Goal: Complete application form

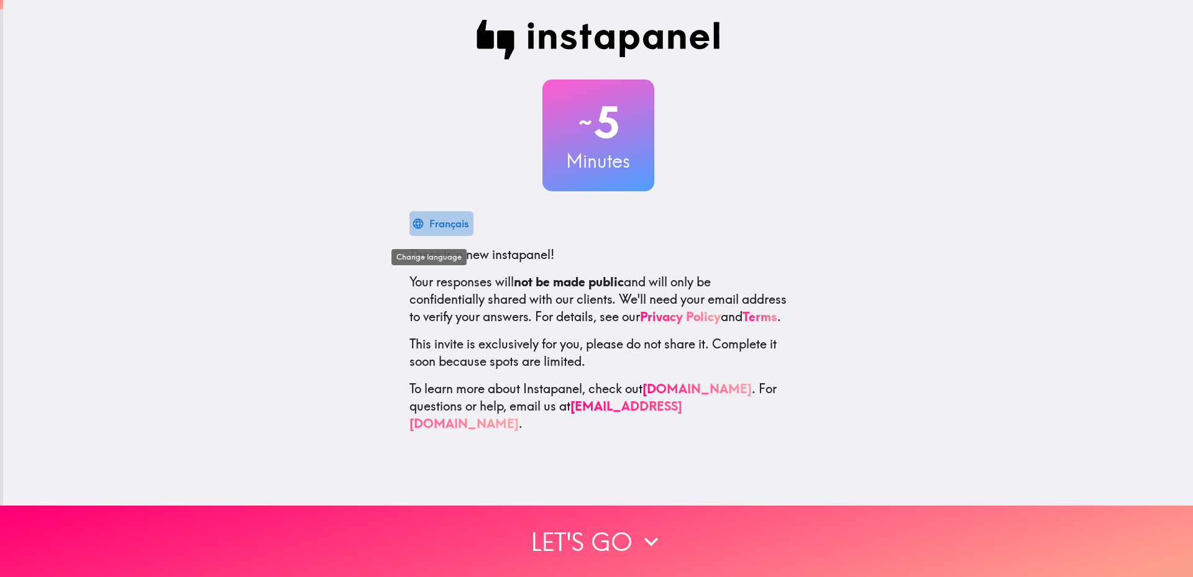
click at [452, 221] on div "Français" at bounding box center [448, 223] width 39 height 17
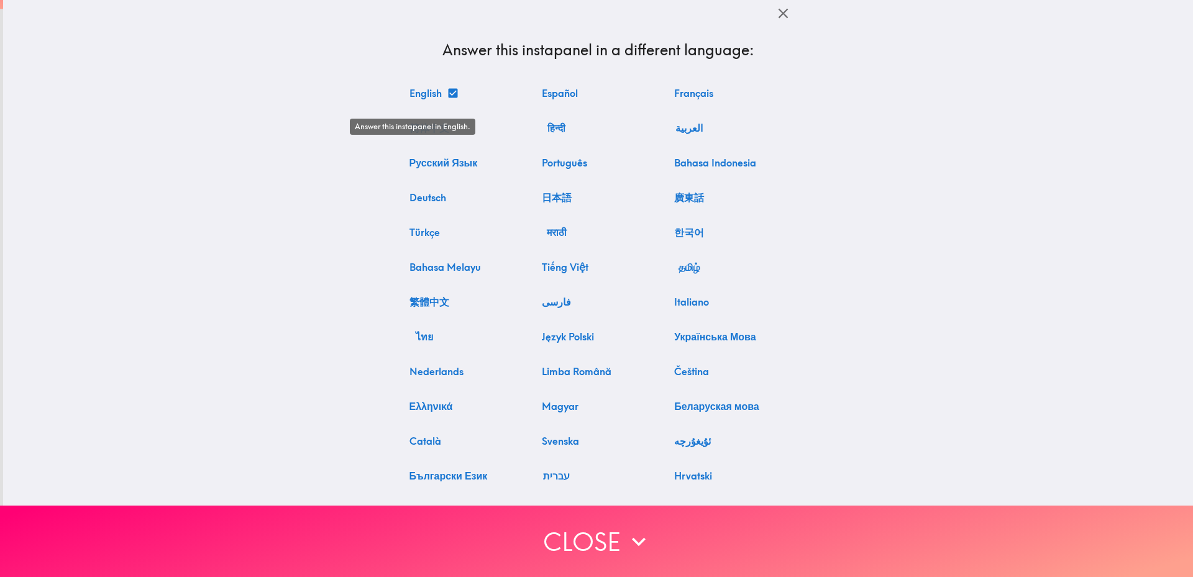
click at [437, 99] on button "English" at bounding box center [433, 93] width 57 height 25
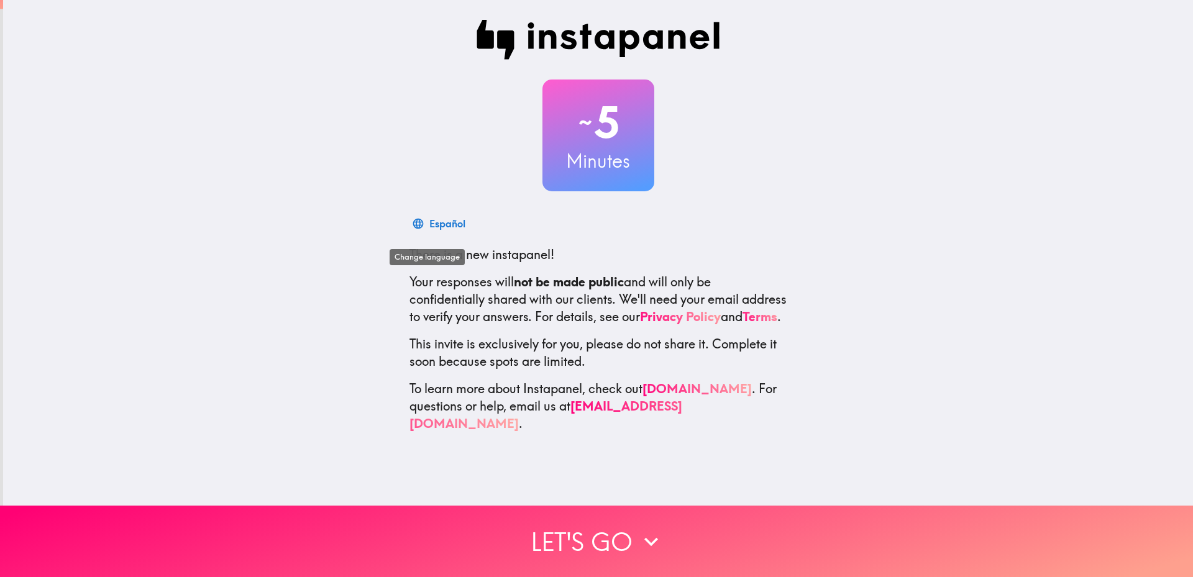
click at [458, 226] on div "Español" at bounding box center [447, 223] width 36 height 17
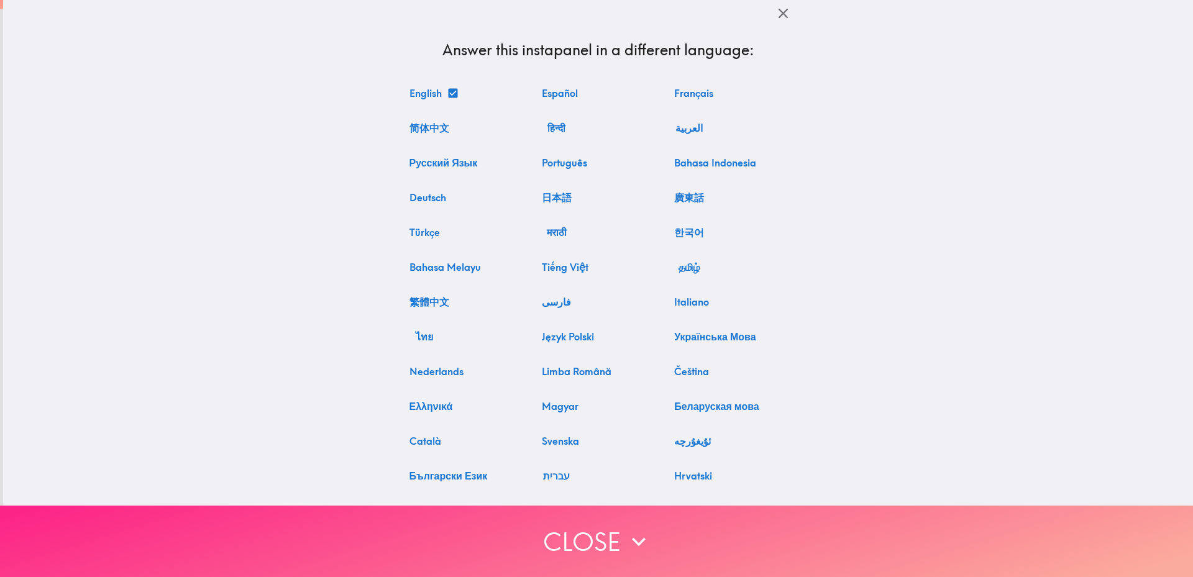
click at [541, 519] on button "Close" at bounding box center [596, 541] width 1193 height 71
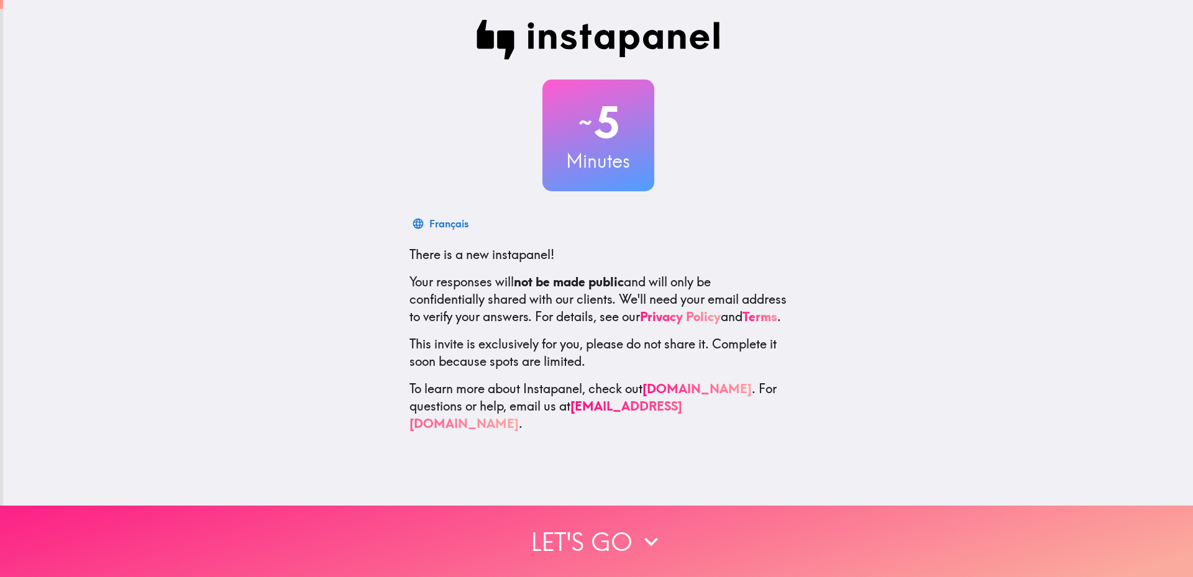
click at [561, 521] on button "Let's go" at bounding box center [596, 541] width 1193 height 71
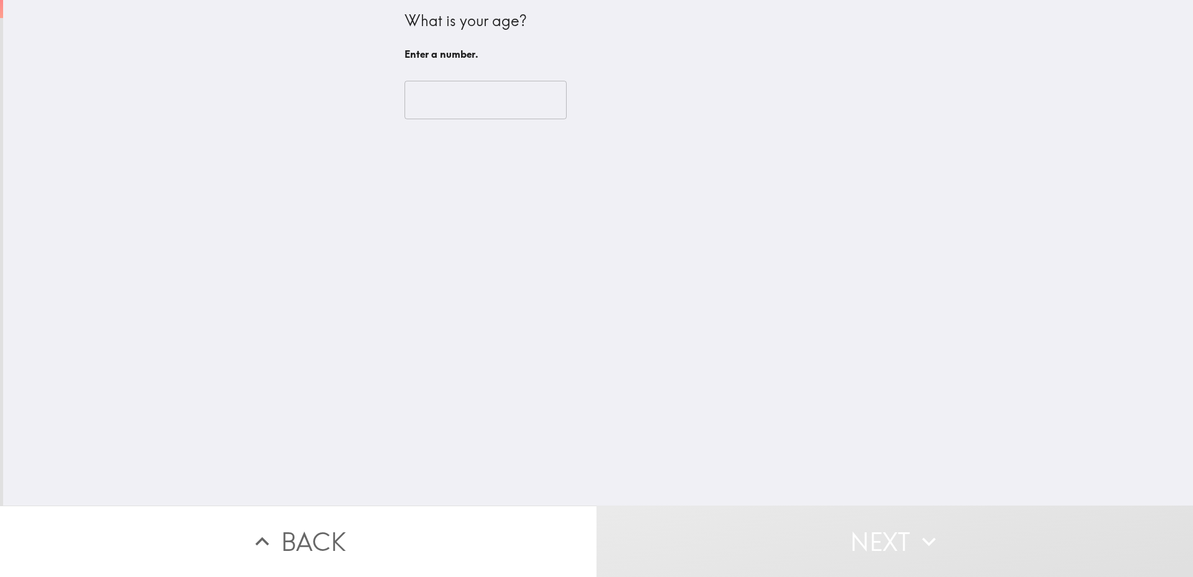
click at [496, 119] on input "number" at bounding box center [486, 100] width 162 height 39
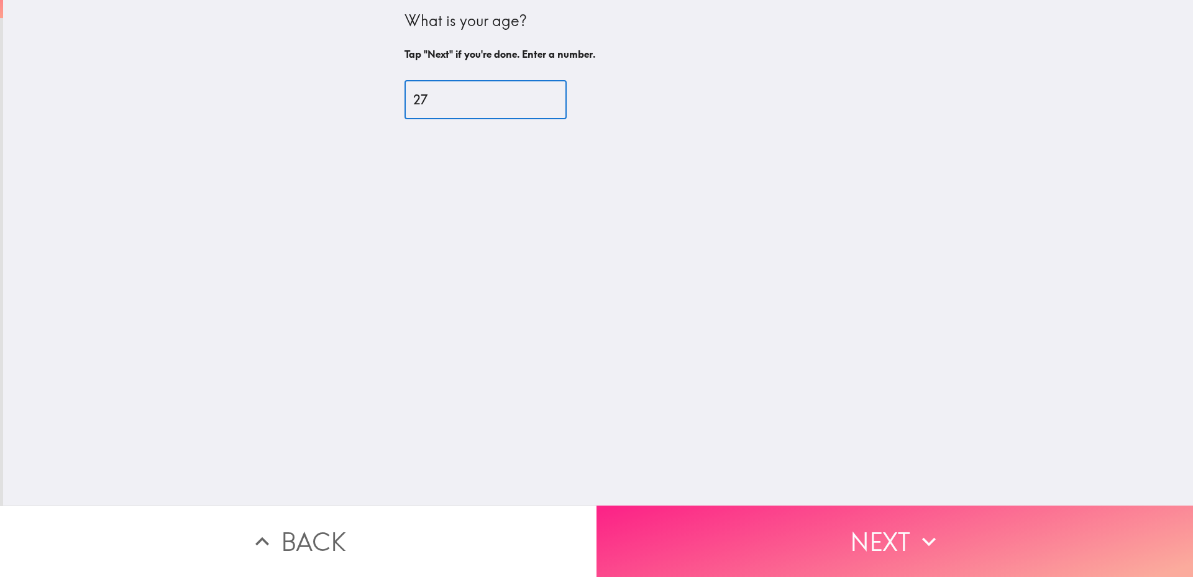
type input "27"
click at [679, 506] on button "Next" at bounding box center [895, 541] width 597 height 71
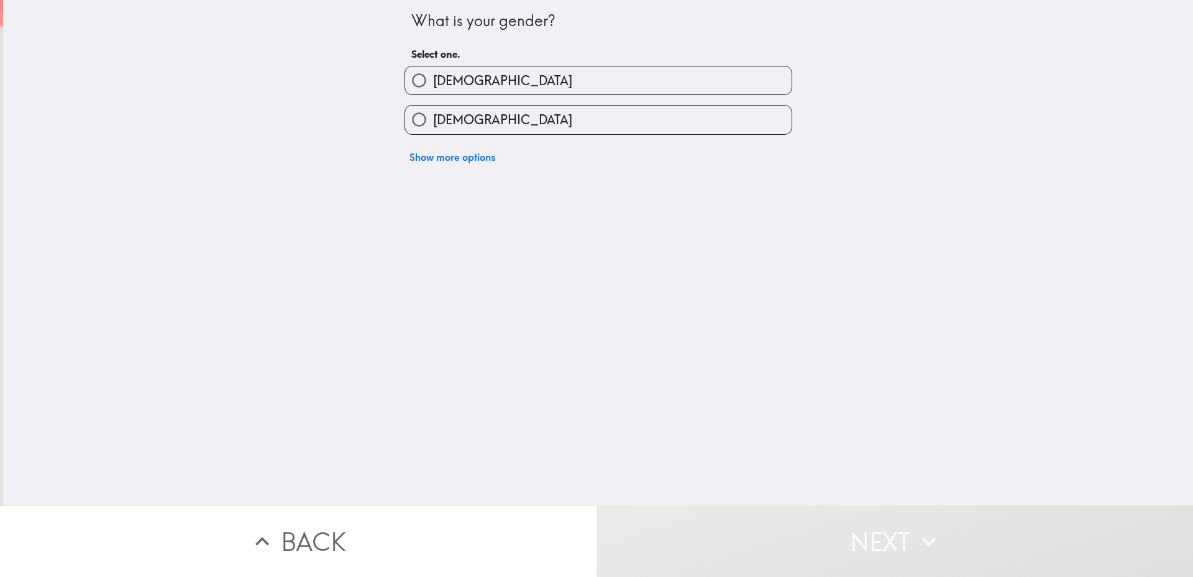
click at [528, 78] on label "[DEMOGRAPHIC_DATA]" at bounding box center [598, 80] width 387 height 28
click at [433, 78] on input "[DEMOGRAPHIC_DATA]" at bounding box center [419, 80] width 28 height 28
radio input "true"
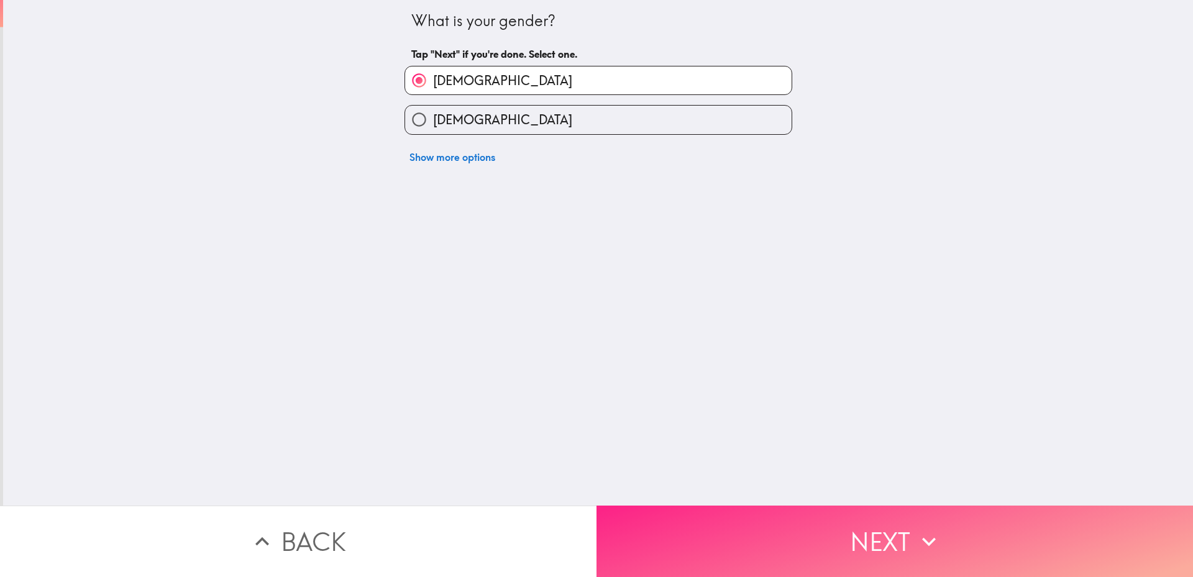
click at [728, 522] on button "Next" at bounding box center [895, 541] width 597 height 71
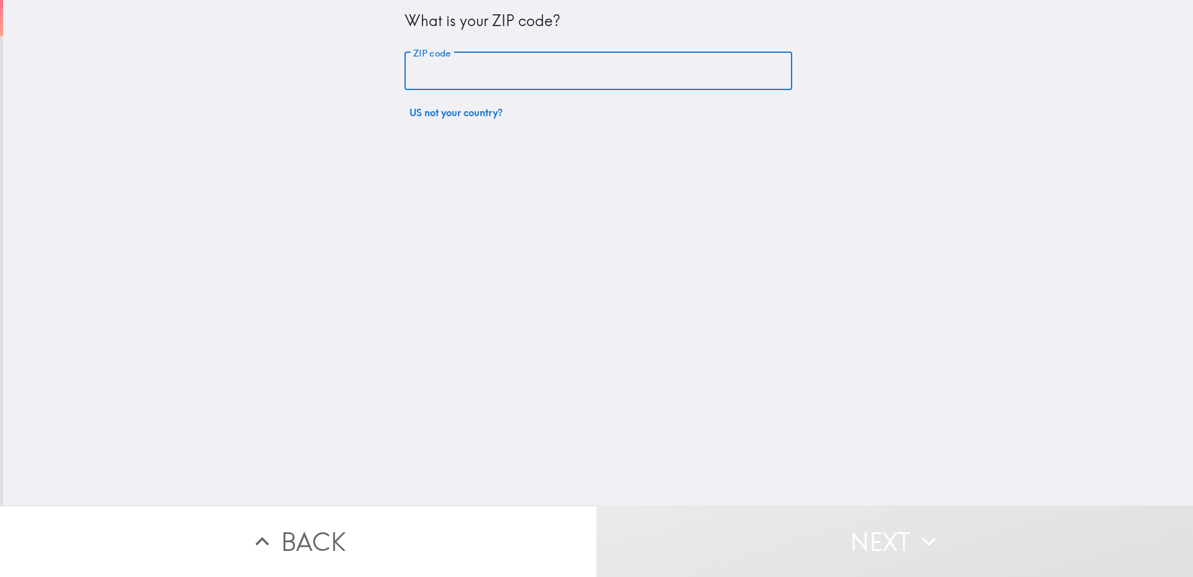
click at [582, 73] on input "ZIP code" at bounding box center [599, 71] width 388 height 39
type input "97201"
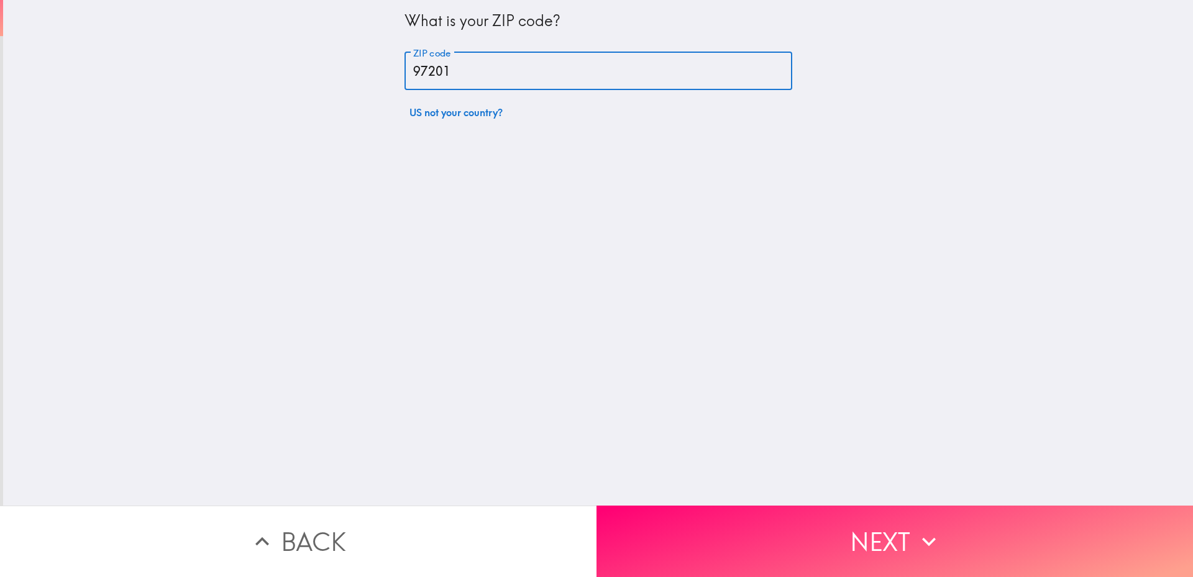
click at [675, 525] on button "Next" at bounding box center [895, 541] width 597 height 71
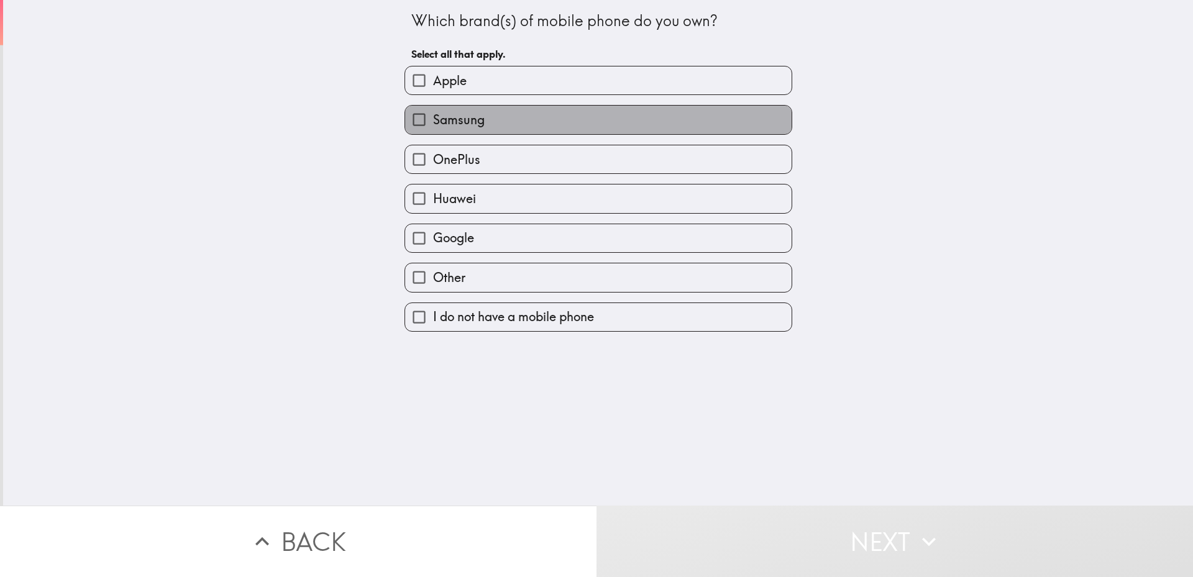
click at [556, 134] on label "Samsung" at bounding box center [598, 120] width 387 height 28
click at [433, 134] on input "Samsung" at bounding box center [419, 120] width 28 height 28
checkbox input "true"
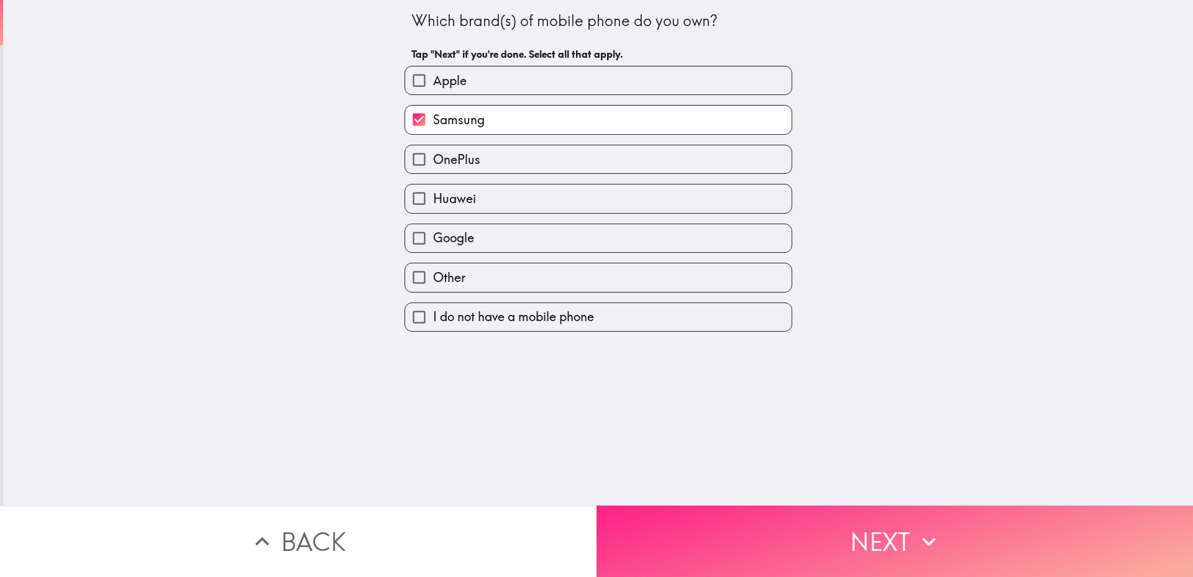
click at [671, 519] on button "Next" at bounding box center [895, 541] width 597 height 71
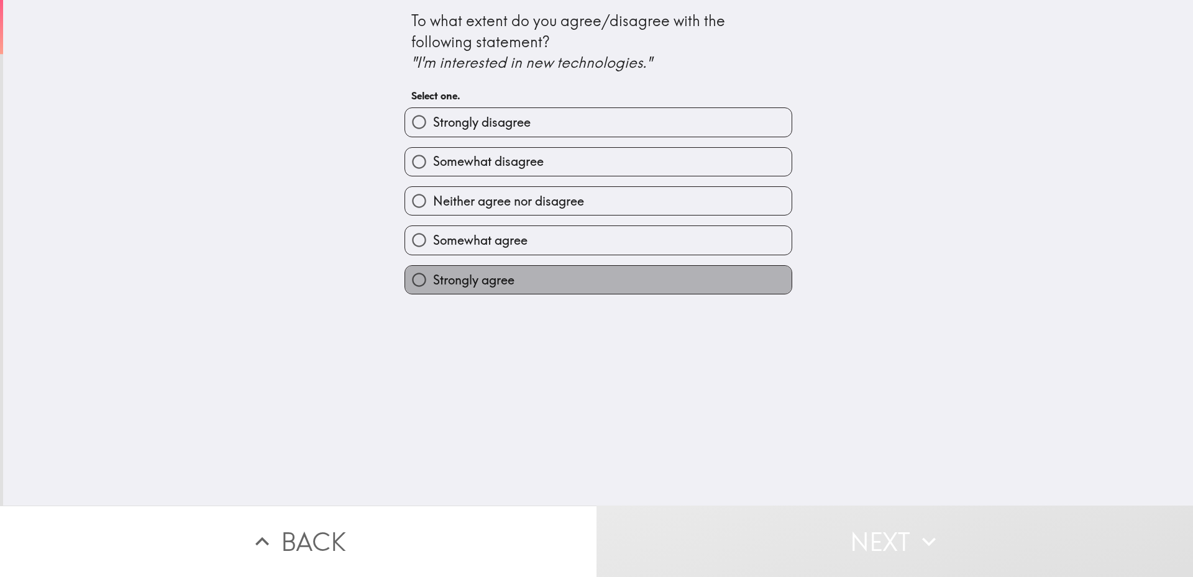
click at [570, 294] on label "Strongly agree" at bounding box center [598, 280] width 387 height 28
click at [433, 294] on input "Strongly agree" at bounding box center [419, 280] width 28 height 28
radio input "true"
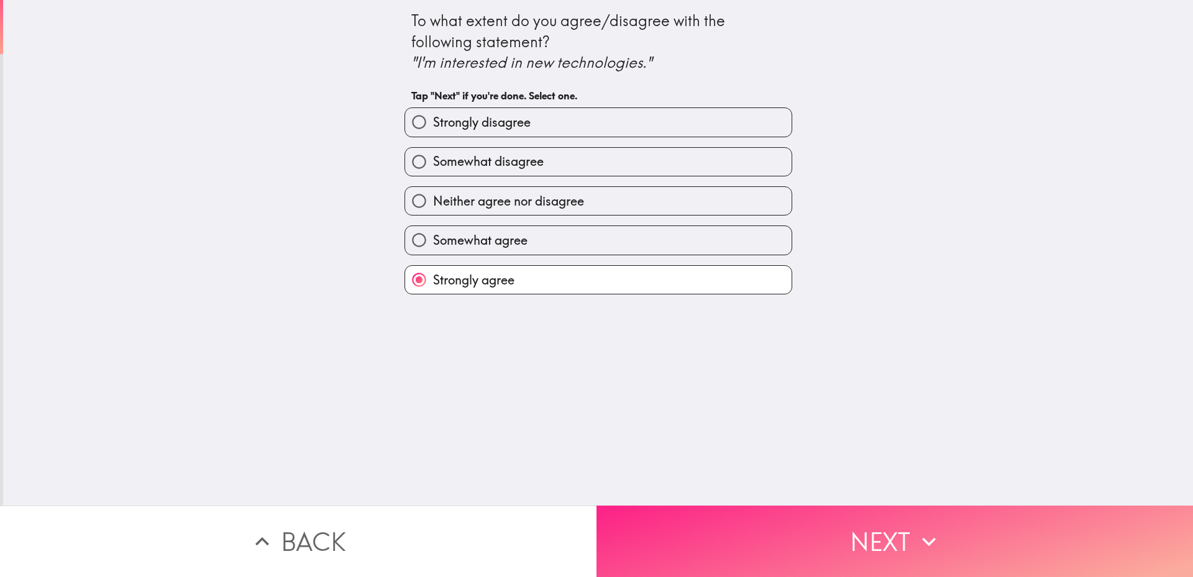
click at [703, 528] on button "Next" at bounding box center [895, 541] width 597 height 71
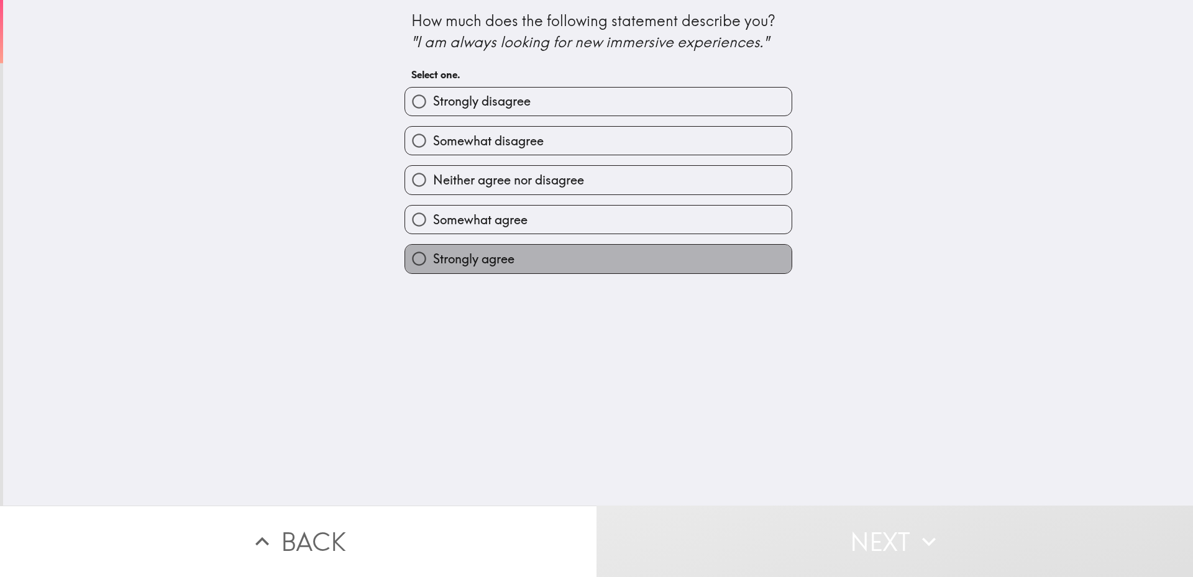
click at [569, 273] on label "Strongly agree" at bounding box center [598, 259] width 387 height 28
click at [433, 273] on input "Strongly agree" at bounding box center [419, 259] width 28 height 28
radio input "true"
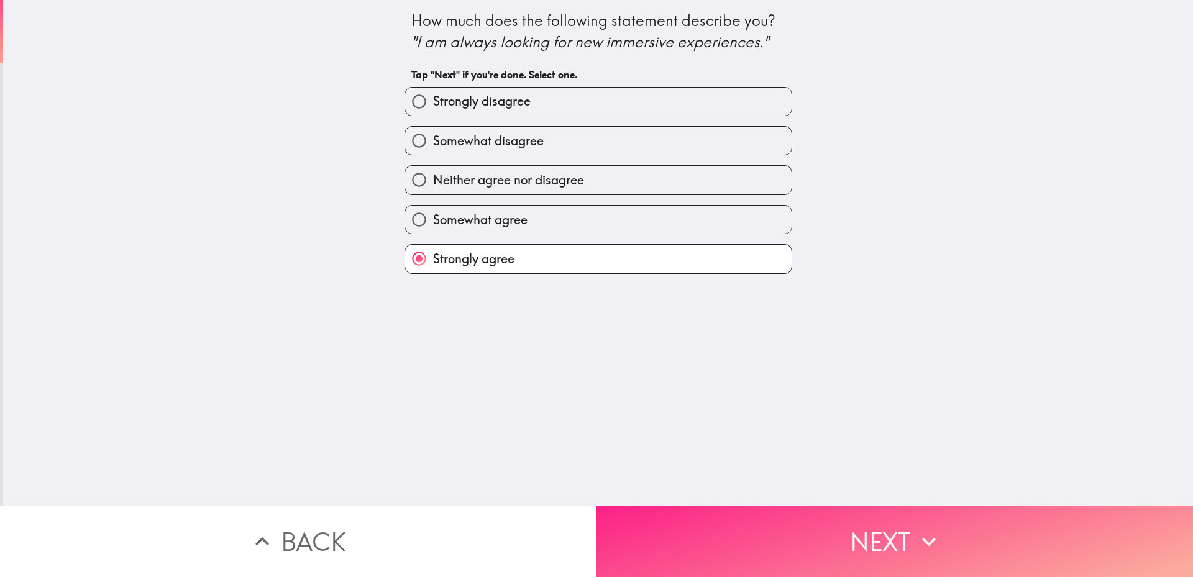
click at [713, 506] on button "Next" at bounding box center [895, 541] width 597 height 71
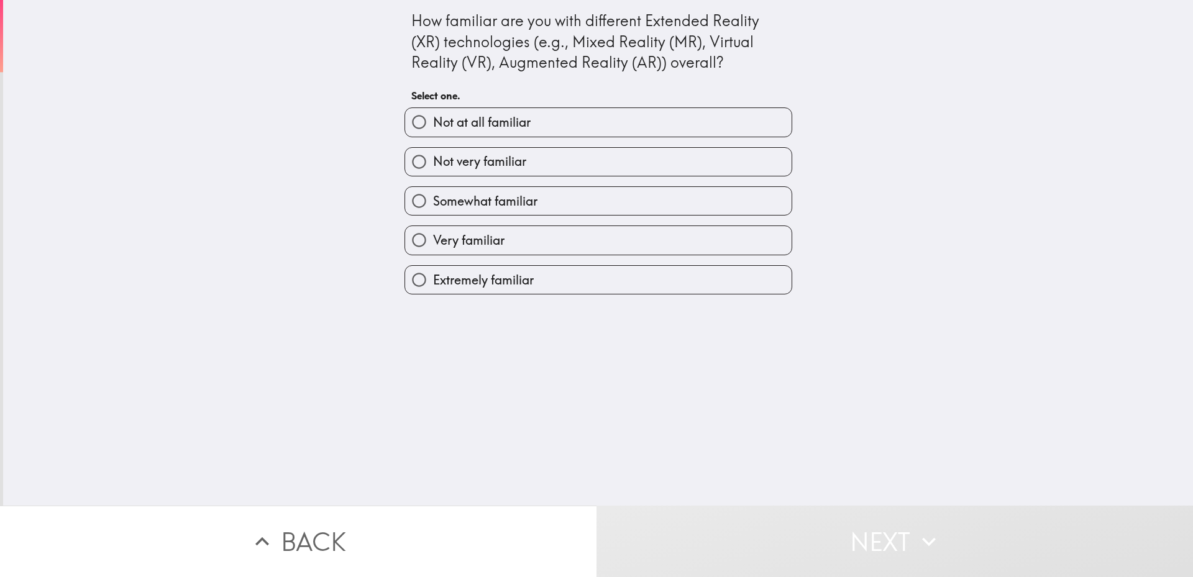
click at [597, 281] on div "Extremely familiar" at bounding box center [594, 274] width 398 height 39
click at [594, 254] on label "Very familiar" at bounding box center [598, 240] width 387 height 28
click at [433, 254] on input "Very familiar" at bounding box center [419, 240] width 28 height 28
radio input "true"
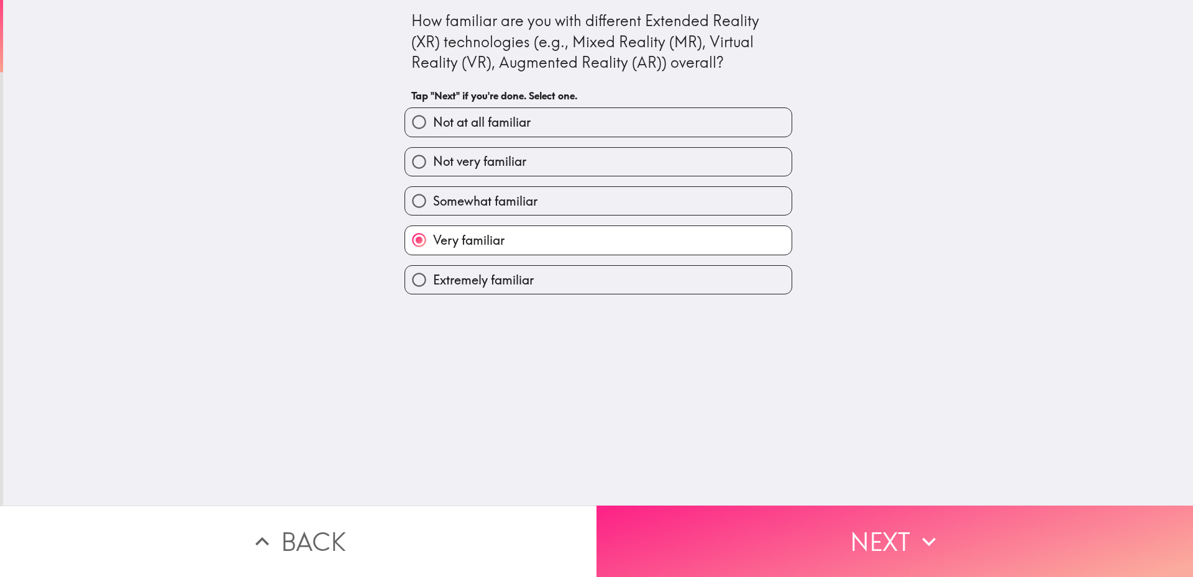
click at [716, 531] on button "Next" at bounding box center [895, 541] width 597 height 71
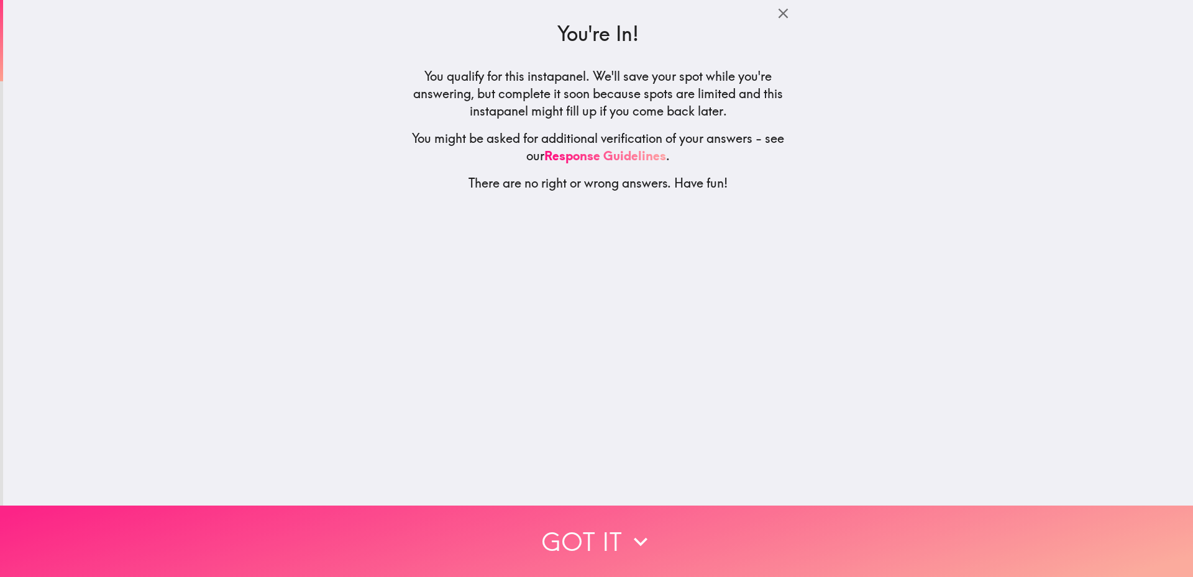
click at [675, 533] on button "Got it" at bounding box center [596, 541] width 1193 height 71
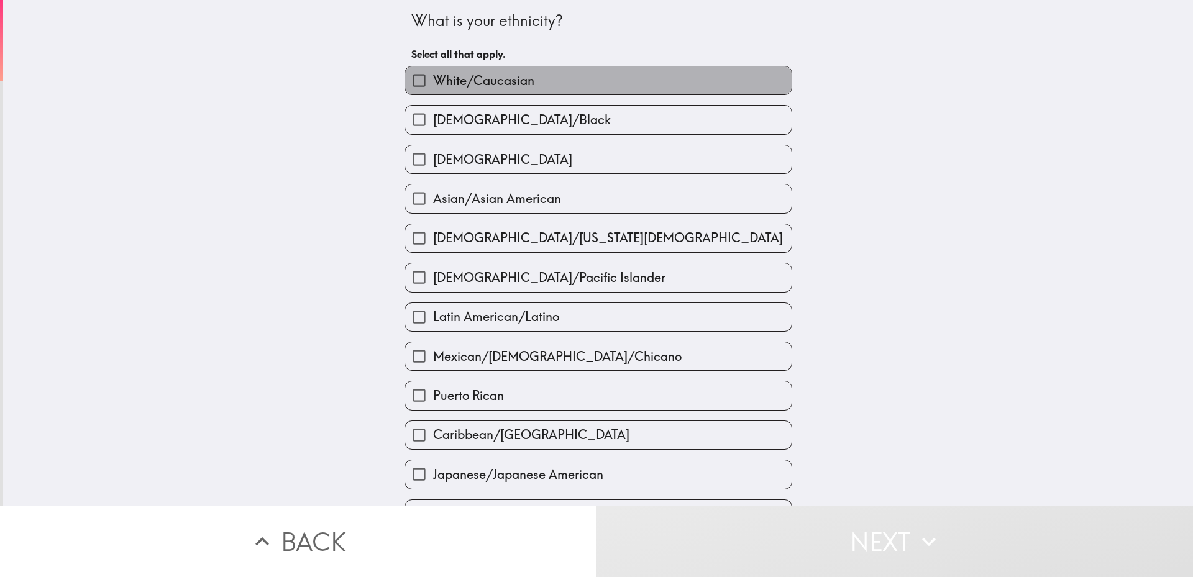
click at [602, 84] on label "White/Caucasian" at bounding box center [598, 80] width 387 height 28
click at [433, 84] on input "White/Caucasian" at bounding box center [419, 80] width 28 height 28
checkbox input "true"
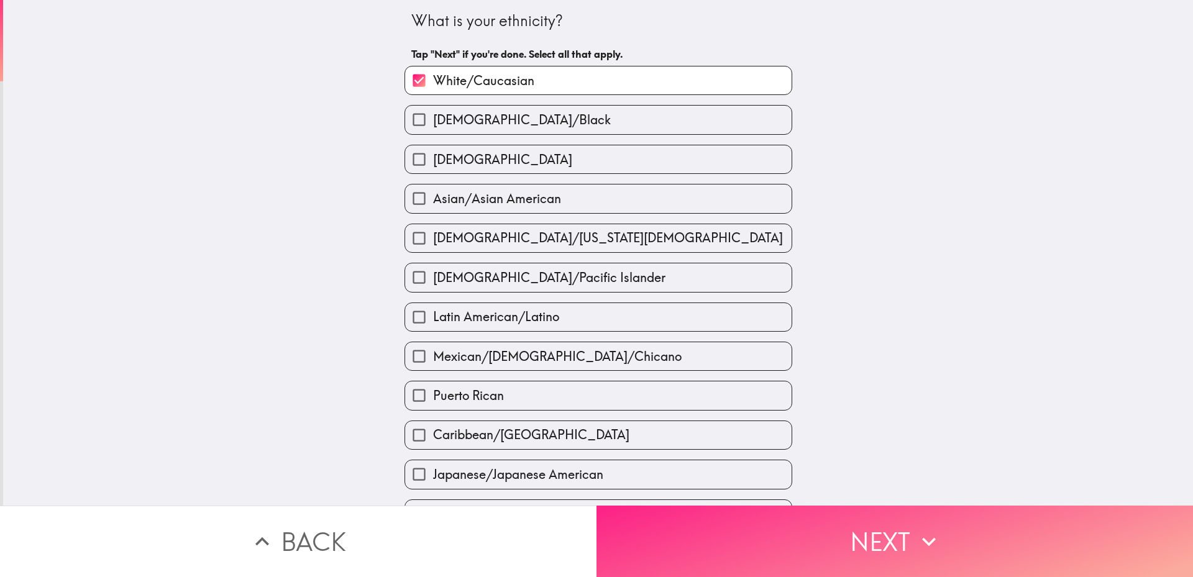
click at [712, 539] on button "Next" at bounding box center [895, 541] width 597 height 71
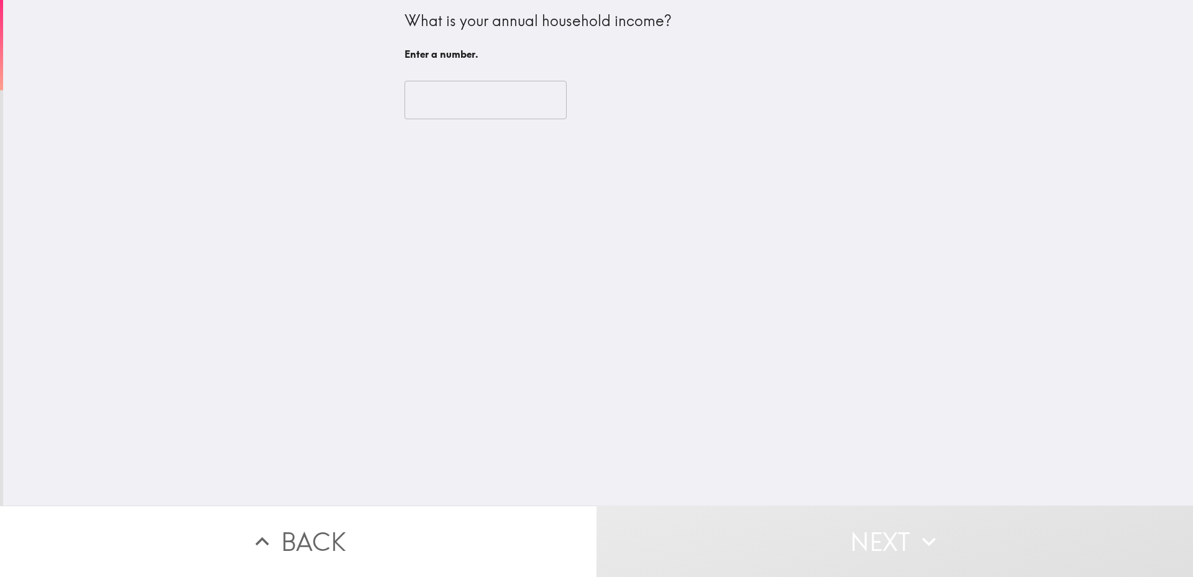
click at [503, 132] on div "​" at bounding box center [599, 100] width 388 height 68
click at [504, 119] on input "number" at bounding box center [486, 100] width 162 height 39
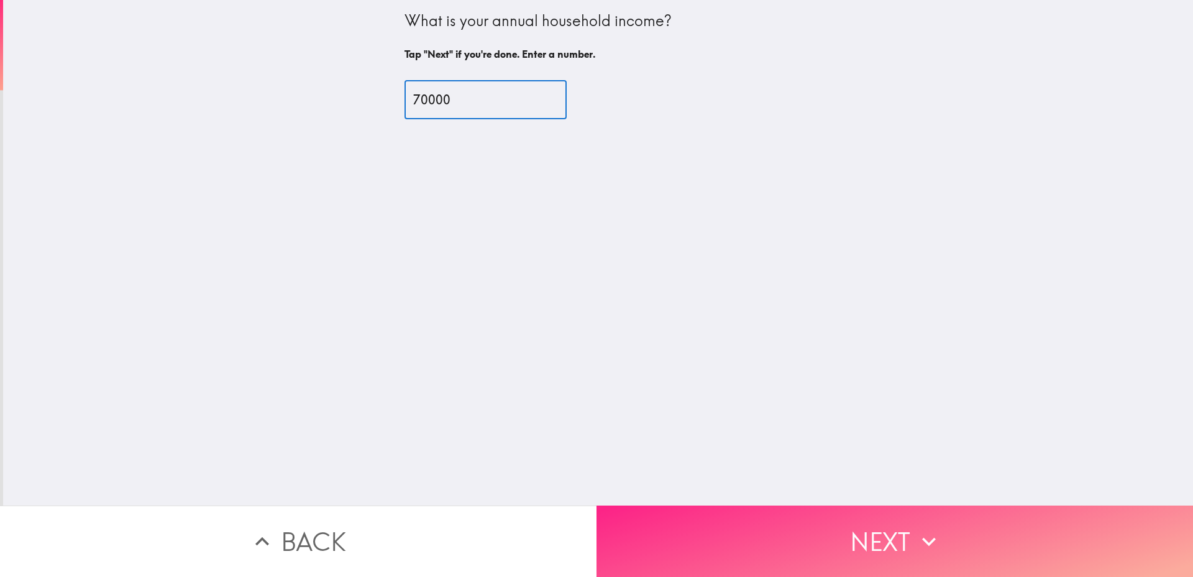
type input "70000"
click at [763, 524] on button "Next" at bounding box center [895, 541] width 597 height 71
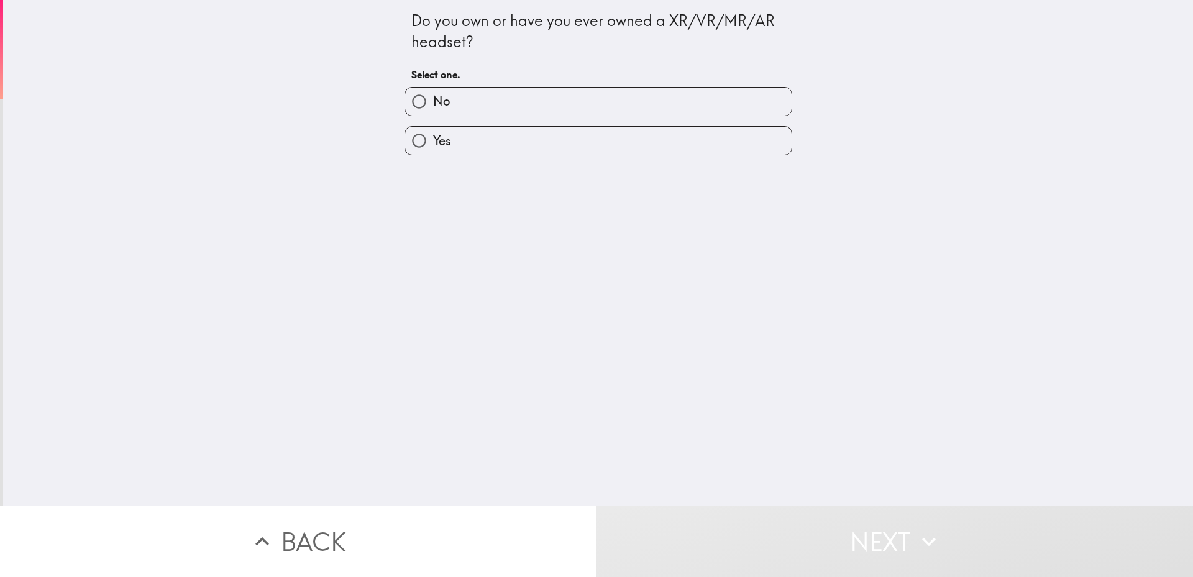
click at [561, 155] on label "Yes" at bounding box center [598, 141] width 387 height 28
click at [433, 155] on input "Yes" at bounding box center [419, 141] width 28 height 28
radio input "true"
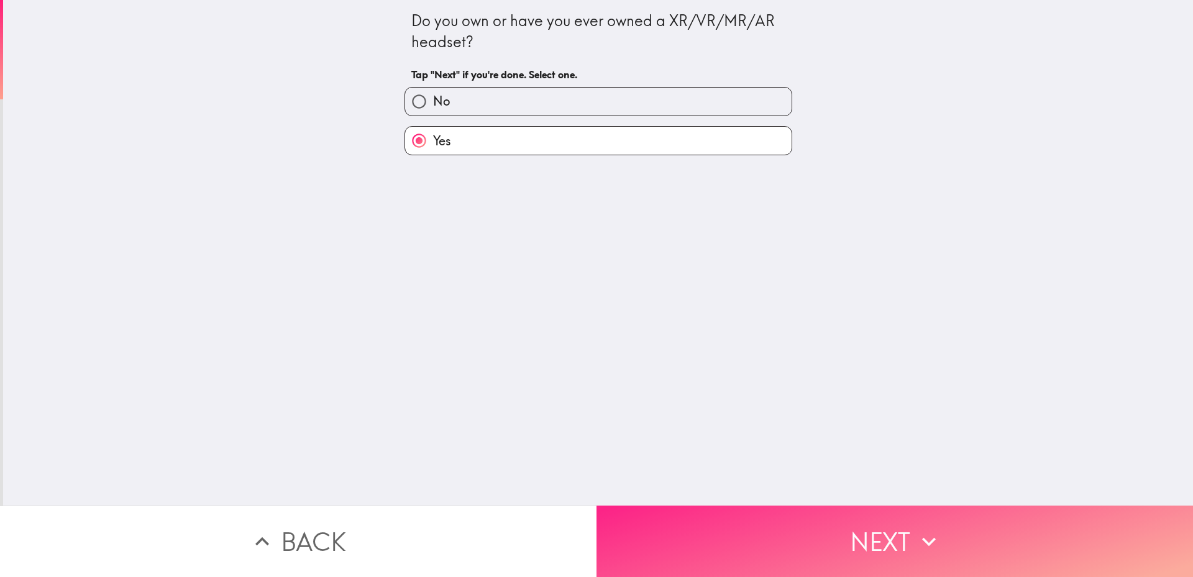
click at [710, 520] on button "Next" at bounding box center [895, 541] width 597 height 71
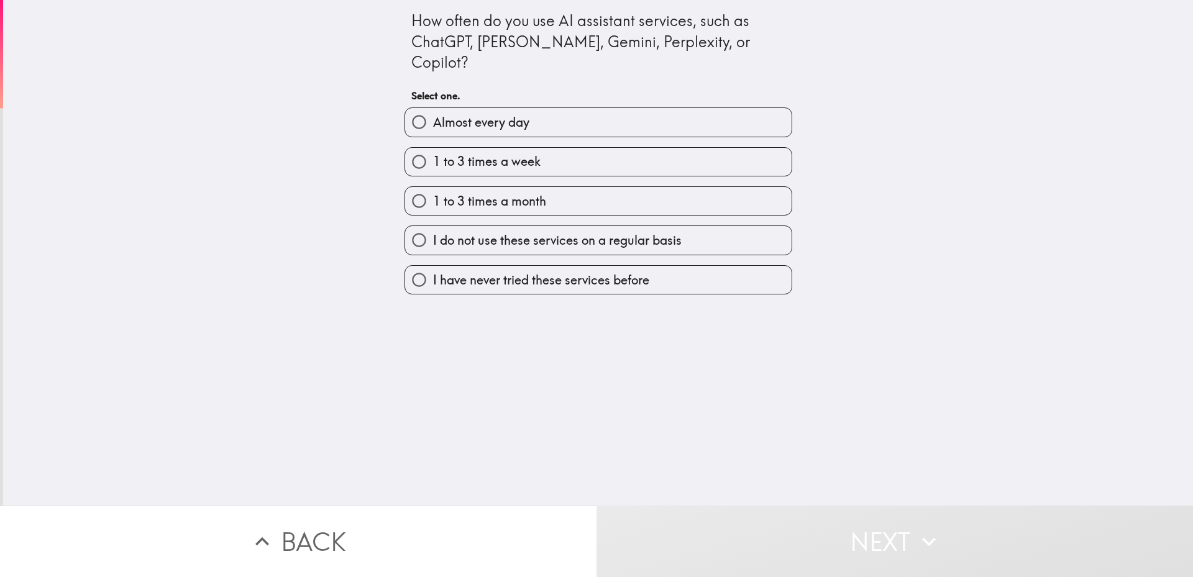
click at [587, 160] on label "1 to 3 times a week" at bounding box center [598, 162] width 387 height 28
click at [433, 160] on input "1 to 3 times a week" at bounding box center [419, 162] width 28 height 28
radio input "true"
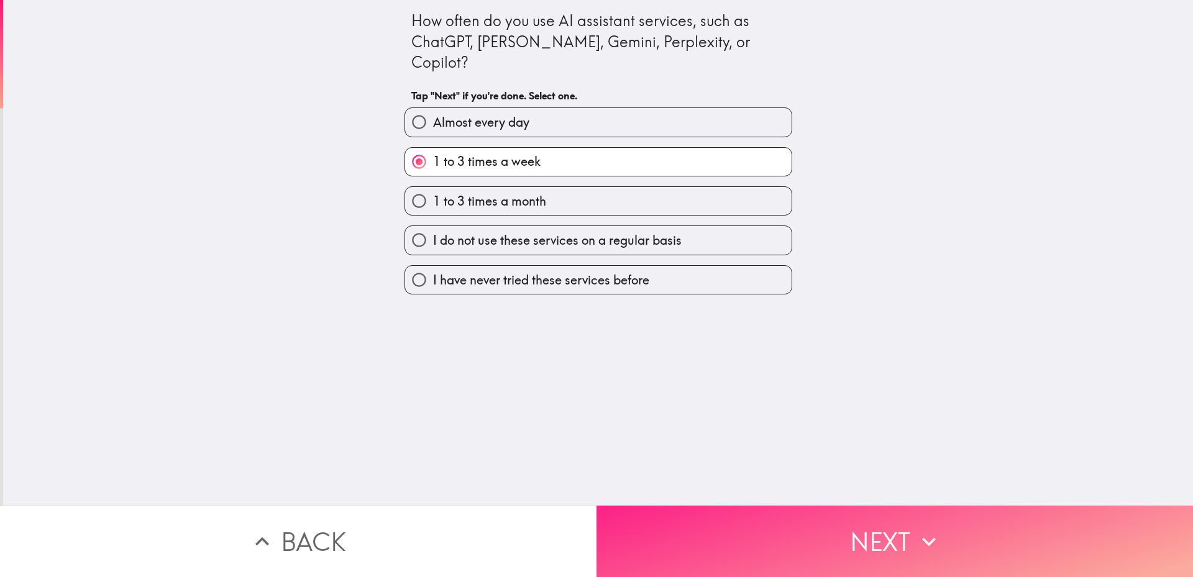
click at [743, 544] on button "Next" at bounding box center [895, 541] width 597 height 71
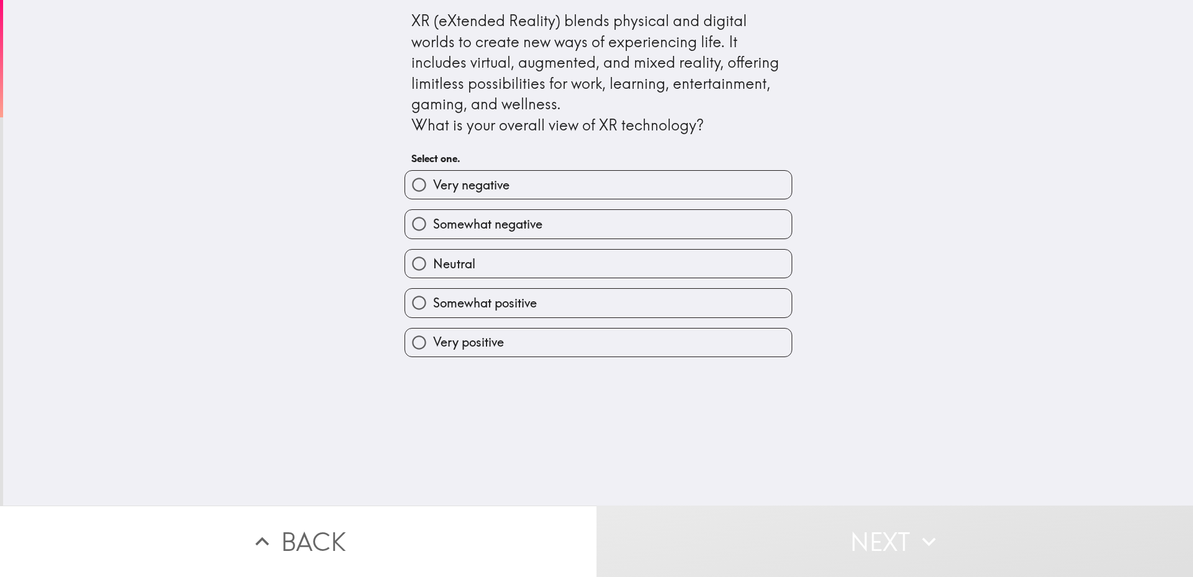
click at [611, 317] on label "Somewhat positive" at bounding box center [598, 303] width 387 height 28
click at [433, 317] on input "Somewhat positive" at bounding box center [419, 303] width 28 height 28
radio input "true"
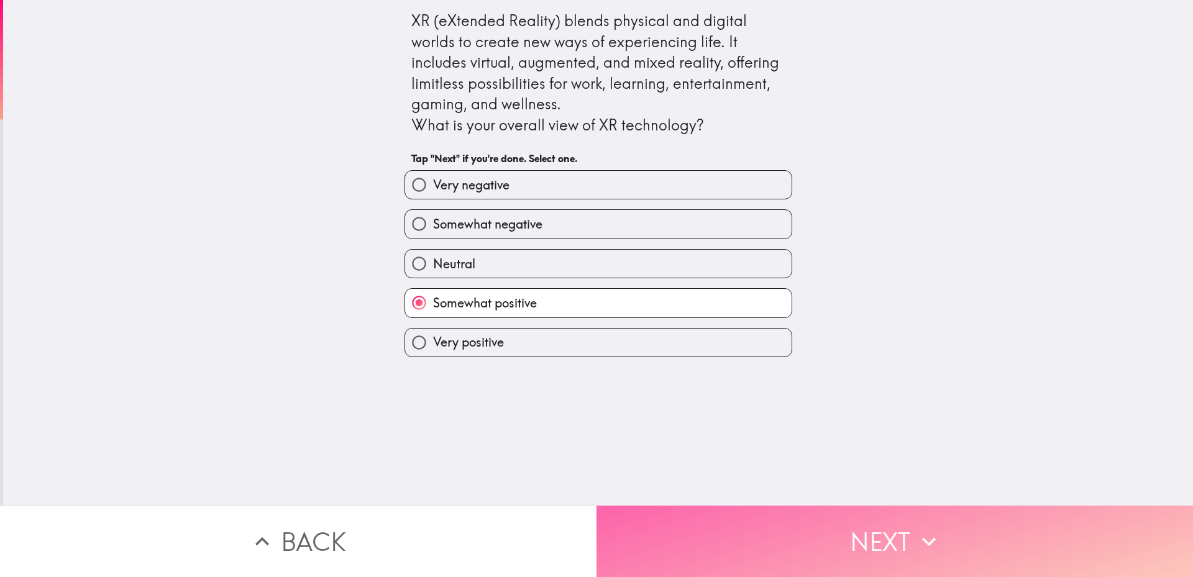
click at [718, 520] on button "Next" at bounding box center [895, 541] width 597 height 71
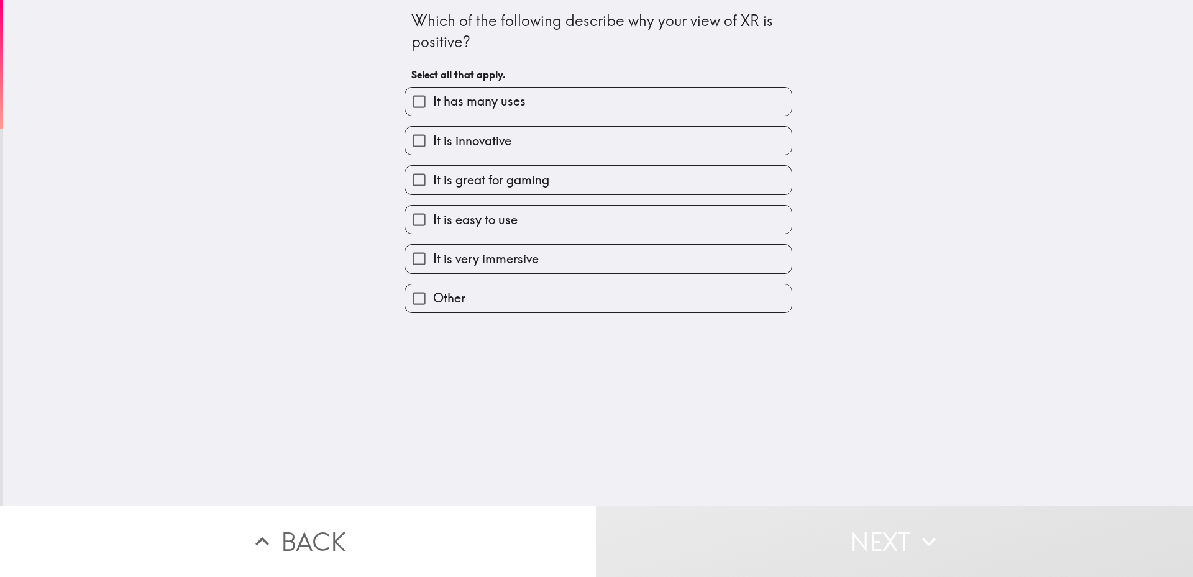
click at [623, 273] on label "It is very immersive" at bounding box center [598, 259] width 387 height 28
click at [433, 273] on input "It is very immersive" at bounding box center [419, 259] width 28 height 28
checkbox input "true"
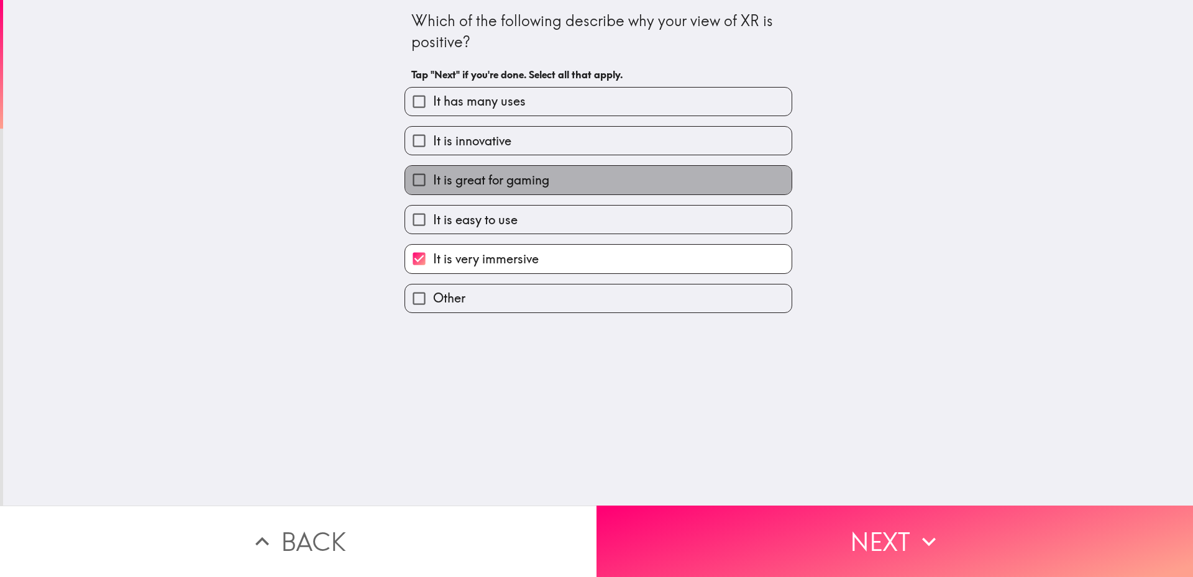
click at [618, 194] on label "It is great for gaming" at bounding box center [598, 180] width 387 height 28
click at [433, 194] on input "It is great for gaming" at bounding box center [419, 180] width 28 height 28
checkbox input "true"
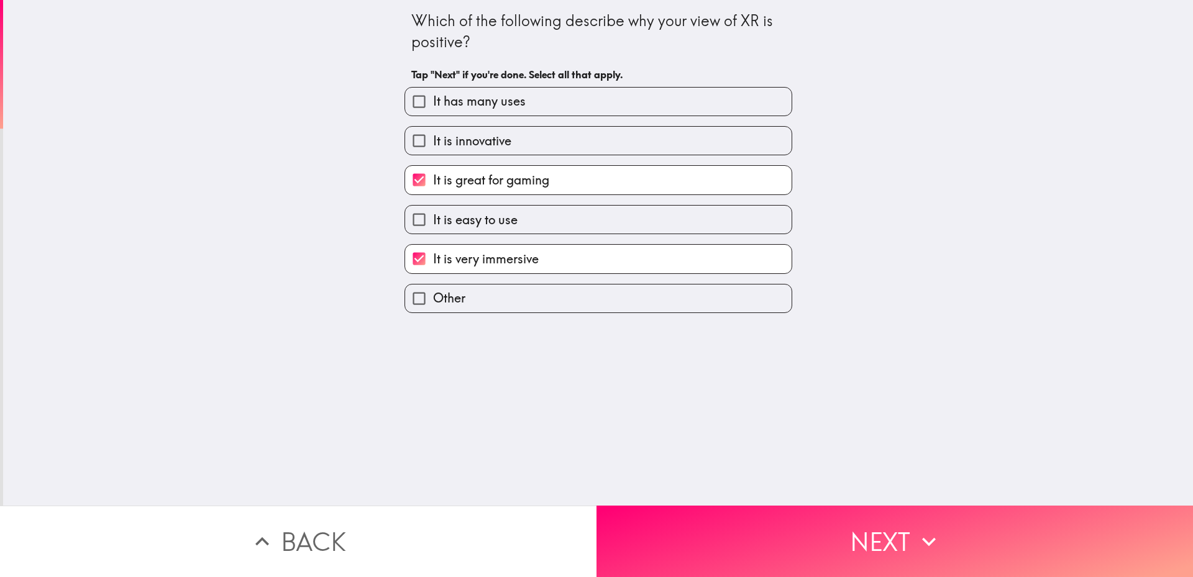
click at [611, 144] on label "It is innovative" at bounding box center [598, 141] width 387 height 28
click at [433, 144] on input "It is innovative" at bounding box center [419, 141] width 28 height 28
checkbox input "true"
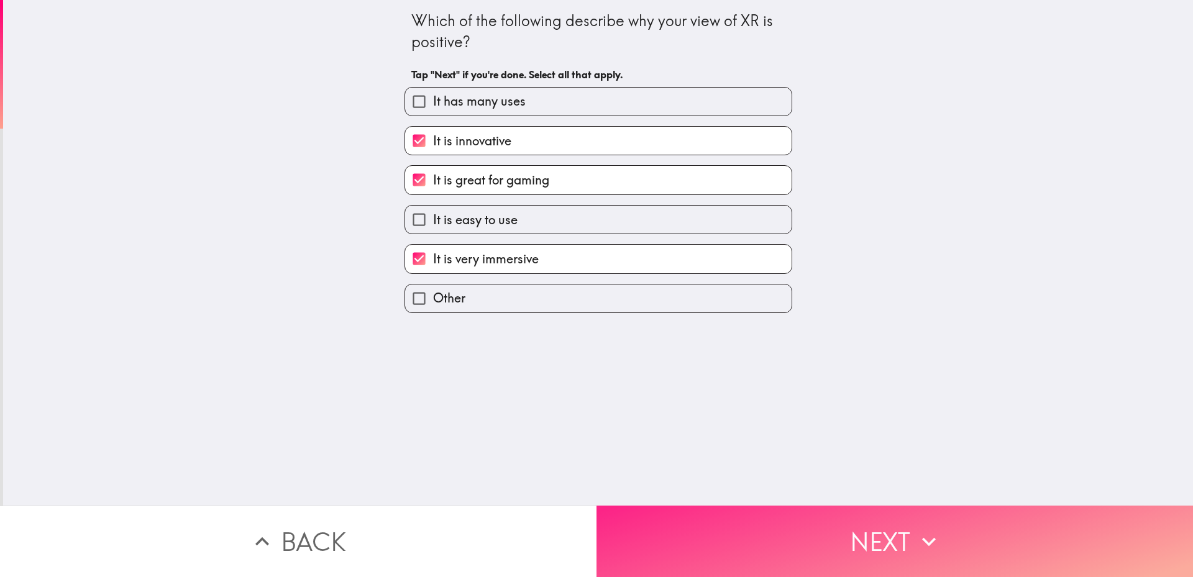
click at [737, 534] on button "Next" at bounding box center [895, 541] width 597 height 71
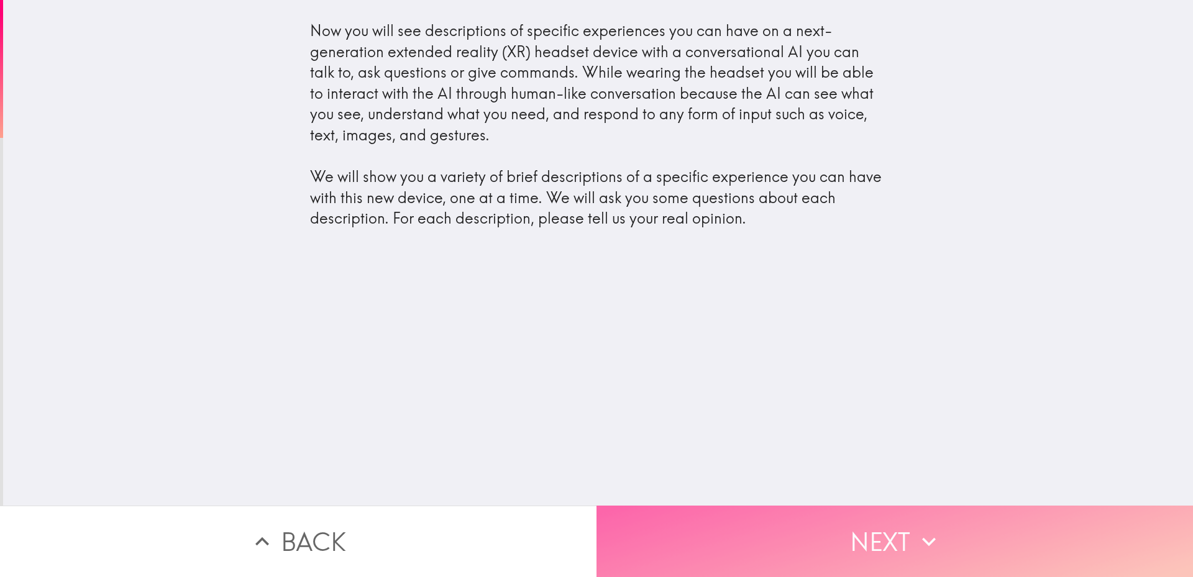
click at [711, 506] on button "Next" at bounding box center [895, 541] width 597 height 71
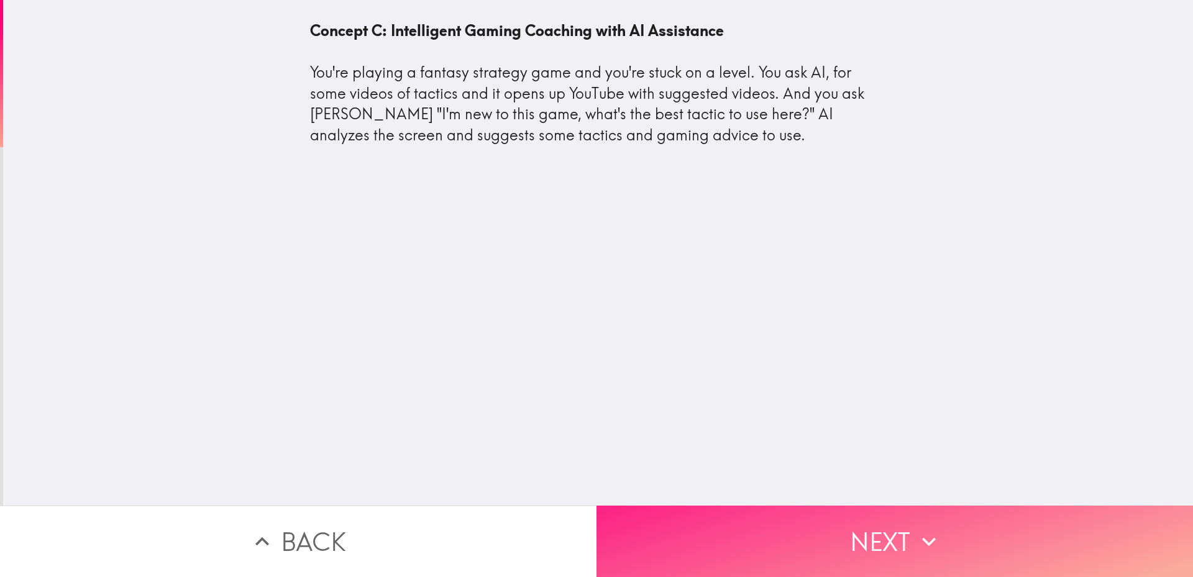
click at [699, 508] on button "Next" at bounding box center [895, 541] width 597 height 71
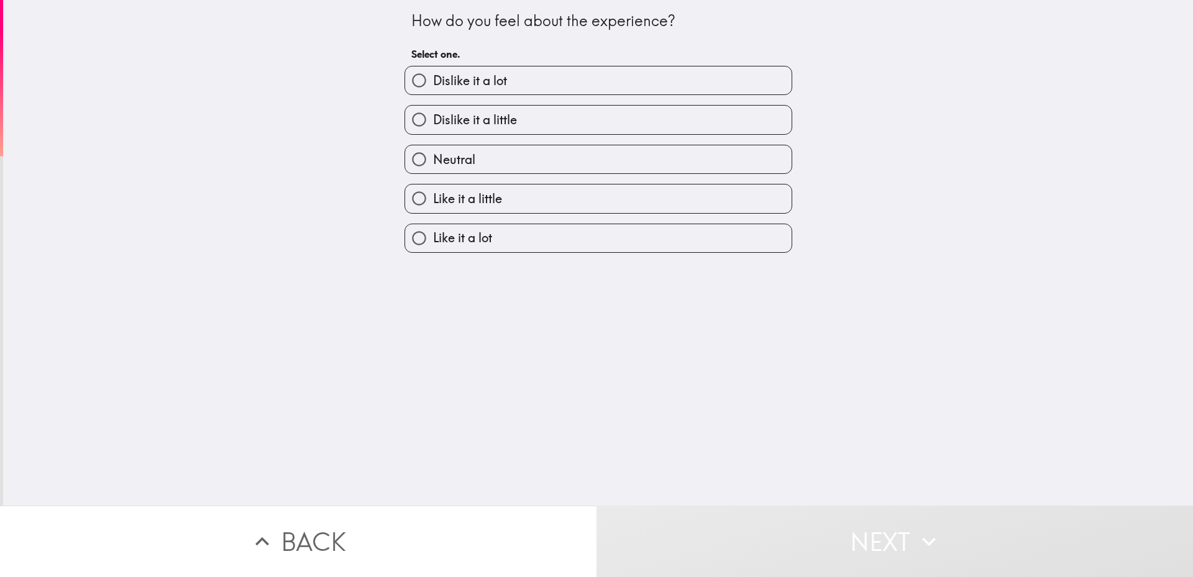
click at [581, 252] on label "Like it a lot" at bounding box center [598, 238] width 387 height 28
click at [433, 252] on input "Like it a lot" at bounding box center [419, 238] width 28 height 28
radio input "true"
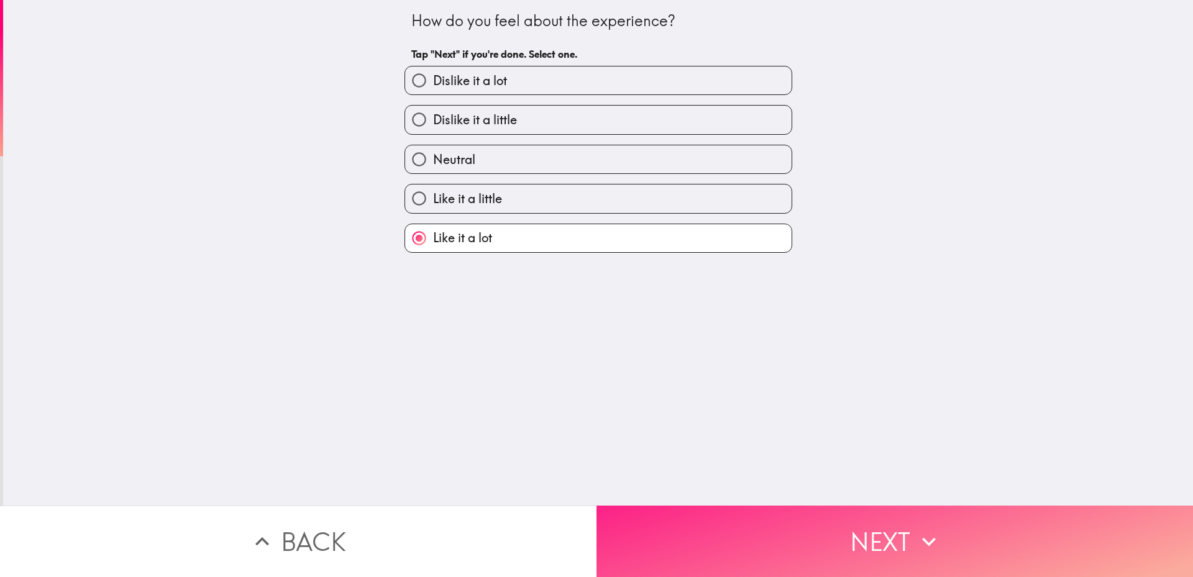
click at [720, 506] on button "Next" at bounding box center [895, 541] width 597 height 71
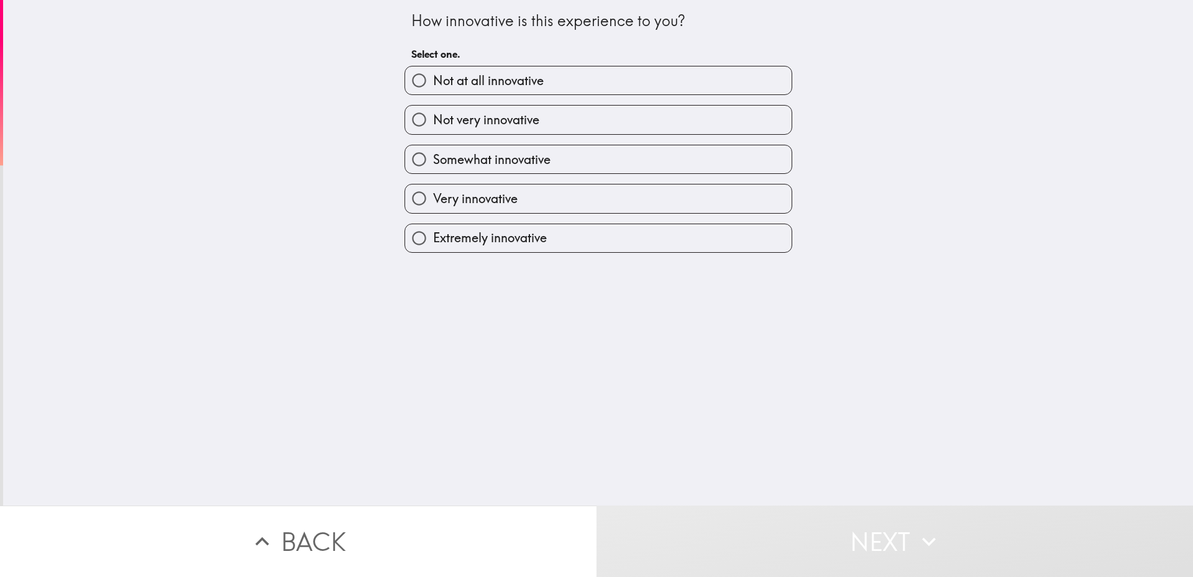
click at [659, 252] on label "Extremely innovative" at bounding box center [598, 238] width 387 height 28
click at [433, 252] on input "Extremely innovative" at bounding box center [419, 238] width 28 height 28
radio input "true"
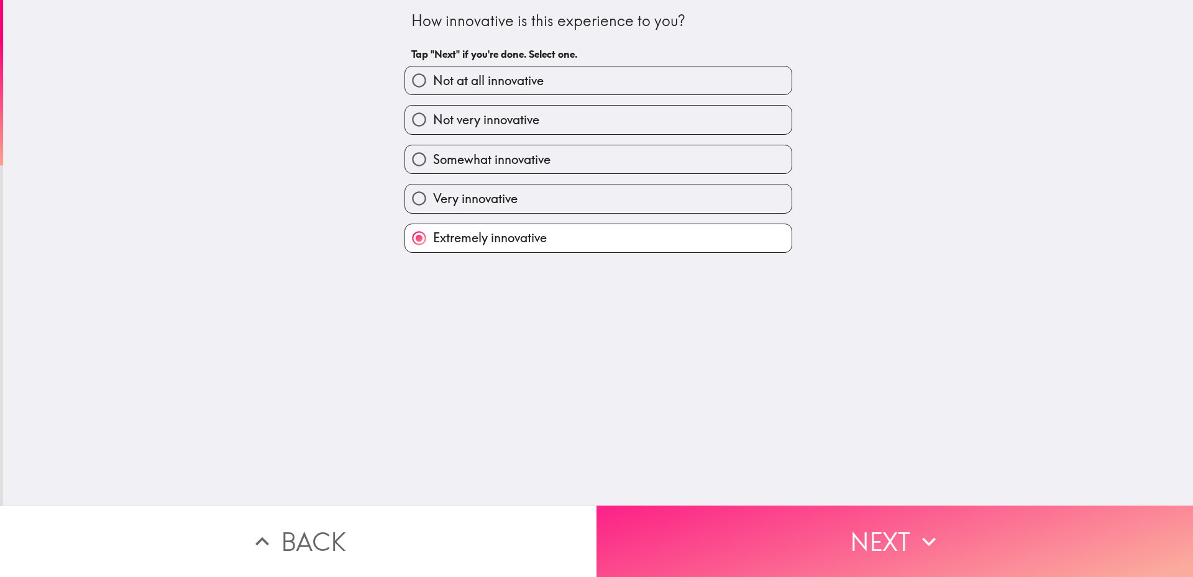
click at [717, 506] on button "Next" at bounding box center [895, 541] width 597 height 71
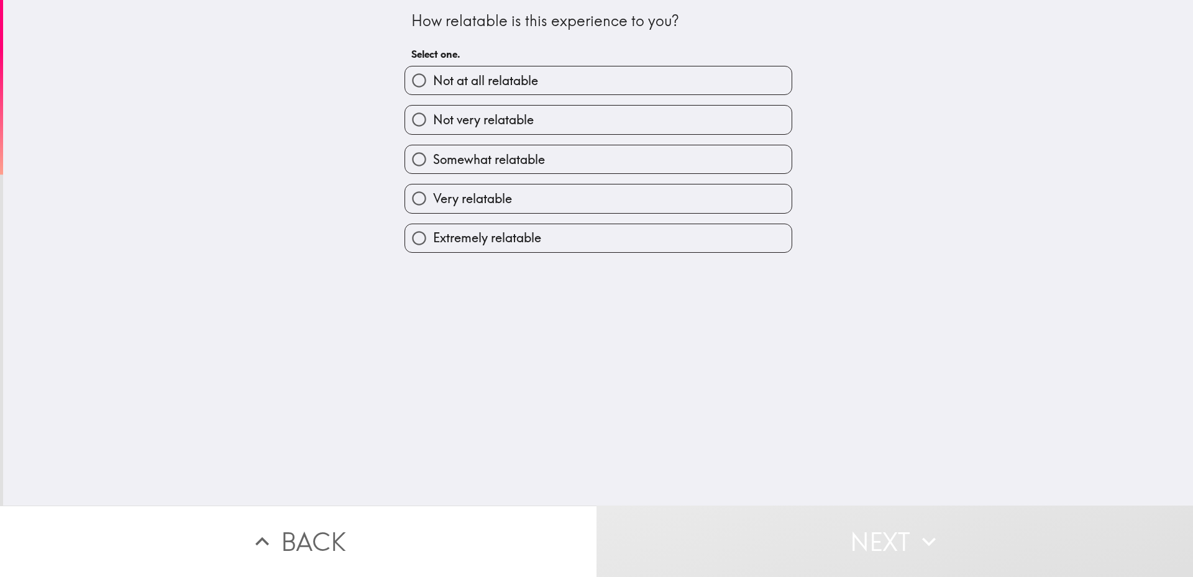
click at [621, 252] on label "Extremely relatable" at bounding box center [598, 238] width 387 height 28
click at [433, 252] on input "Extremely relatable" at bounding box center [419, 238] width 28 height 28
radio input "true"
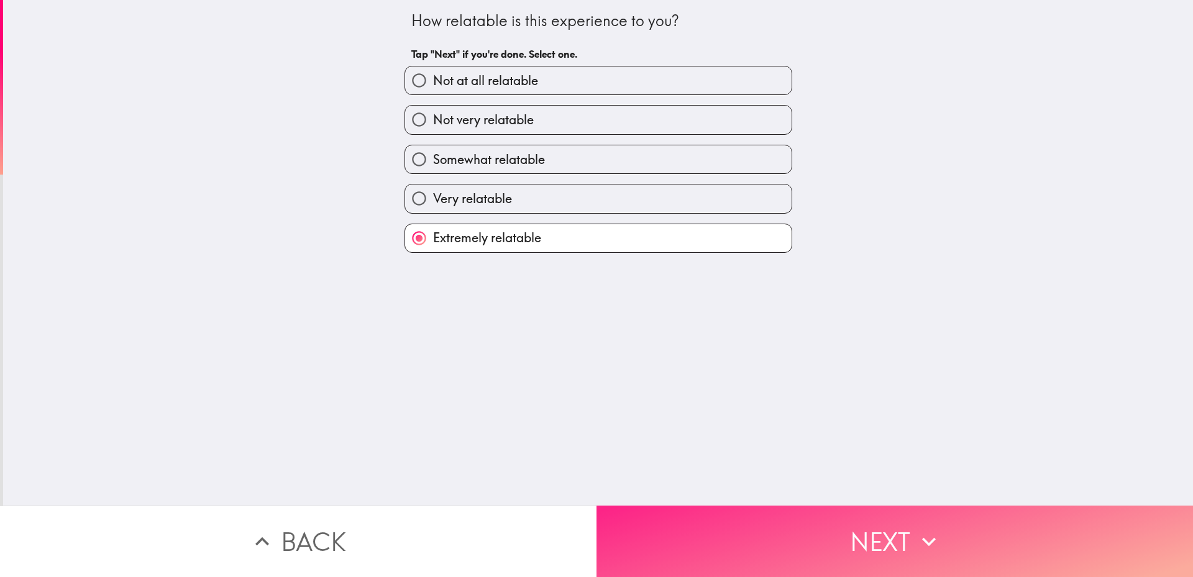
click at [731, 531] on button "Next" at bounding box center [895, 541] width 597 height 71
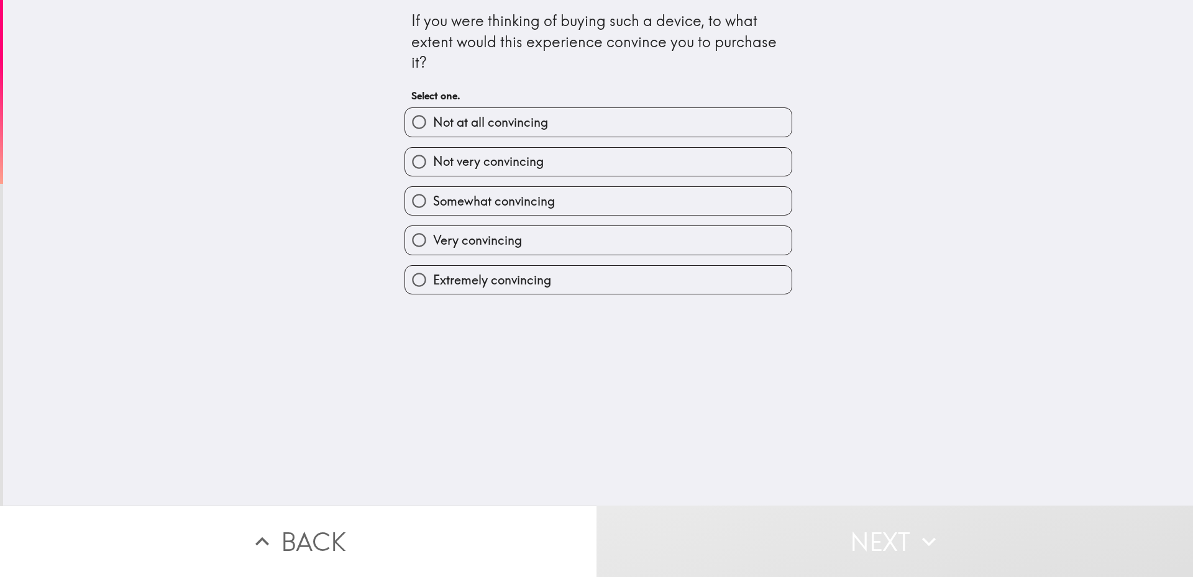
click at [637, 291] on label "Extremely convincing" at bounding box center [598, 280] width 387 height 28
click at [433, 291] on input "Extremely convincing" at bounding box center [419, 280] width 28 height 28
radio input "true"
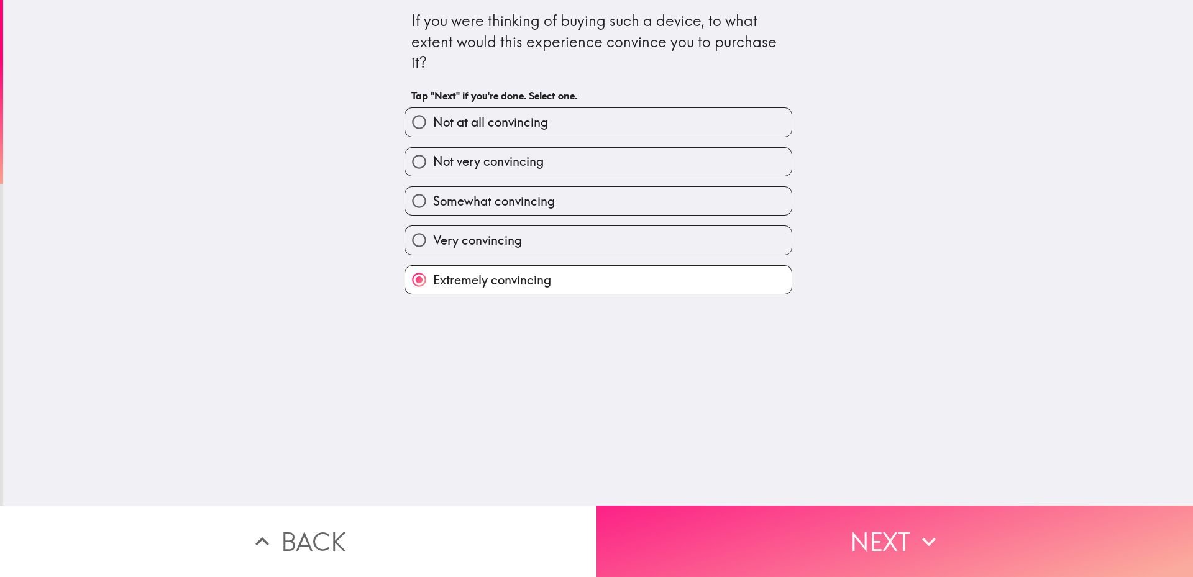
click at [755, 515] on button "Next" at bounding box center [895, 541] width 597 height 71
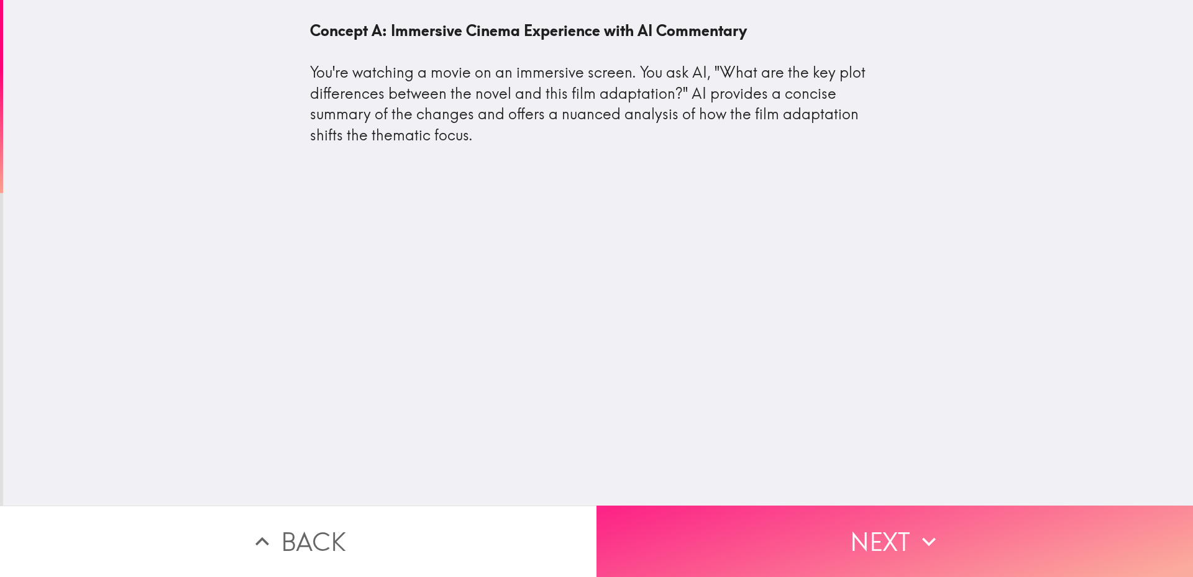
click at [727, 536] on button "Next" at bounding box center [895, 541] width 597 height 71
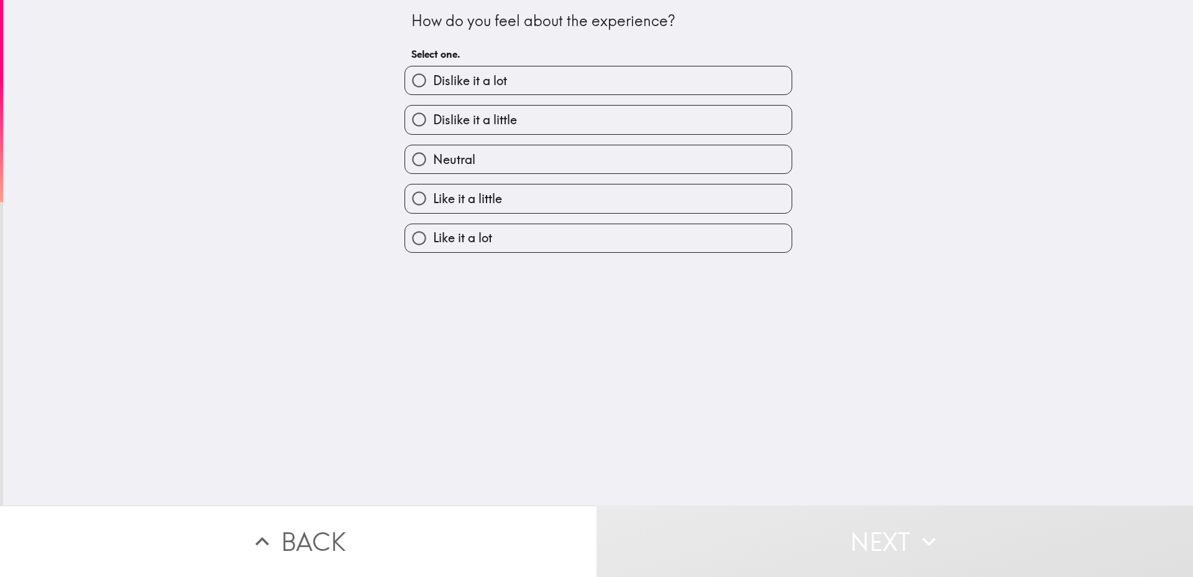
click at [608, 252] on label "Like it a lot" at bounding box center [598, 238] width 387 height 28
click at [433, 252] on input "Like it a lot" at bounding box center [419, 238] width 28 height 28
radio input "true"
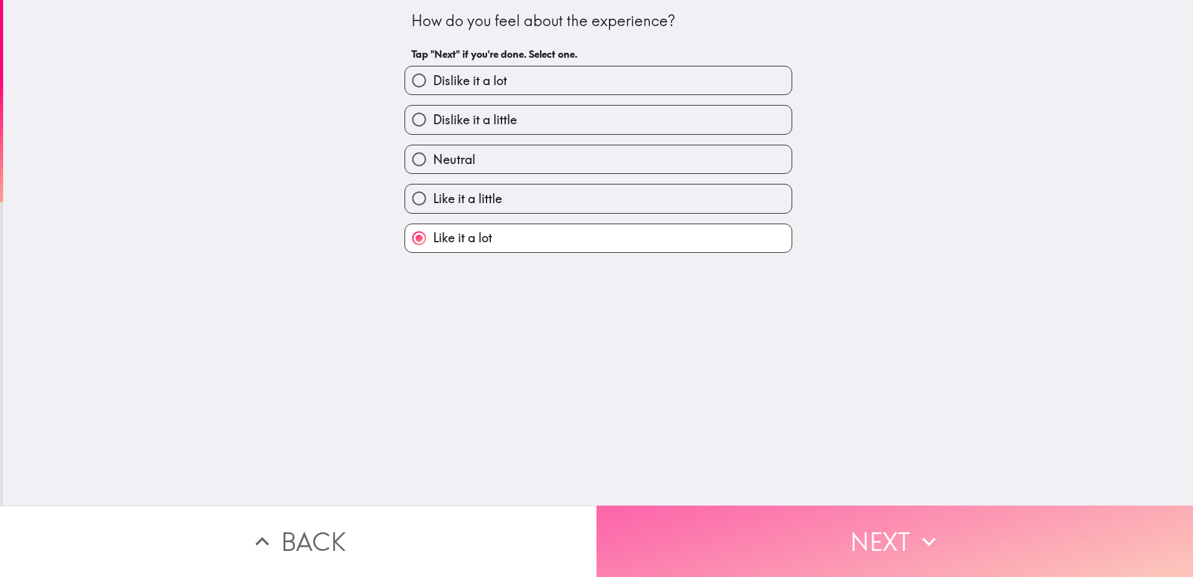
click at [768, 529] on button "Next" at bounding box center [895, 541] width 597 height 71
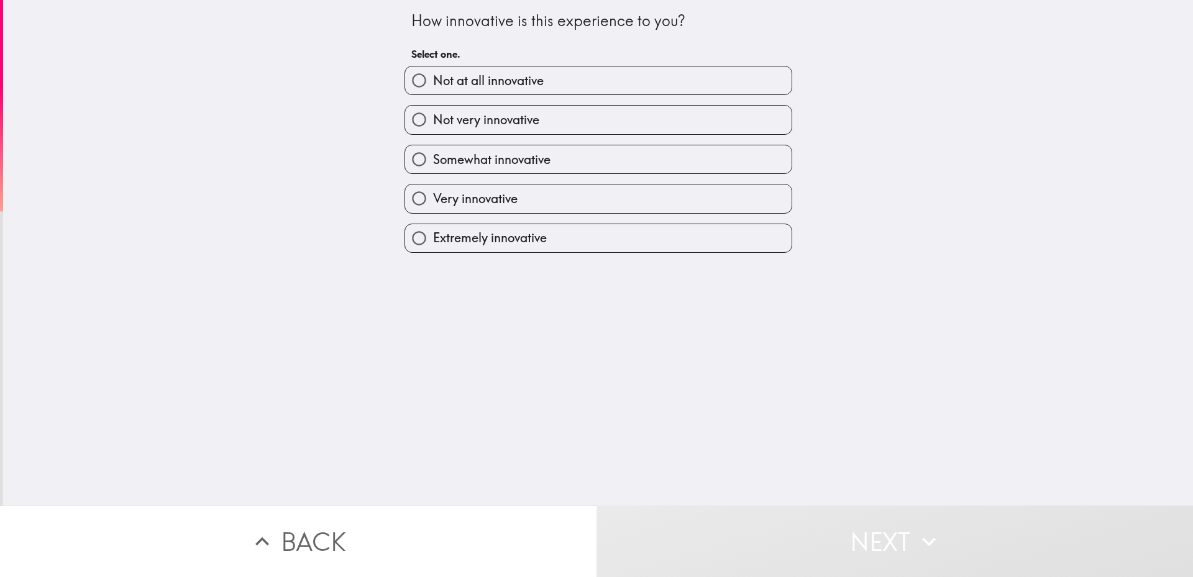
click at [614, 252] on label "Extremely innovative" at bounding box center [598, 238] width 387 height 28
click at [433, 252] on input "Extremely innovative" at bounding box center [419, 238] width 28 height 28
radio input "true"
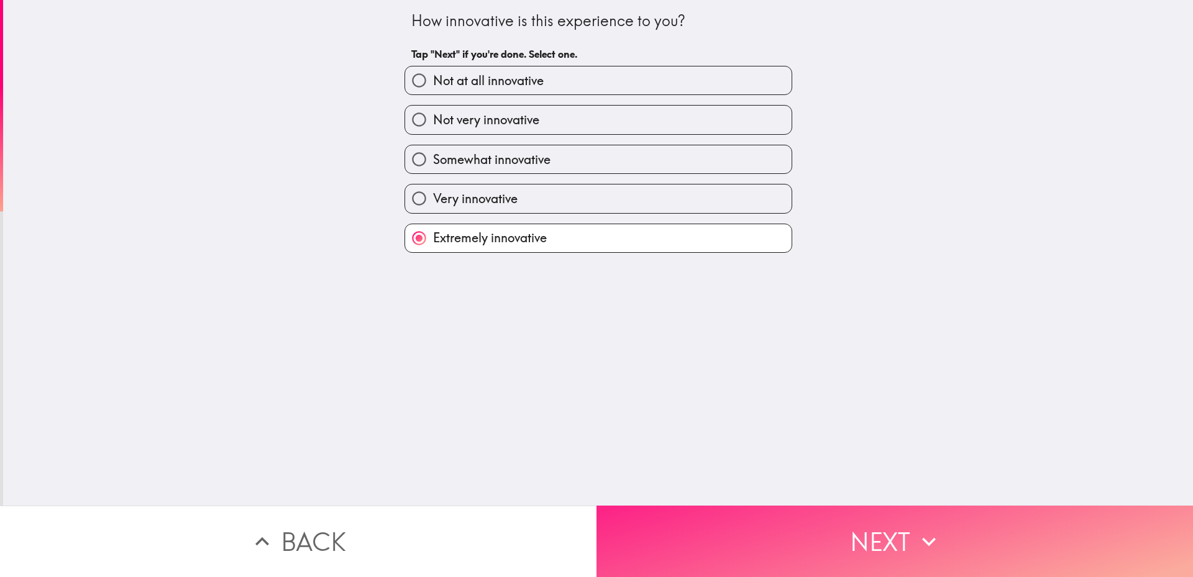
click at [710, 533] on button "Next" at bounding box center [895, 541] width 597 height 71
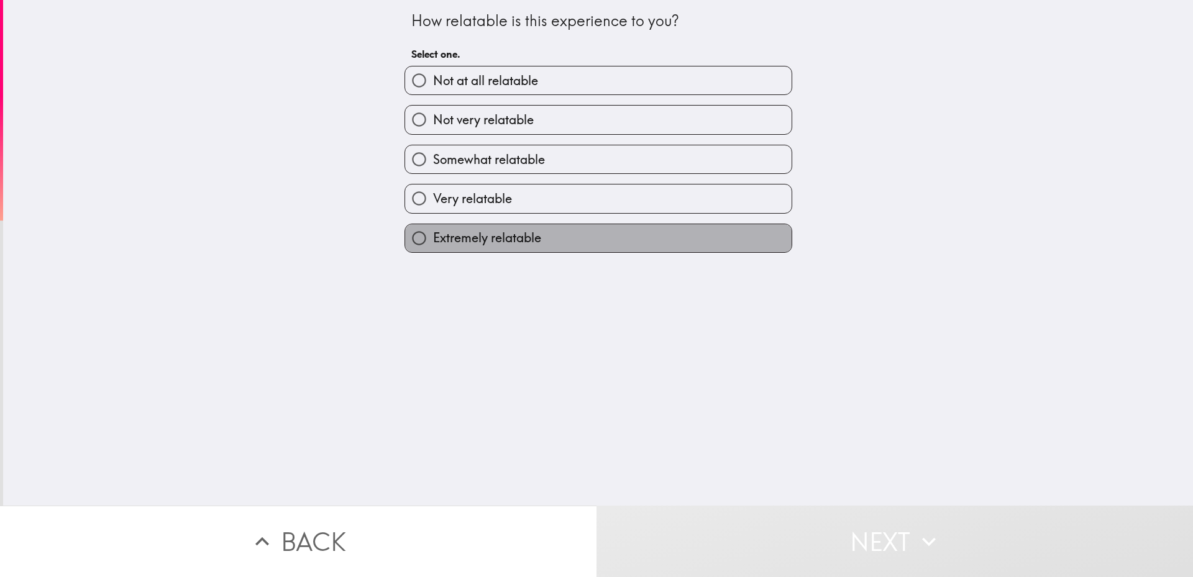
click at [615, 252] on label "Extremely relatable" at bounding box center [598, 238] width 387 height 28
click at [433, 252] on input "Extremely relatable" at bounding box center [419, 238] width 28 height 28
radio input "true"
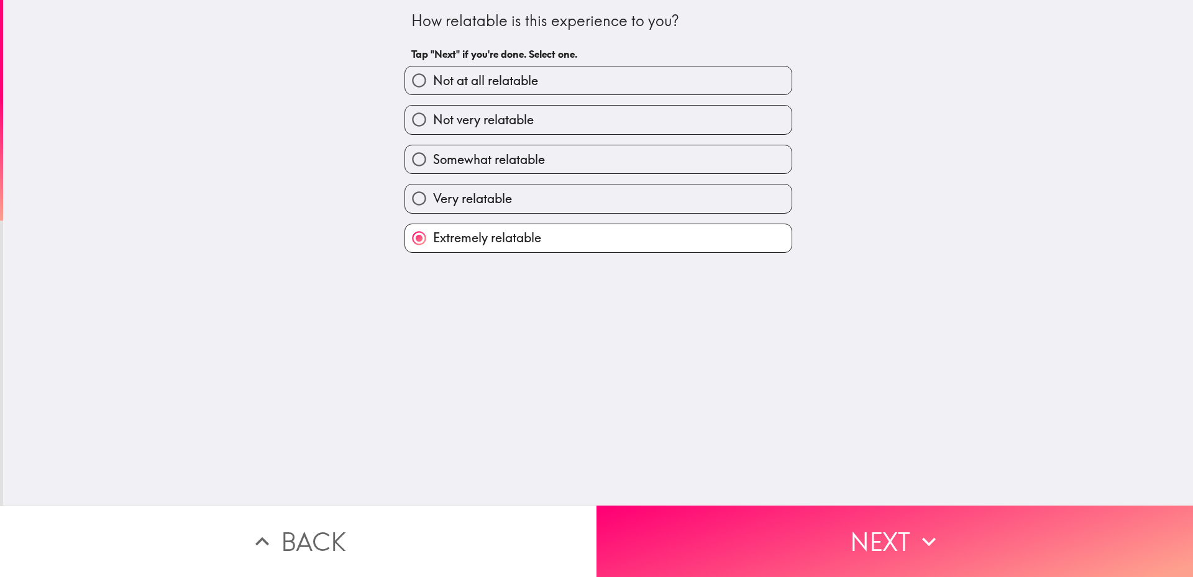
drag, startPoint x: 715, startPoint y: 483, endPoint x: 717, endPoint y: 490, distance: 7.7
click at [717, 490] on div "How relatable is this experience to you? Tap "Next" if you're done. Select one.…" at bounding box center [598, 253] width 1190 height 506
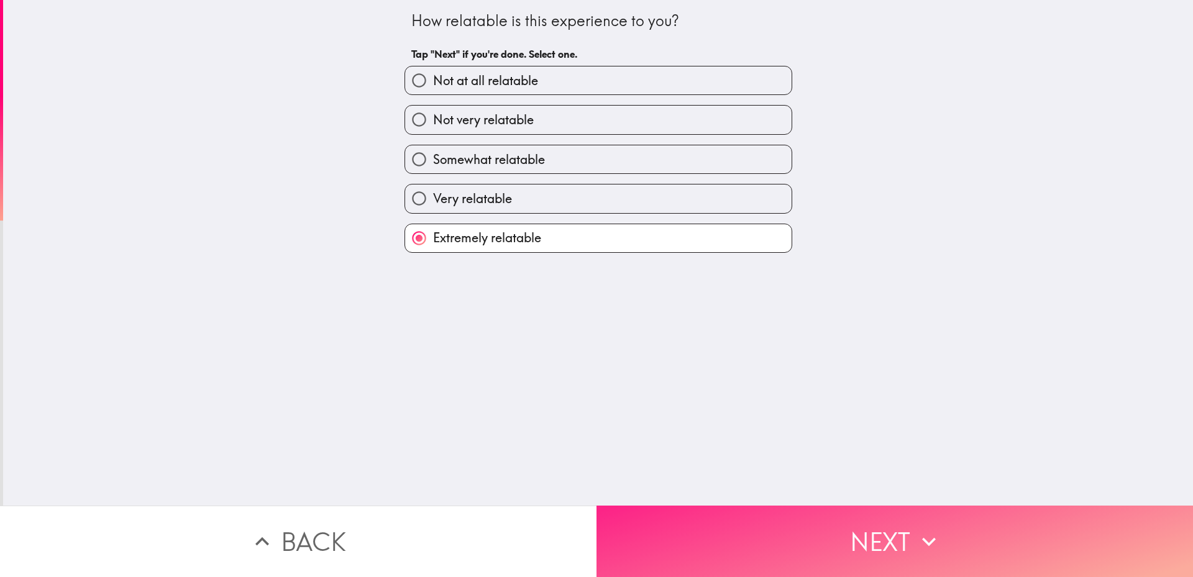
click at [720, 515] on button "Next" at bounding box center [895, 541] width 597 height 71
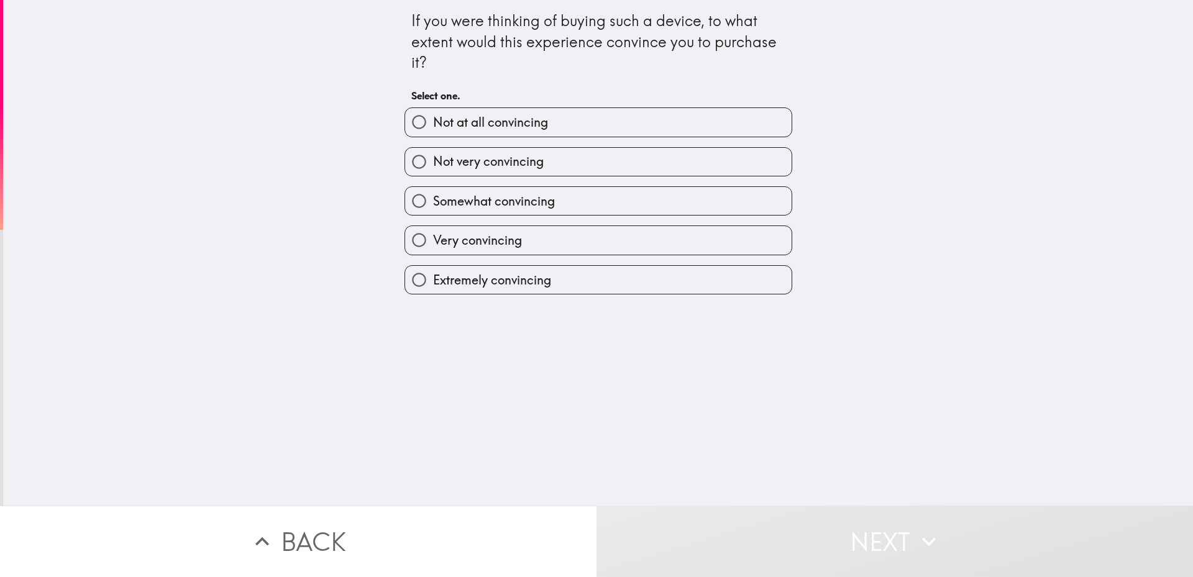
click at [653, 294] on label "Extremely convincing" at bounding box center [598, 280] width 387 height 28
click at [433, 294] on input "Extremely convincing" at bounding box center [419, 280] width 28 height 28
radio input "true"
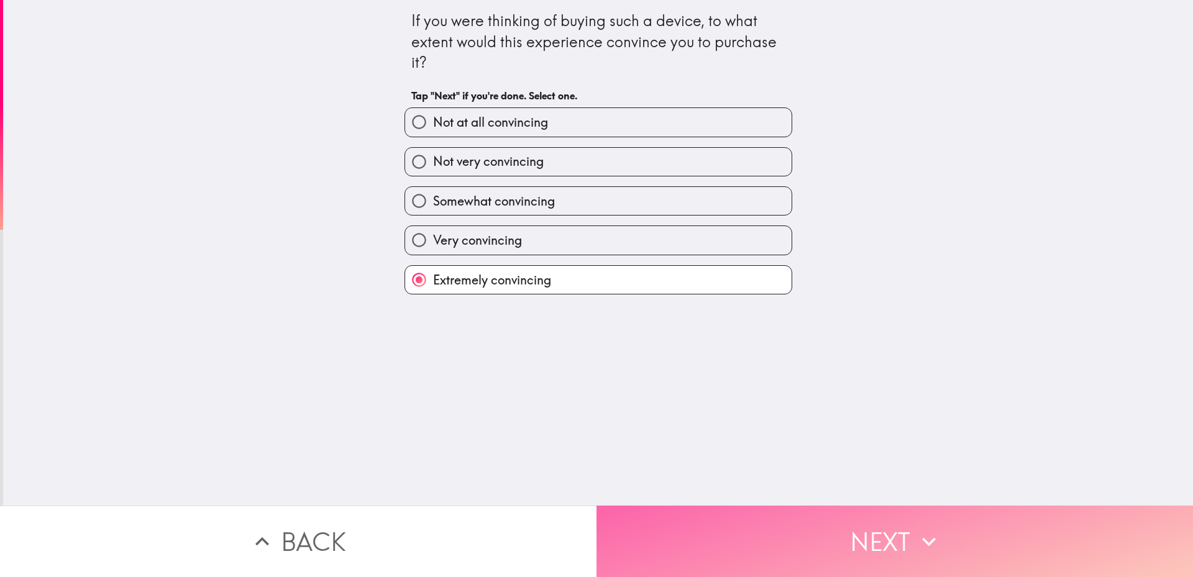
click at [747, 510] on button "Next" at bounding box center [895, 541] width 597 height 71
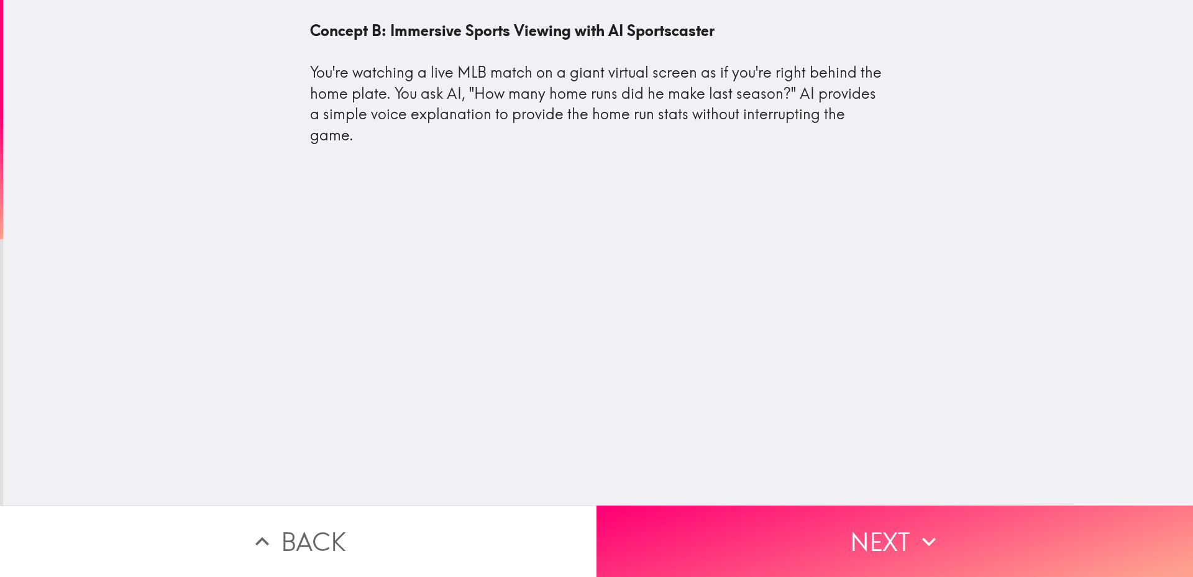
click at [710, 485] on div "Concept B: Immersive Sports Viewing with AI Sportscaster You're watching a live…" at bounding box center [598, 253] width 1190 height 506
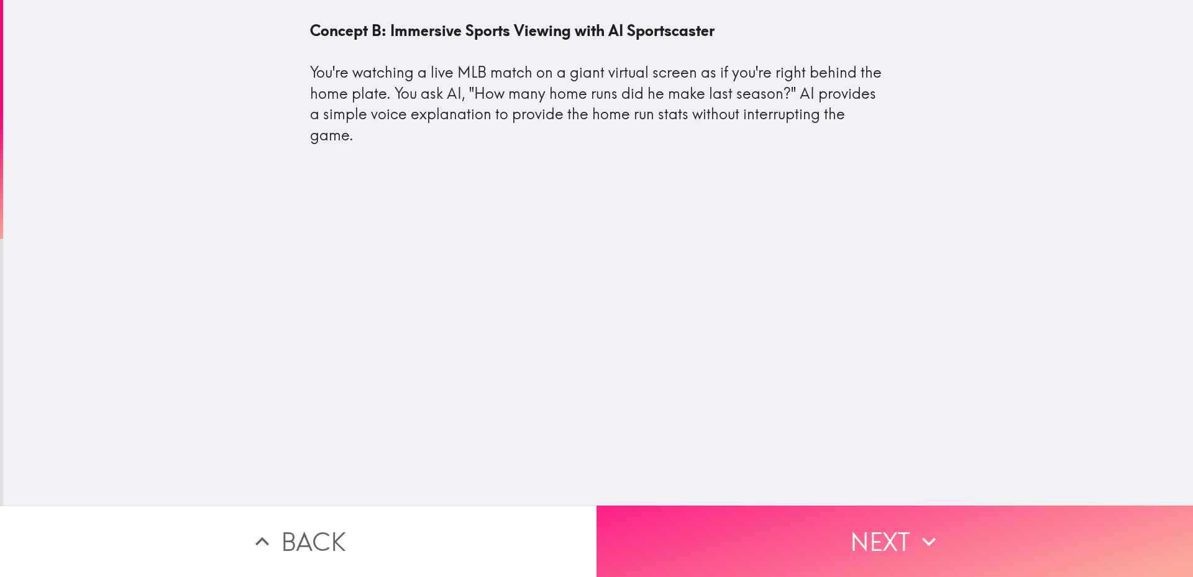
click at [710, 521] on button "Next" at bounding box center [895, 541] width 597 height 71
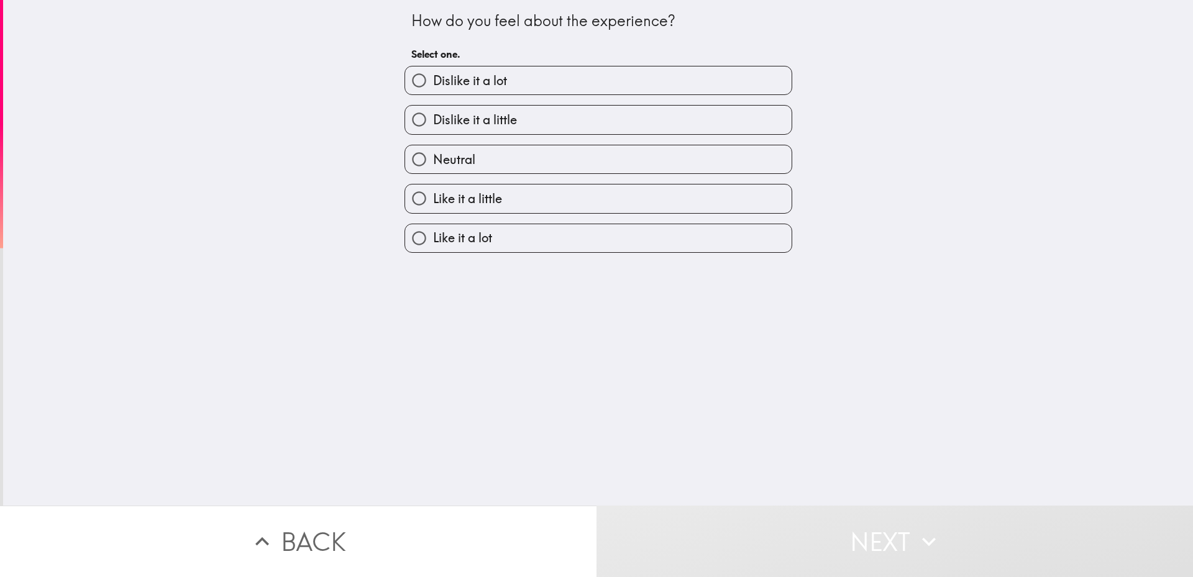
click at [619, 213] on label "Like it a little" at bounding box center [598, 199] width 387 height 28
click at [433, 213] on input "Like it a little" at bounding box center [419, 199] width 28 height 28
radio input "true"
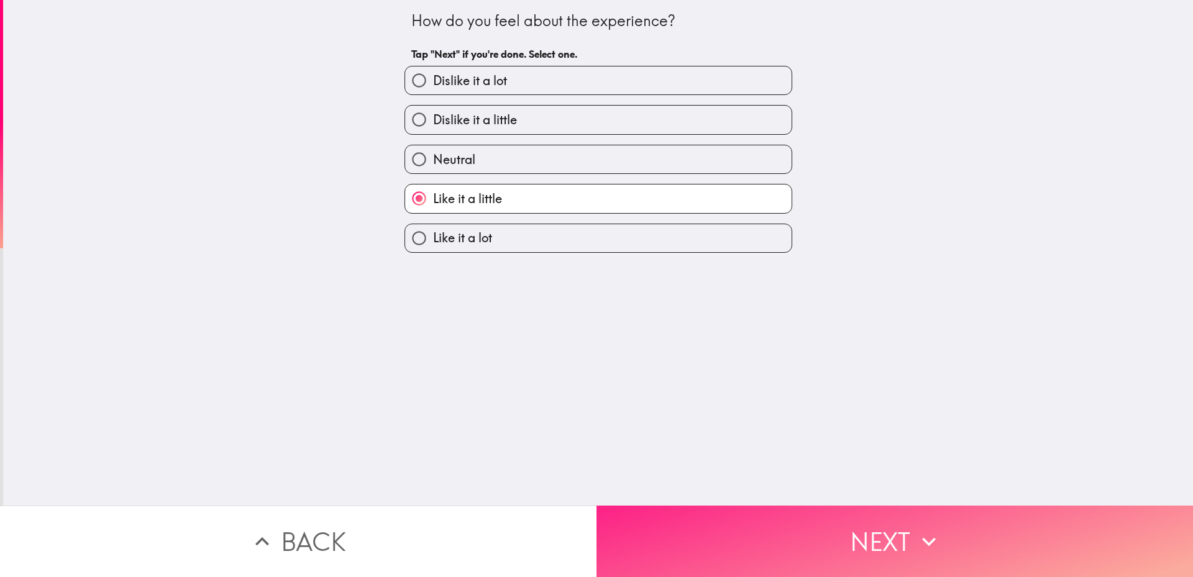
click at [691, 521] on button "Next" at bounding box center [895, 541] width 597 height 71
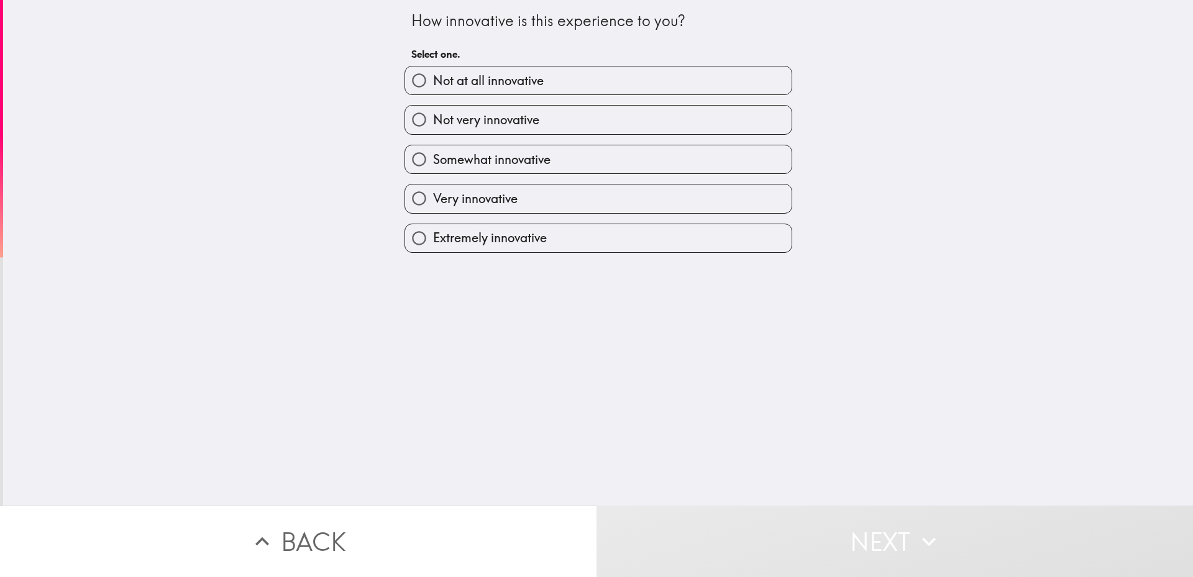
click at [641, 252] on label "Extremely innovative" at bounding box center [598, 238] width 387 height 28
click at [433, 252] on input "Extremely innovative" at bounding box center [419, 238] width 28 height 28
radio input "true"
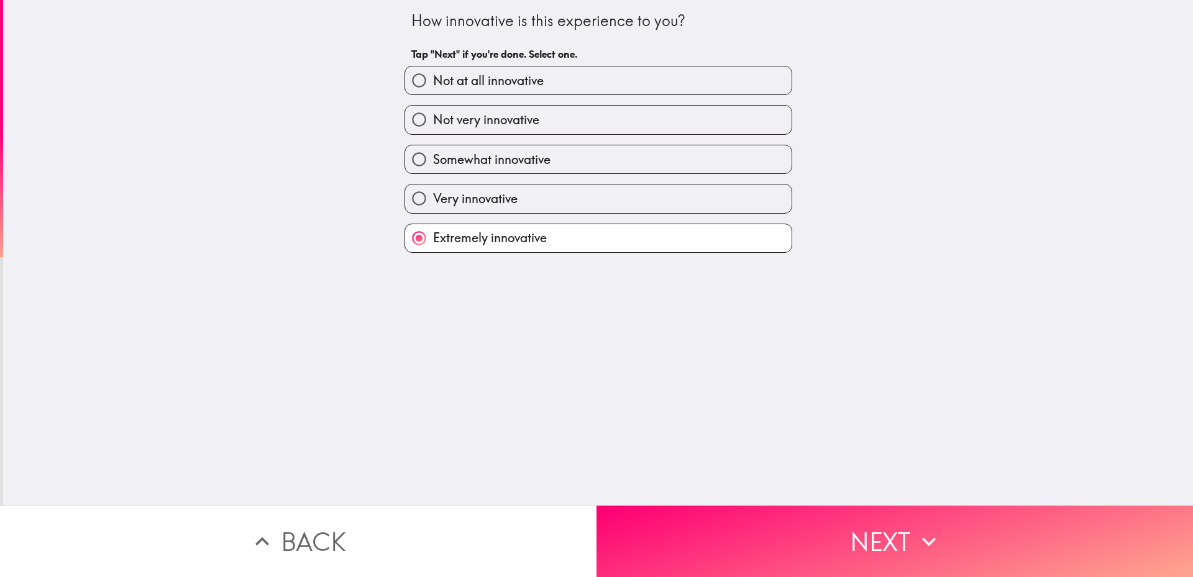
click at [696, 494] on div "How innovative is this experience to you? Tap "Next" if you're done. Select one…" at bounding box center [598, 253] width 1190 height 506
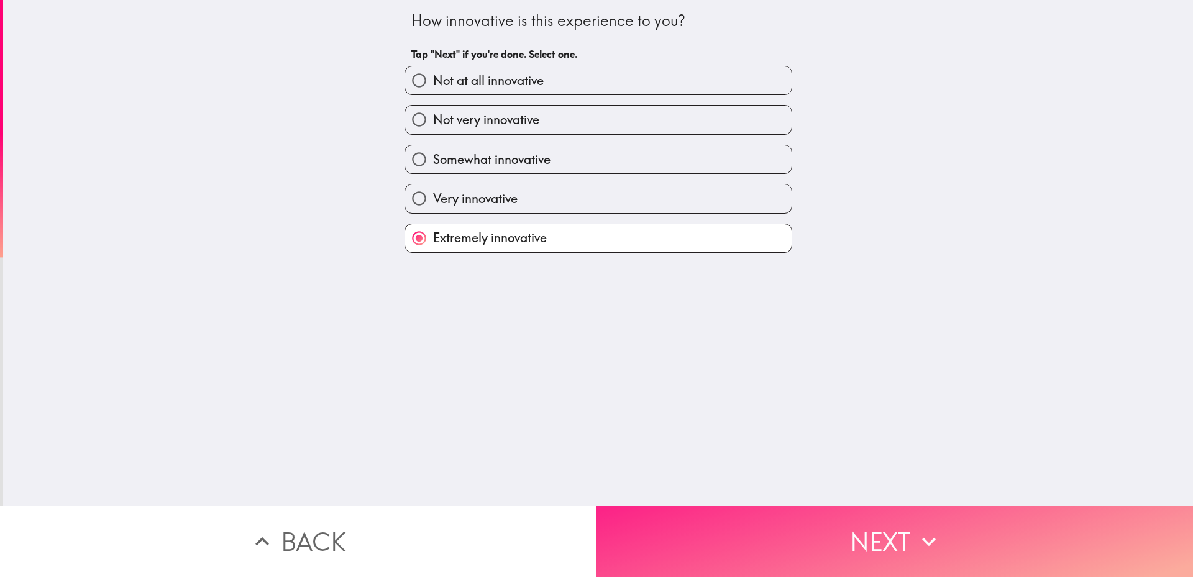
click at [696, 506] on button "Next" at bounding box center [895, 541] width 597 height 71
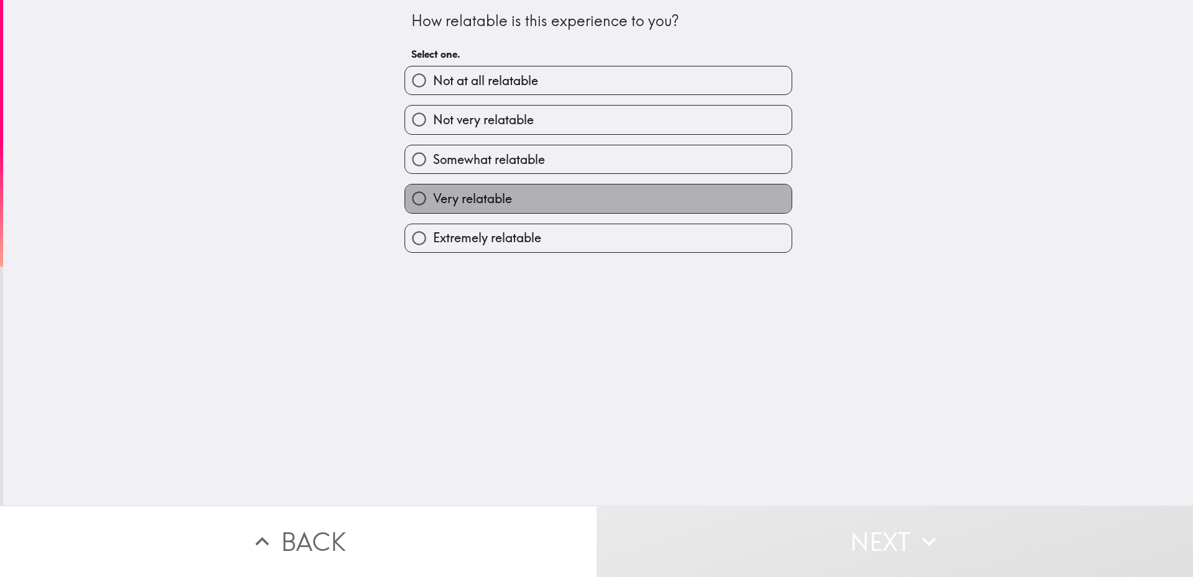
click at [634, 213] on label "Very relatable" at bounding box center [598, 199] width 387 height 28
click at [433, 213] on input "Very relatable" at bounding box center [419, 199] width 28 height 28
radio input "true"
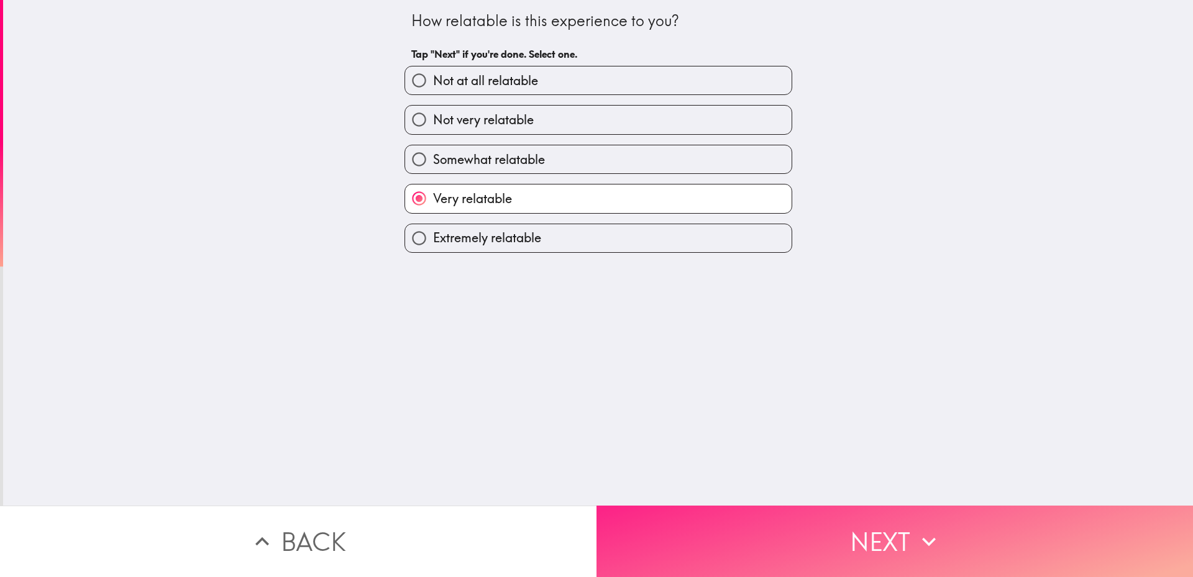
click at [710, 528] on button "Next" at bounding box center [895, 541] width 597 height 71
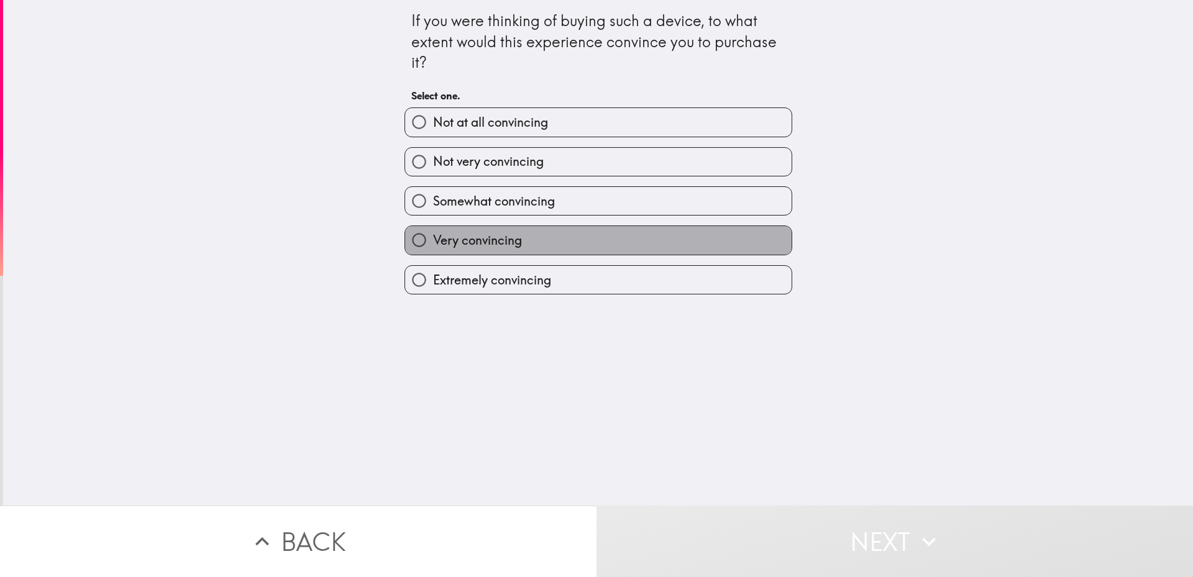
click at [580, 254] on label "Very convincing" at bounding box center [598, 240] width 387 height 28
click at [433, 254] on input "Very convincing" at bounding box center [419, 240] width 28 height 28
radio input "true"
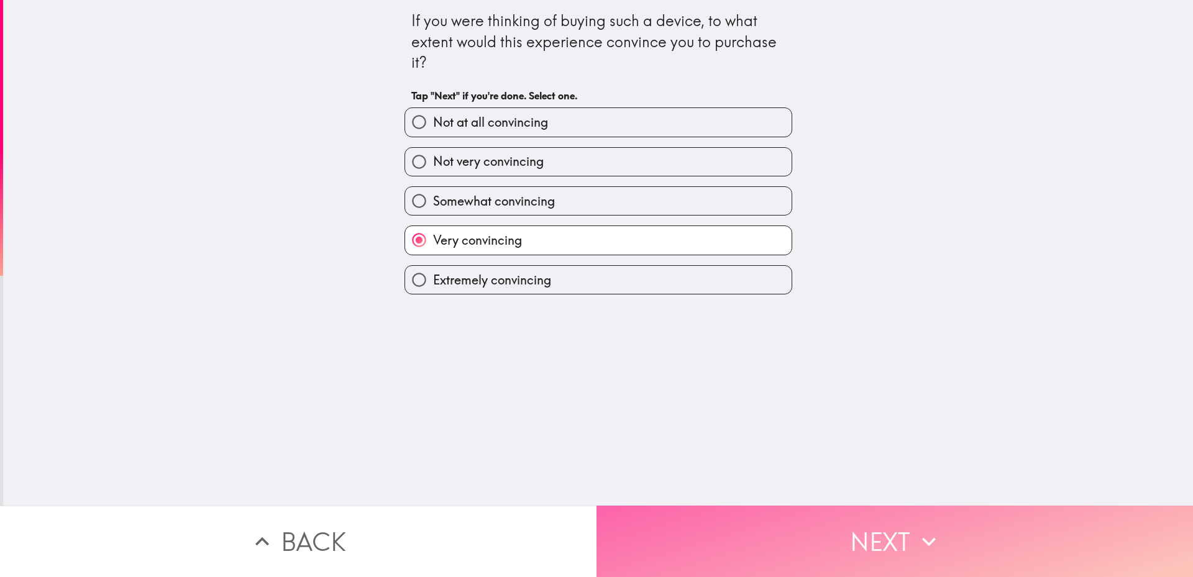
click at [694, 513] on button "Next" at bounding box center [895, 541] width 597 height 71
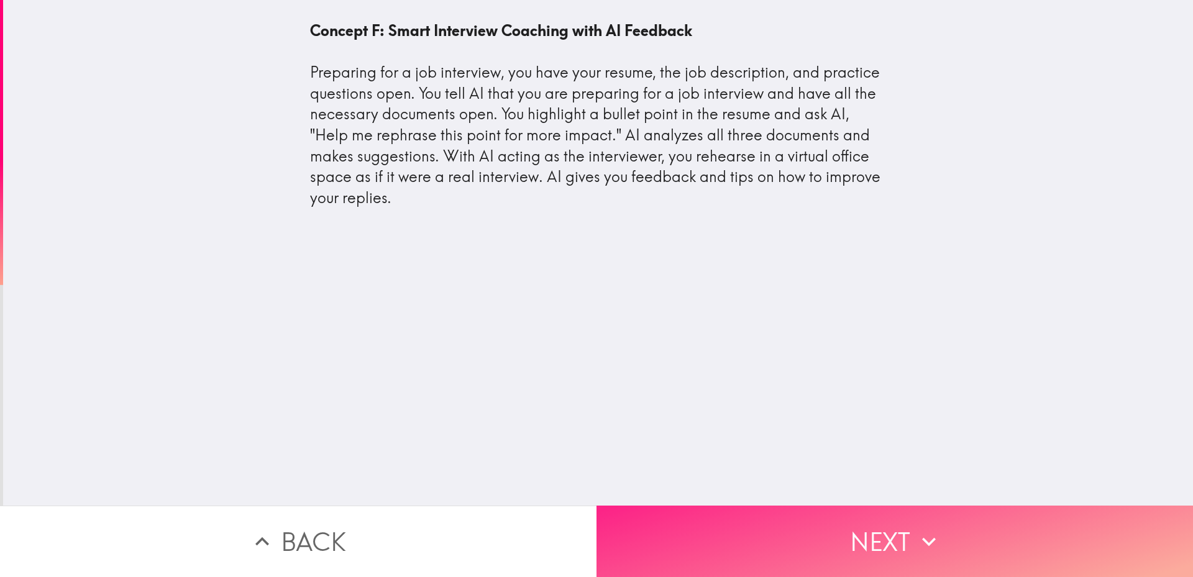
click at [681, 506] on button "Next" at bounding box center [895, 541] width 597 height 71
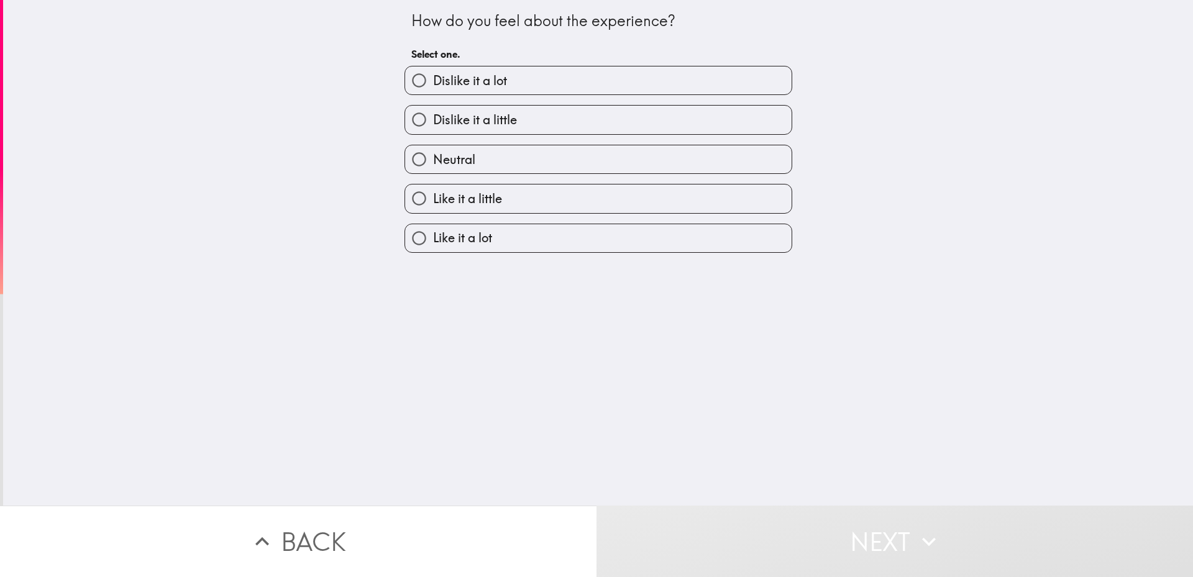
click at [572, 252] on label "Like it a lot" at bounding box center [598, 238] width 387 height 28
click at [433, 252] on input "Like it a lot" at bounding box center [419, 238] width 28 height 28
radio input "true"
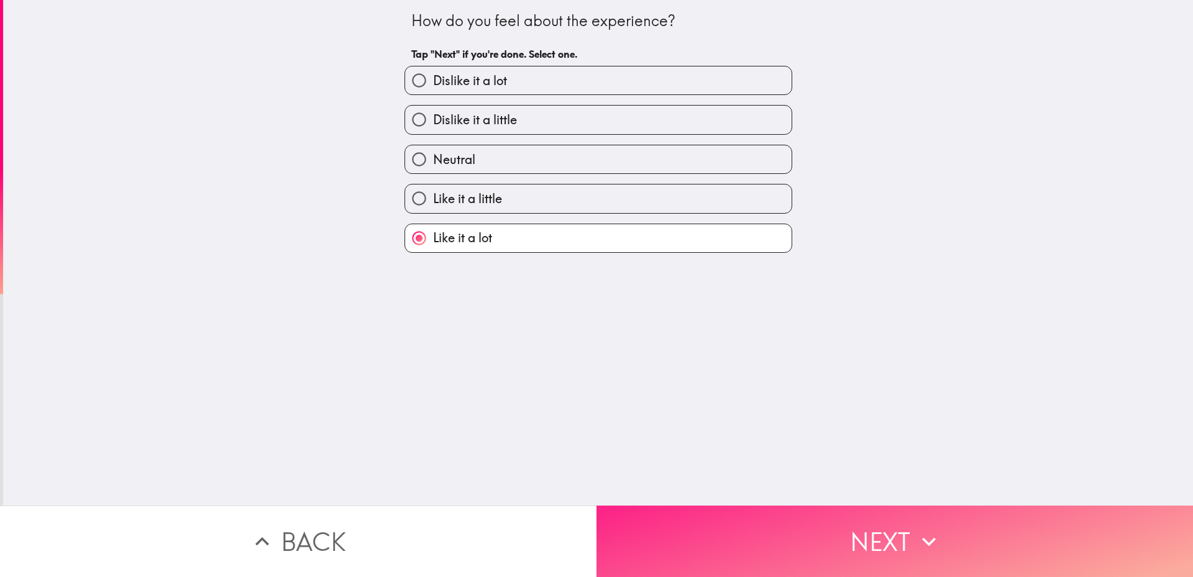
click at [682, 506] on button "Next" at bounding box center [895, 541] width 597 height 71
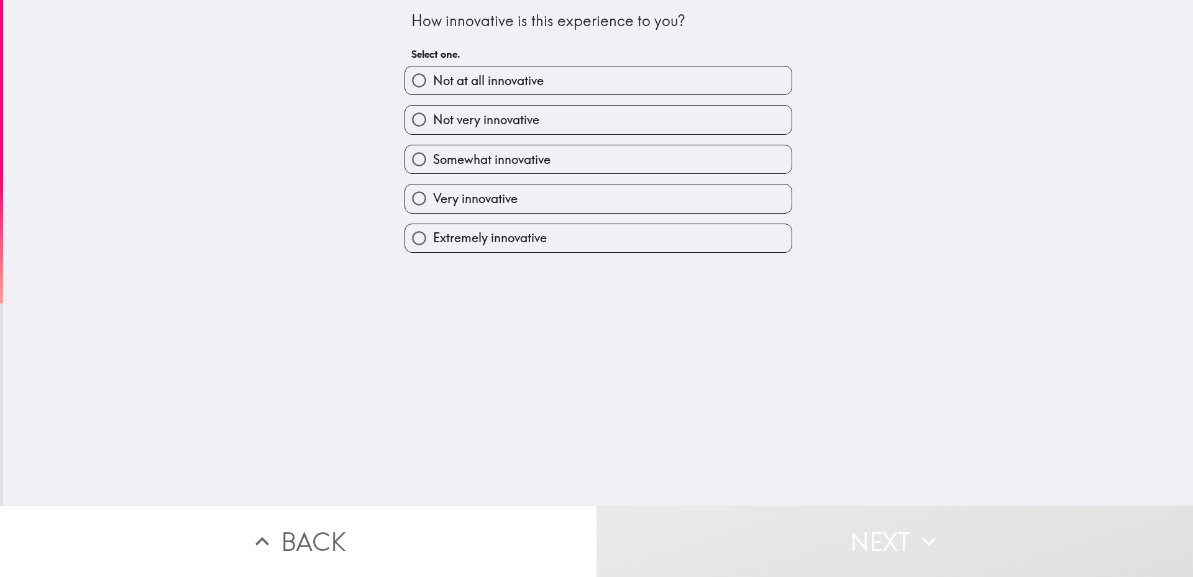
click at [611, 252] on label "Extremely innovative" at bounding box center [598, 238] width 387 height 28
click at [433, 252] on input "Extremely innovative" at bounding box center [419, 238] width 28 height 28
radio input "true"
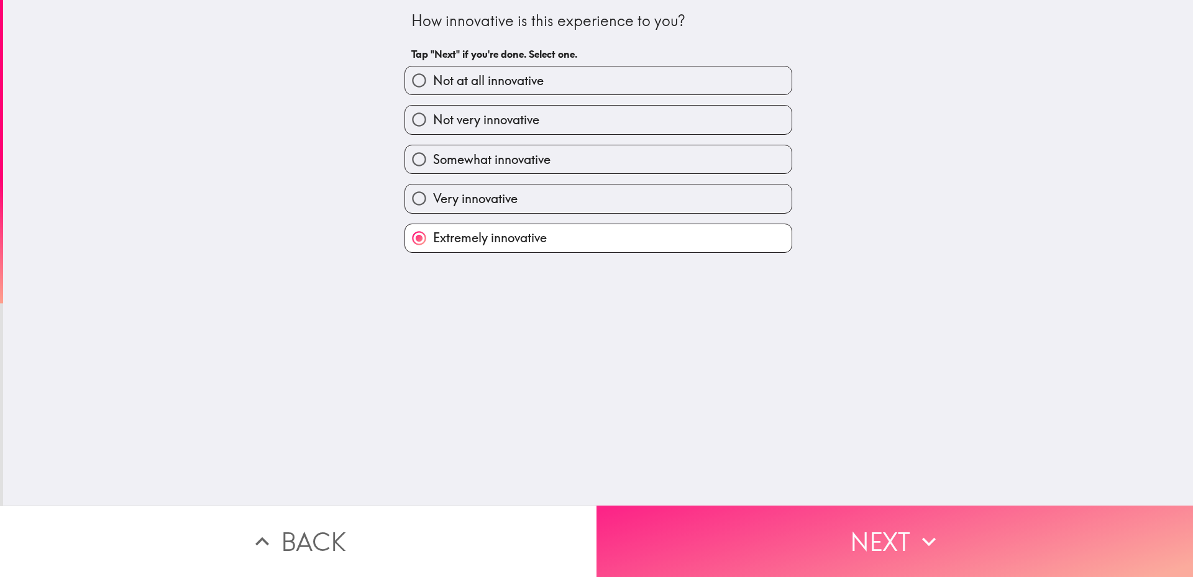
click at [697, 506] on button "Next" at bounding box center [895, 541] width 597 height 71
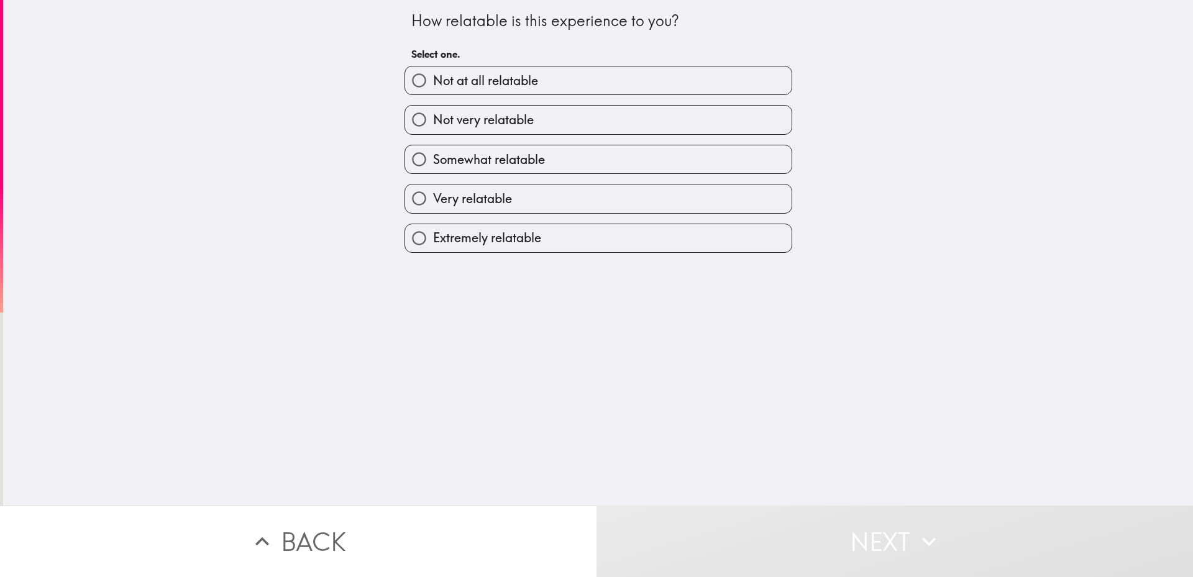
click at [587, 252] on label "Extremely relatable" at bounding box center [598, 238] width 387 height 28
click at [433, 252] on input "Extremely relatable" at bounding box center [419, 238] width 28 height 28
radio input "true"
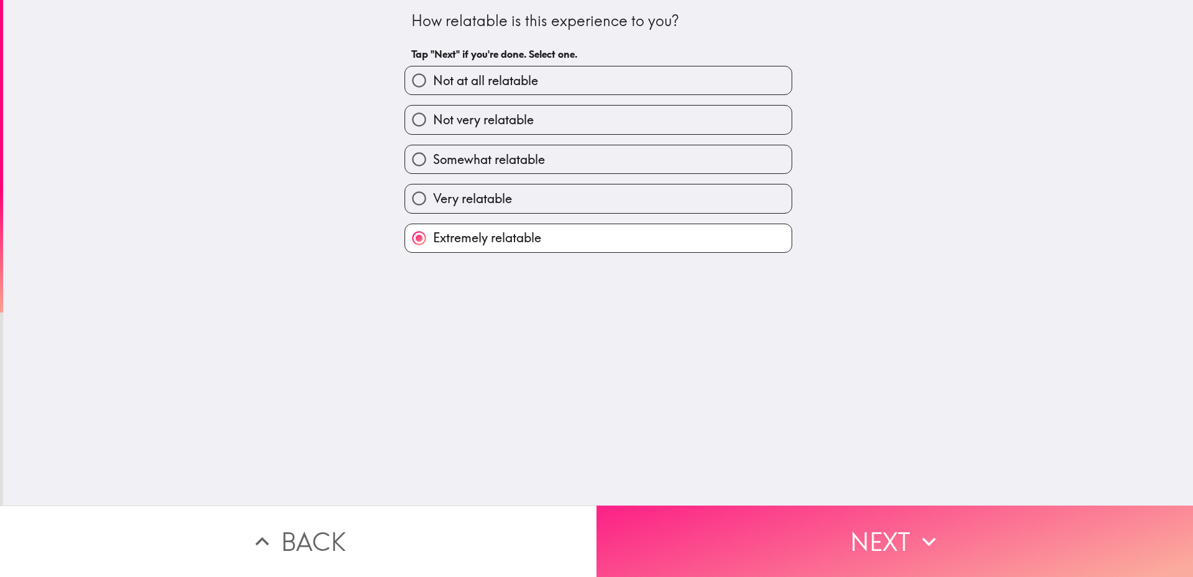
click at [686, 520] on button "Next" at bounding box center [895, 541] width 597 height 71
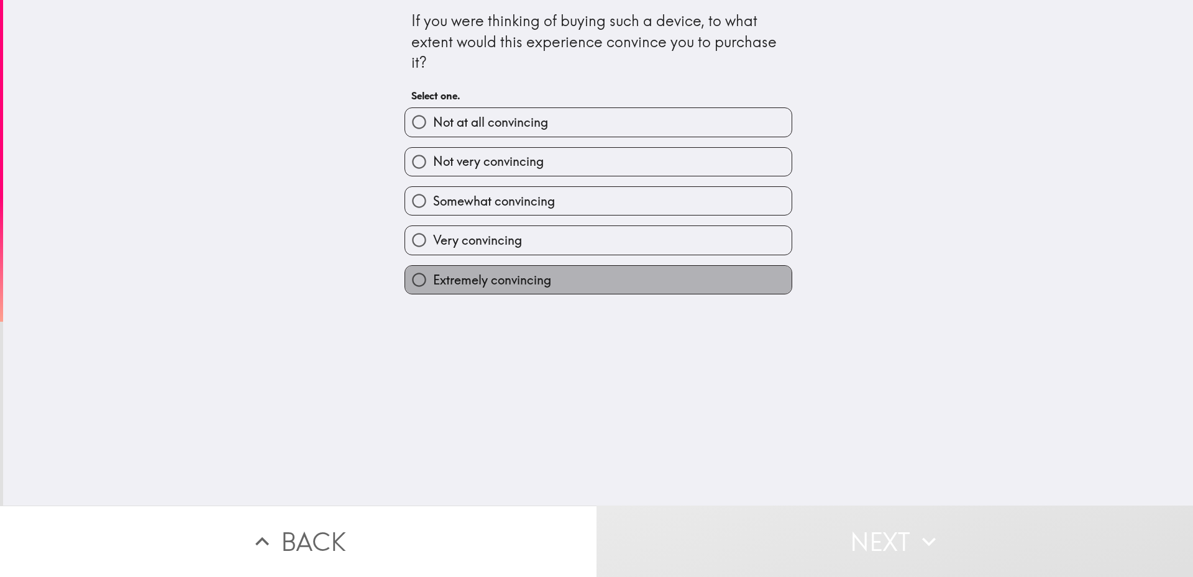
click at [611, 294] on label "Extremely convincing" at bounding box center [598, 280] width 387 height 28
click at [433, 294] on input "Extremely convincing" at bounding box center [419, 280] width 28 height 28
radio input "true"
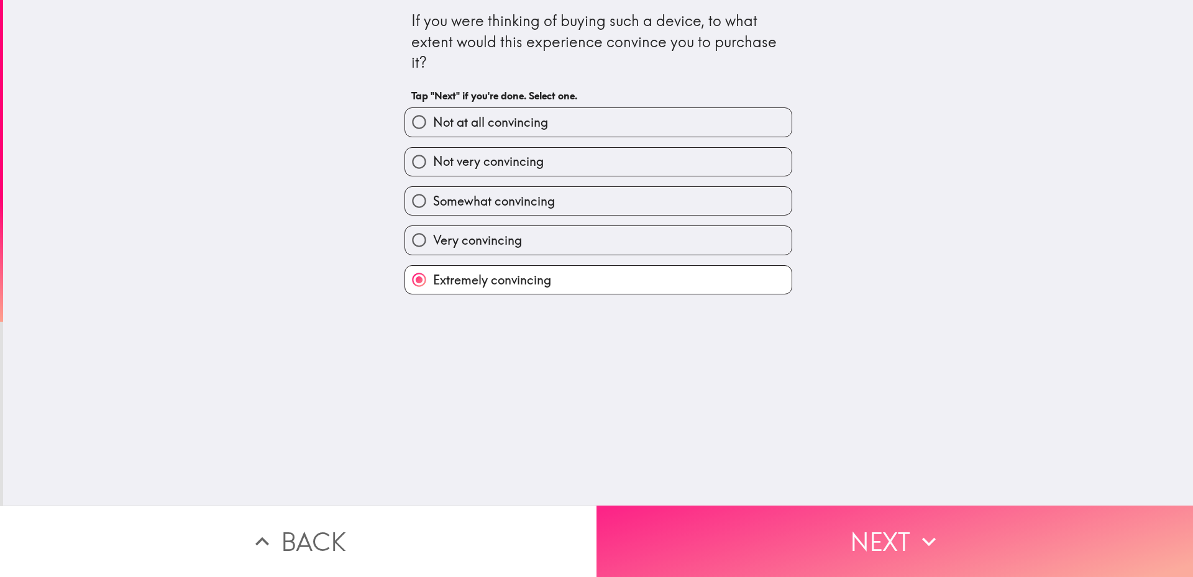
click at [721, 511] on button "Next" at bounding box center [895, 541] width 597 height 71
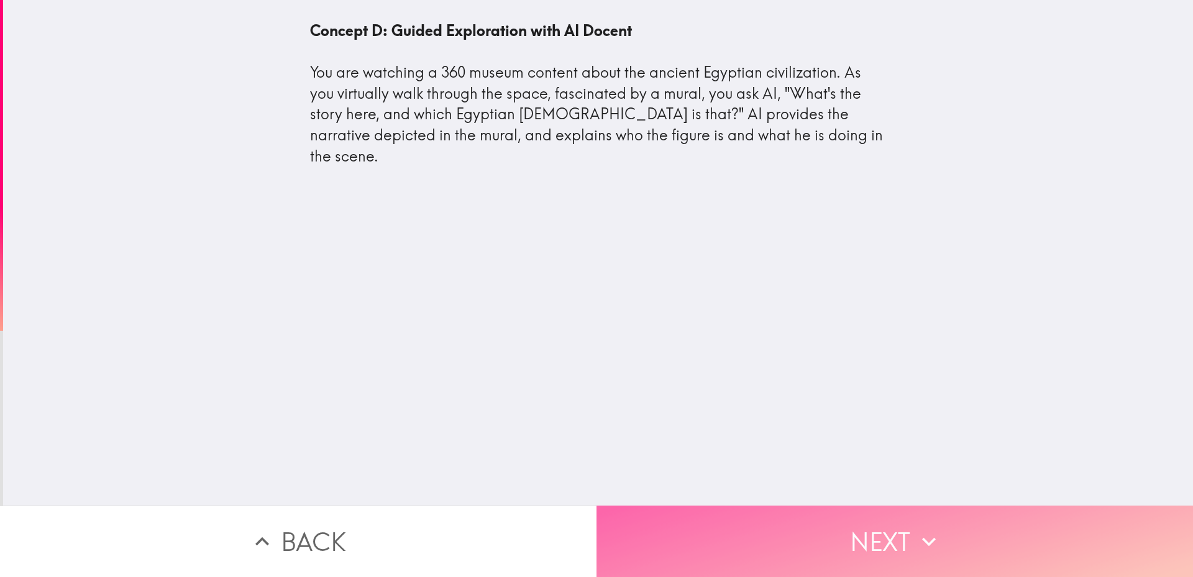
click at [693, 506] on button "Next" at bounding box center [895, 541] width 597 height 71
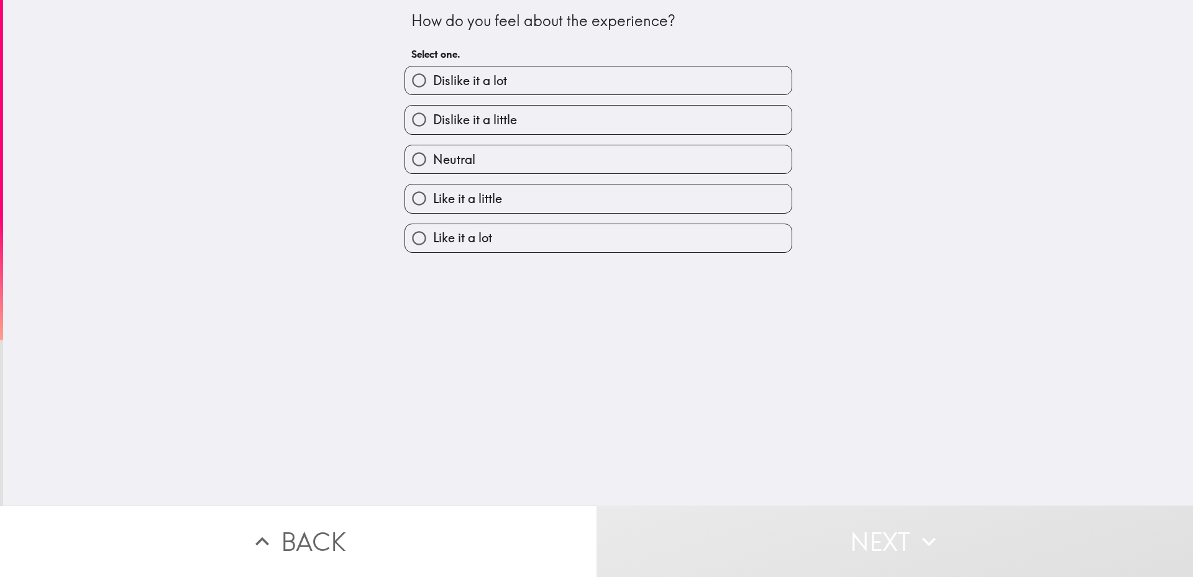
click at [547, 252] on label "Like it a lot" at bounding box center [598, 238] width 387 height 28
click at [433, 252] on input "Like it a lot" at bounding box center [419, 238] width 28 height 28
radio input "true"
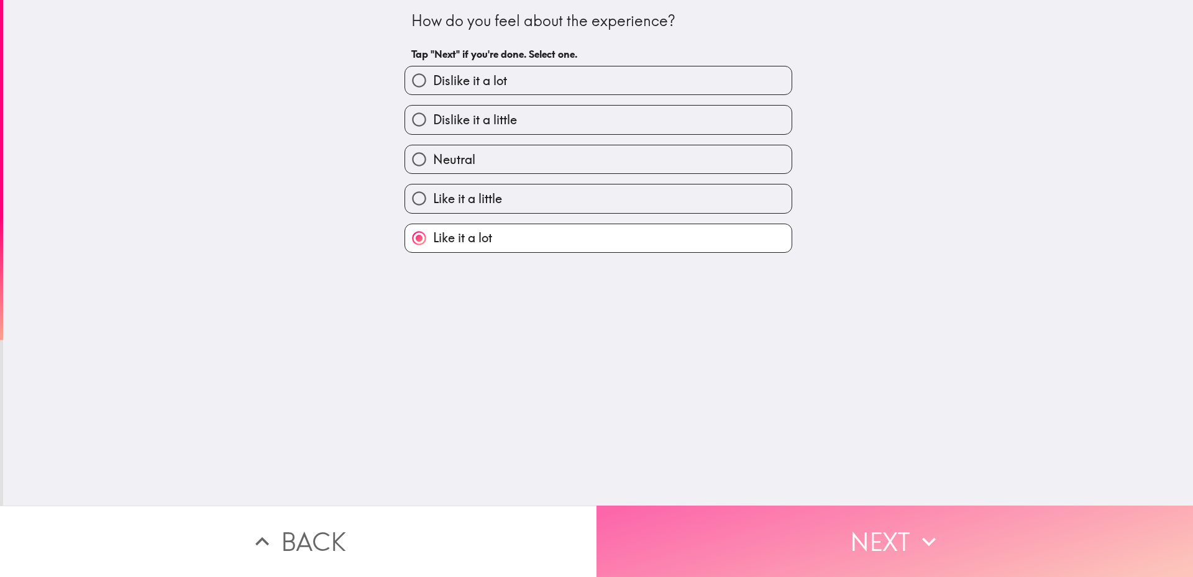
click at [691, 506] on button "Next" at bounding box center [895, 541] width 597 height 71
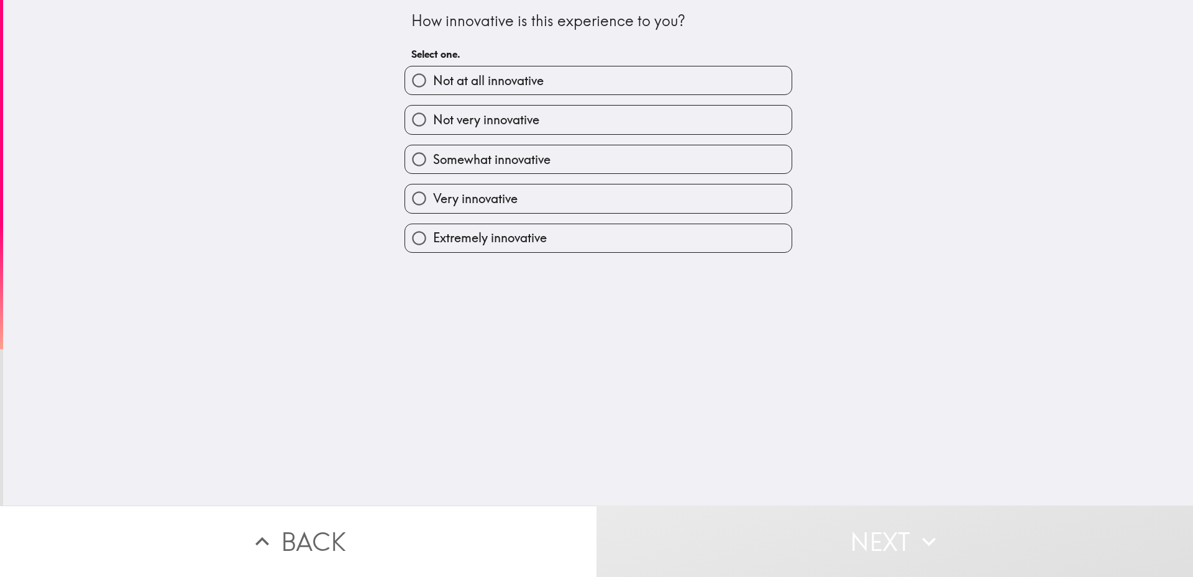
click at [615, 252] on label "Extremely innovative" at bounding box center [598, 238] width 387 height 28
click at [433, 252] on input "Extremely innovative" at bounding box center [419, 238] width 28 height 28
radio input "true"
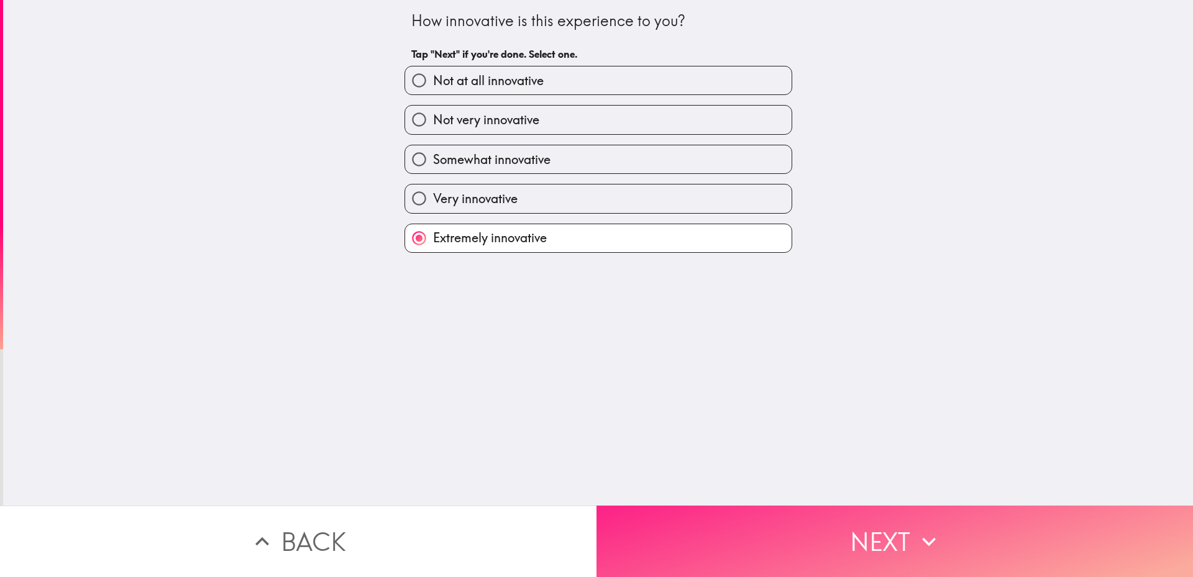
click at [688, 520] on button "Next" at bounding box center [895, 541] width 597 height 71
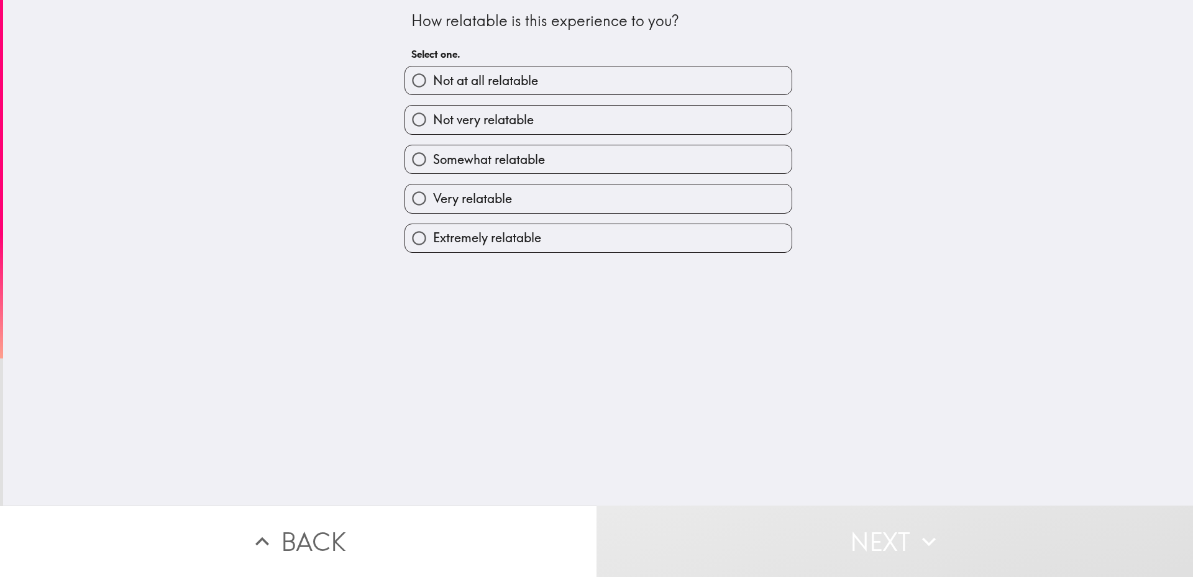
drag, startPoint x: 610, startPoint y: 275, endPoint x: 609, endPoint y: 285, distance: 10.0
click at [609, 252] on label "Extremely relatable" at bounding box center [598, 238] width 387 height 28
click at [433, 252] on input "Extremely relatable" at bounding box center [419, 238] width 28 height 28
radio input "true"
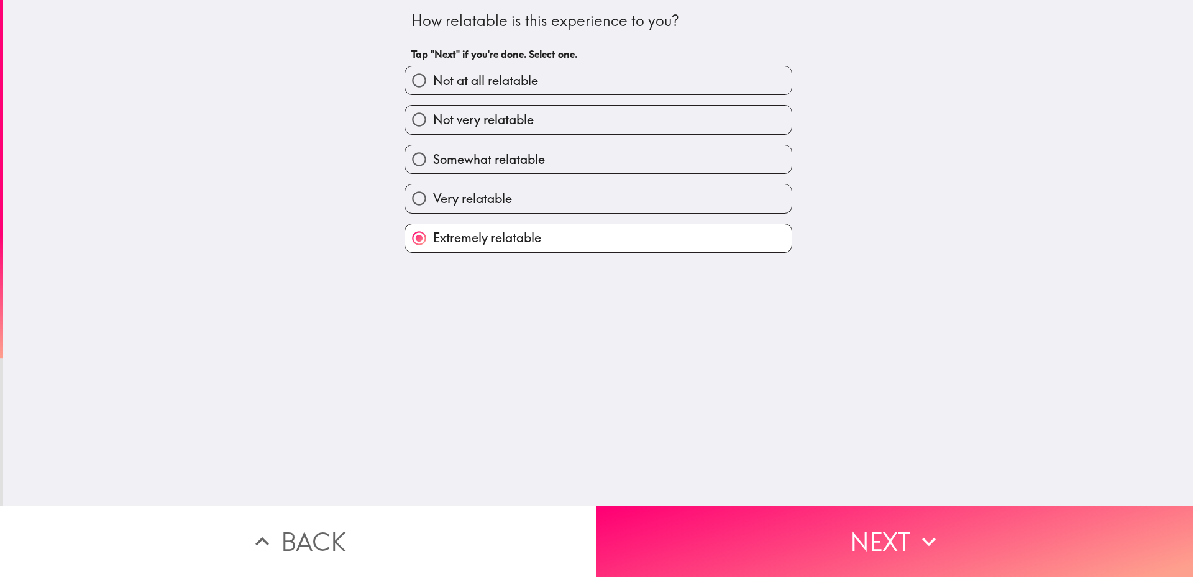
click at [676, 490] on div "How relatable is this experience to you? Tap "Next" if you're done. Select one.…" at bounding box center [598, 253] width 1190 height 506
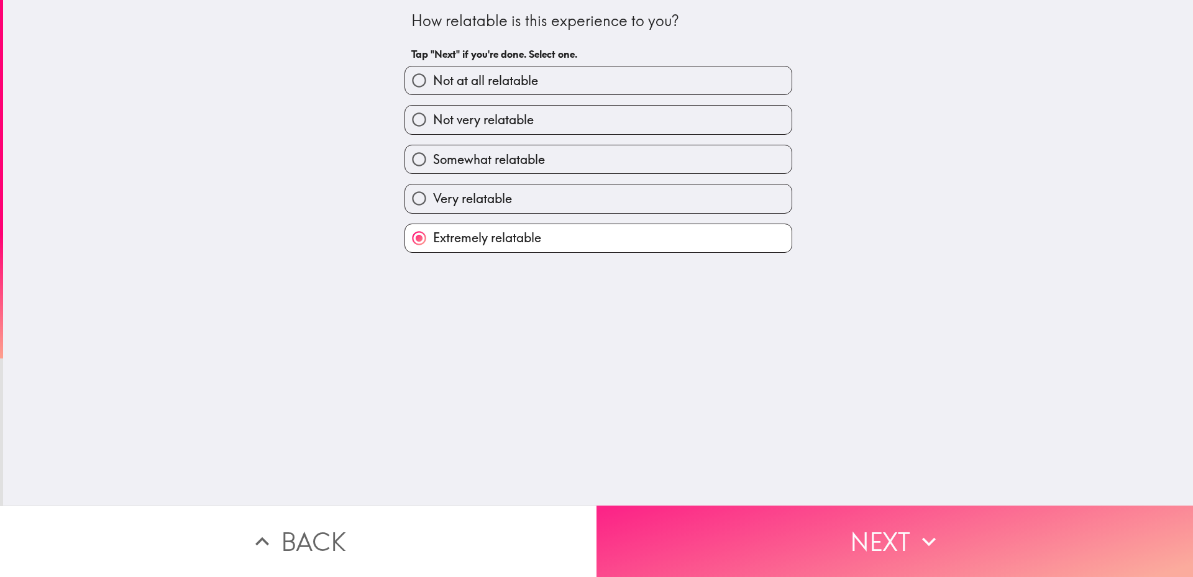
click at [675, 518] on button "Next" at bounding box center [895, 541] width 597 height 71
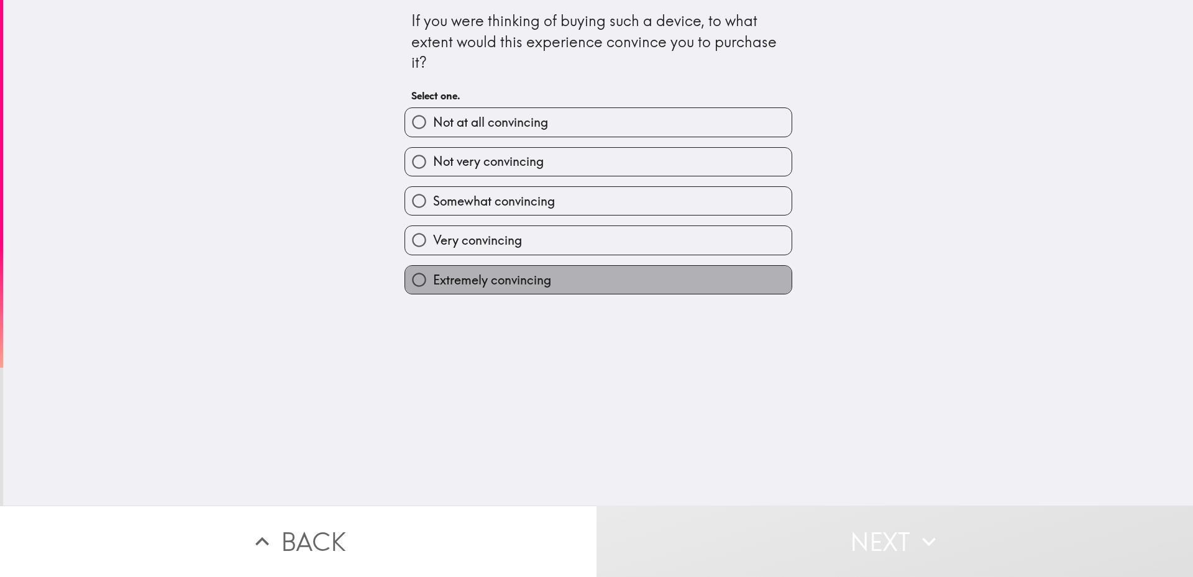
click at [622, 294] on label "Extremely convincing" at bounding box center [598, 280] width 387 height 28
click at [433, 294] on input "Extremely convincing" at bounding box center [419, 280] width 28 height 28
radio input "true"
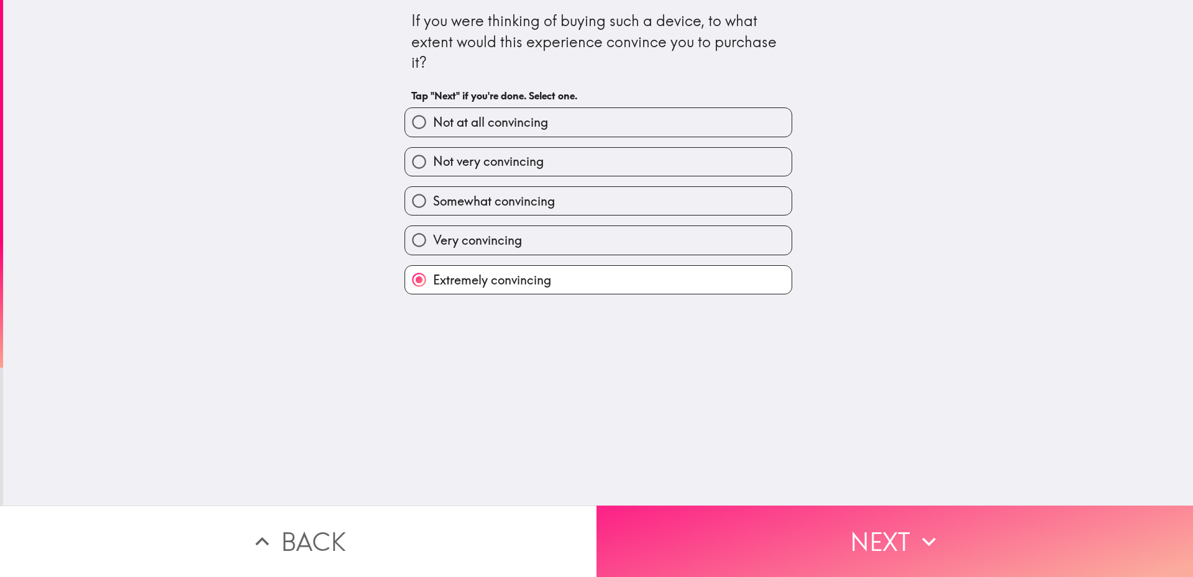
click at [688, 516] on button "Next" at bounding box center [895, 541] width 597 height 71
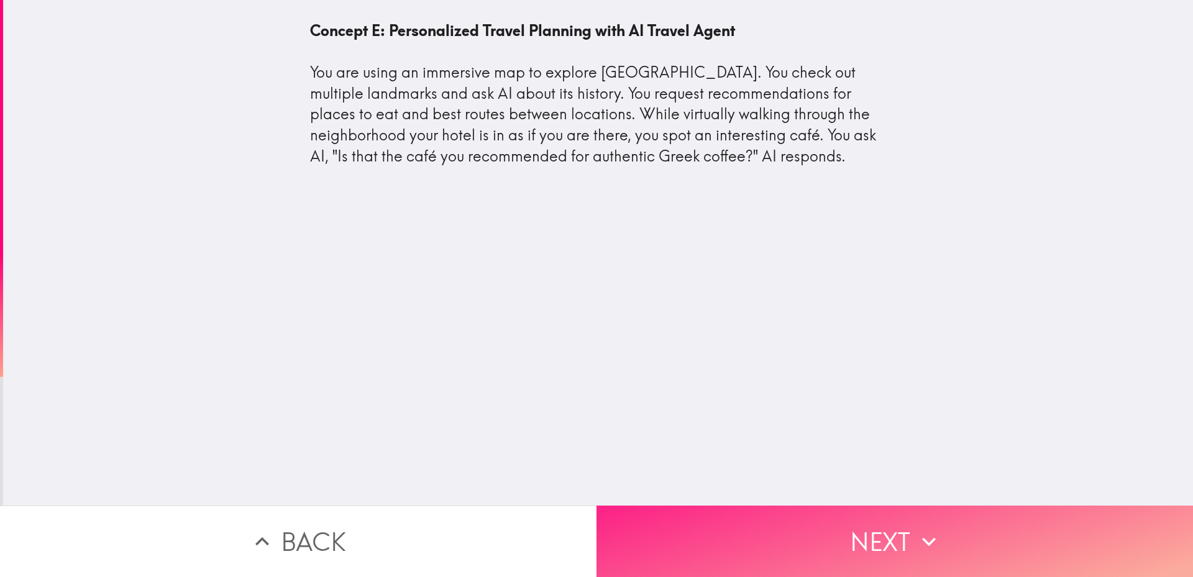
click at [695, 506] on button "Next" at bounding box center [895, 541] width 597 height 71
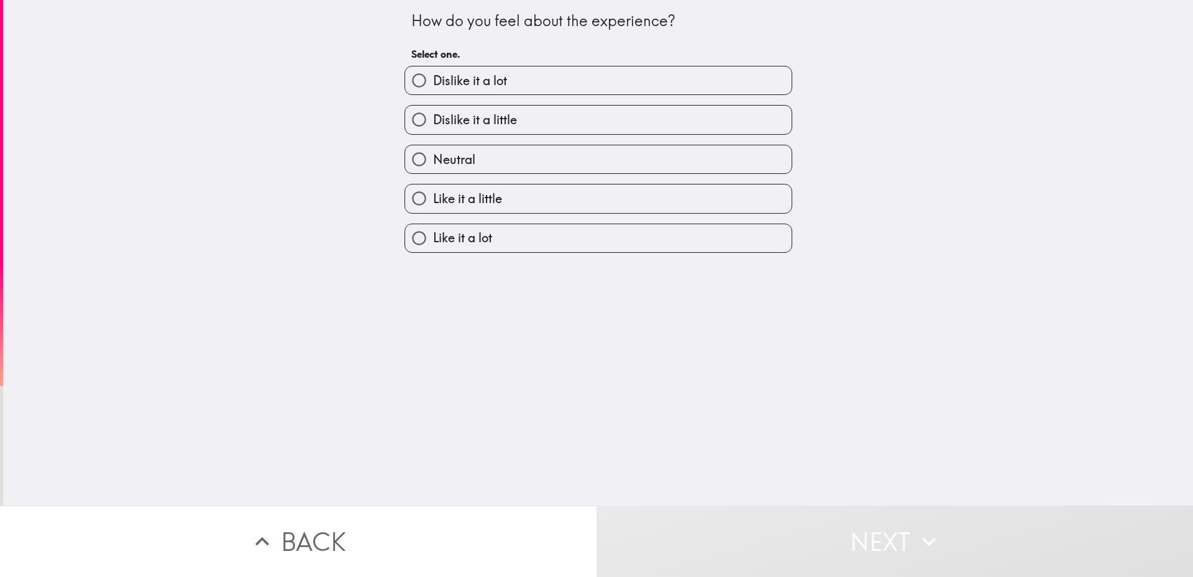
click at [640, 252] on label "Like it a lot" at bounding box center [598, 238] width 387 height 28
click at [433, 252] on input "Like it a lot" at bounding box center [419, 238] width 28 height 28
radio input "true"
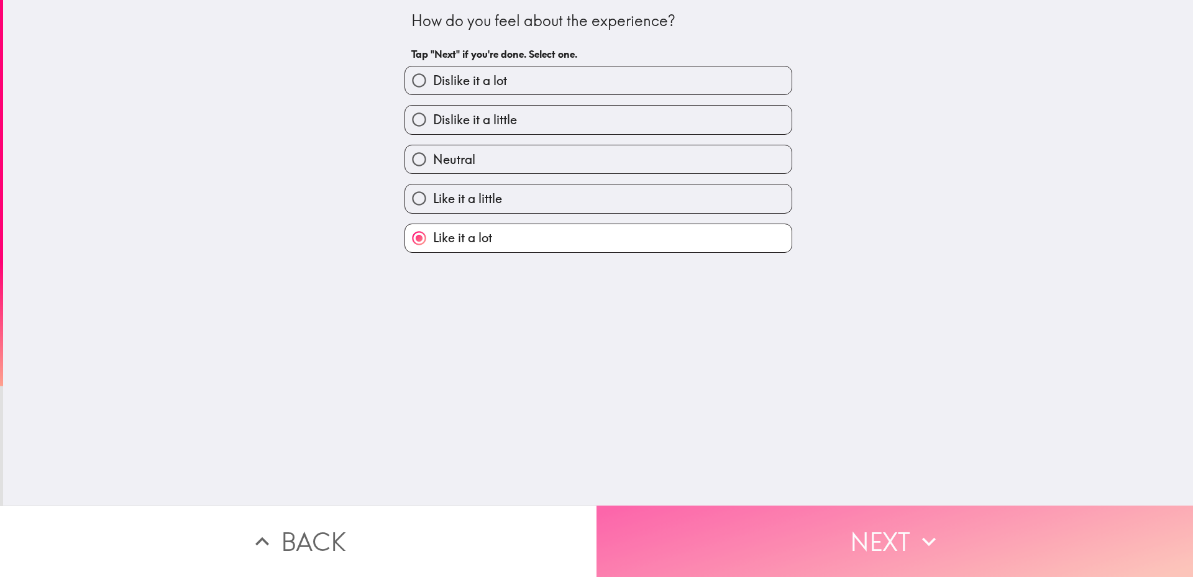
click at [736, 519] on button "Next" at bounding box center [895, 541] width 597 height 71
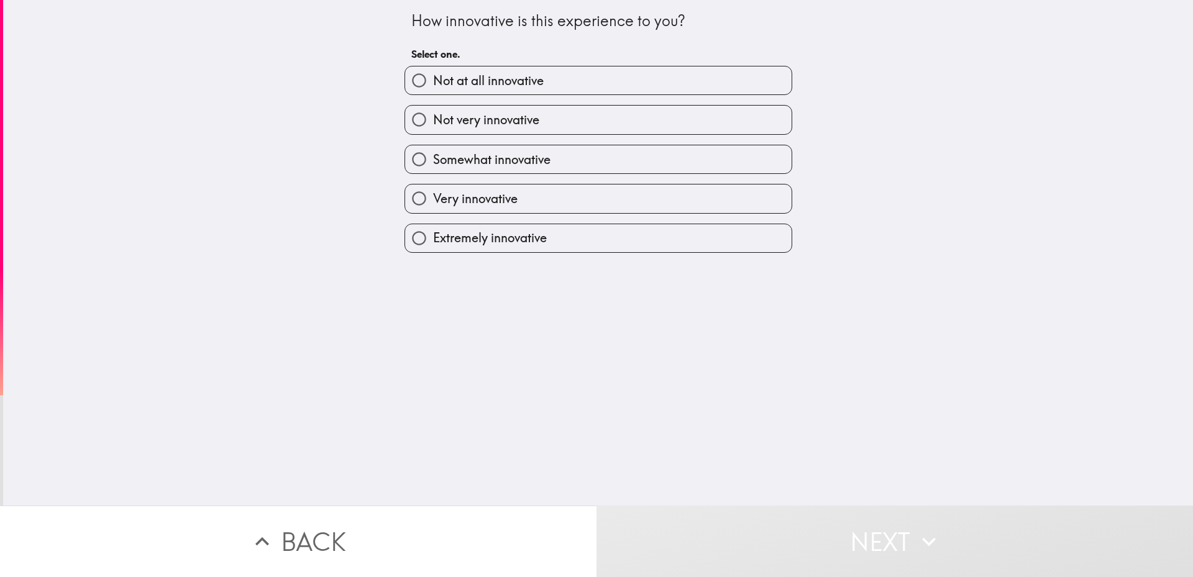
click at [650, 252] on label "Extremely innovative" at bounding box center [598, 238] width 387 height 28
click at [433, 252] on input "Extremely innovative" at bounding box center [419, 238] width 28 height 28
radio input "true"
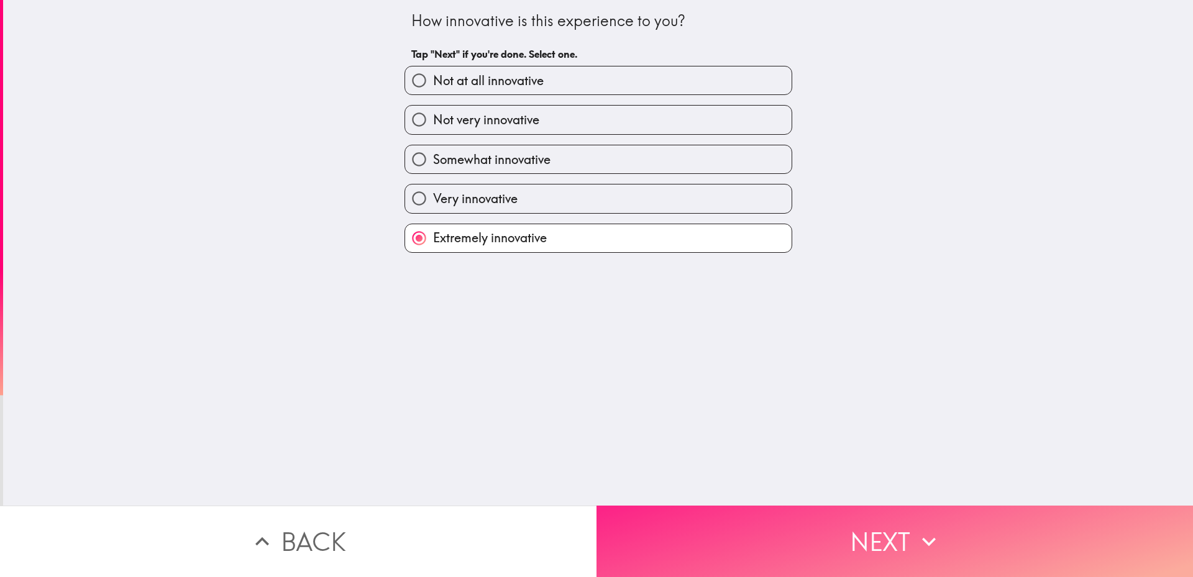
click at [718, 521] on button "Next" at bounding box center [895, 541] width 597 height 71
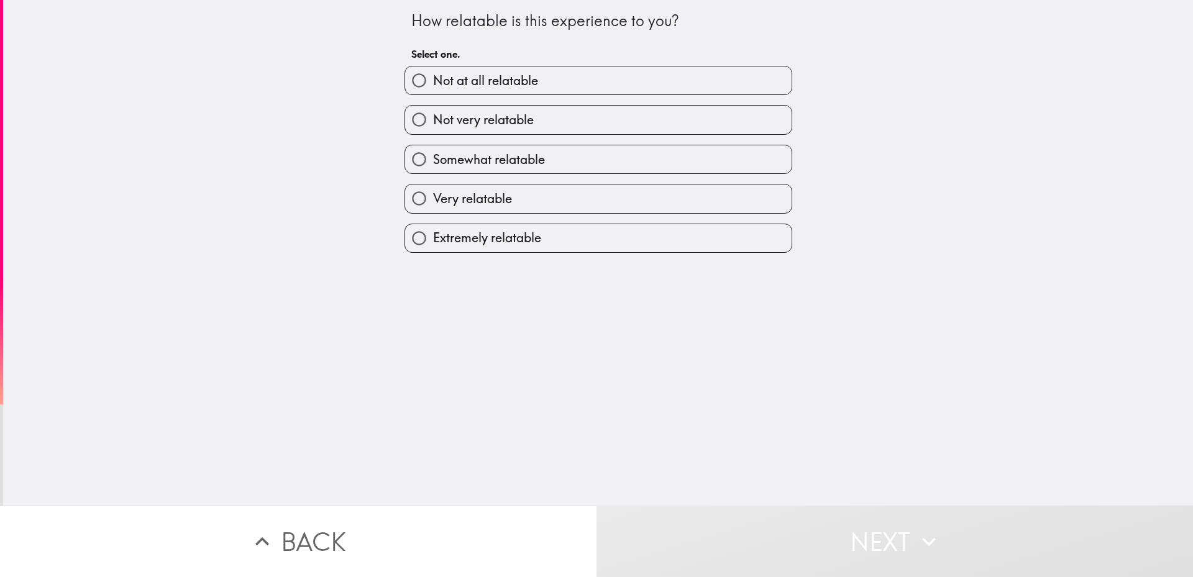
click at [661, 252] on label "Extremely relatable" at bounding box center [598, 238] width 387 height 28
click at [433, 252] on input "Extremely relatable" at bounding box center [419, 238] width 28 height 28
radio input "true"
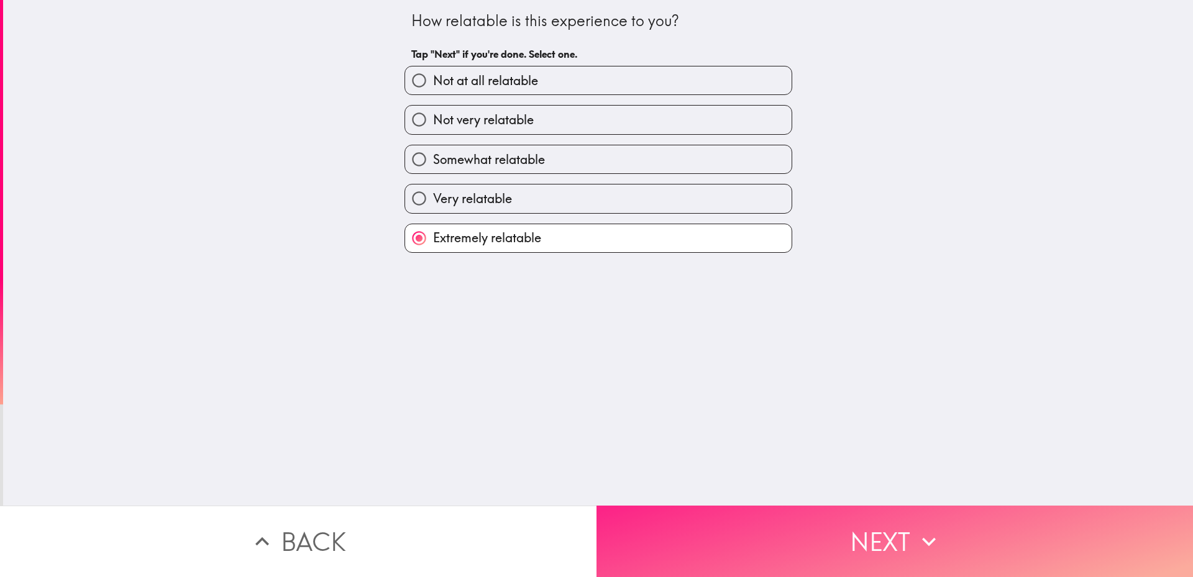
click at [718, 519] on button "Next" at bounding box center [895, 541] width 597 height 71
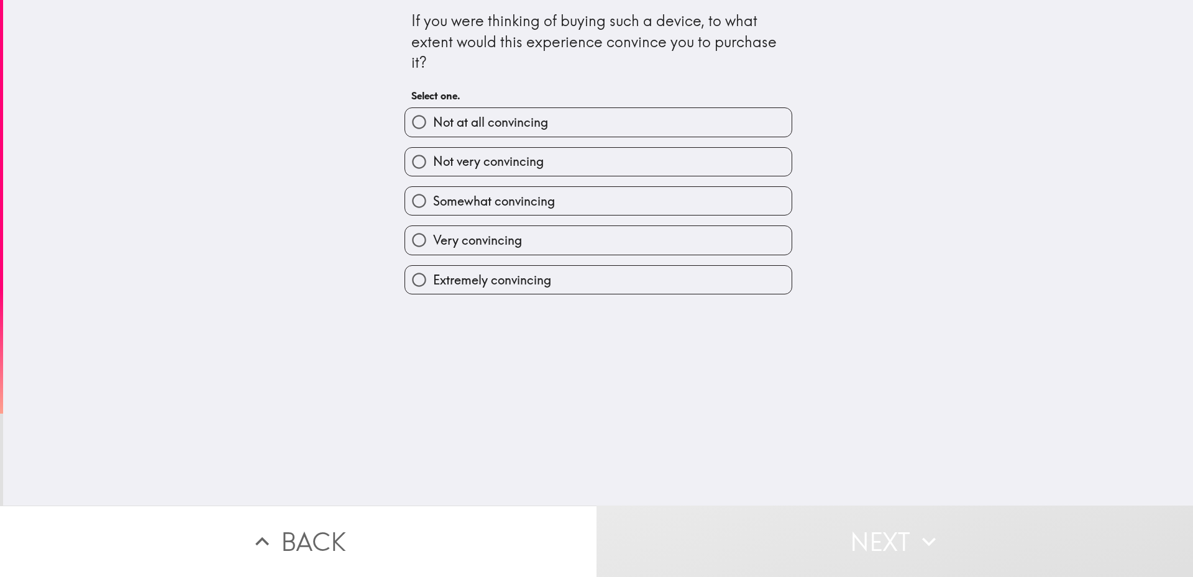
click at [668, 294] on label "Extremely convincing" at bounding box center [598, 280] width 387 height 28
click at [433, 294] on input "Extremely convincing" at bounding box center [419, 280] width 28 height 28
radio input "true"
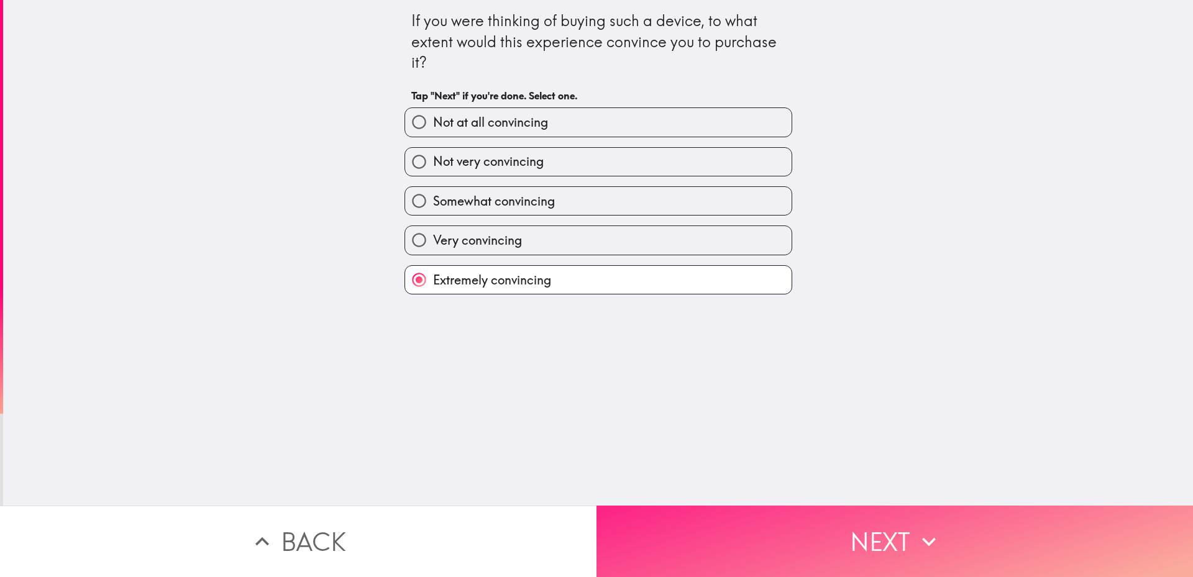
click at [725, 521] on button "Next" at bounding box center [895, 541] width 597 height 71
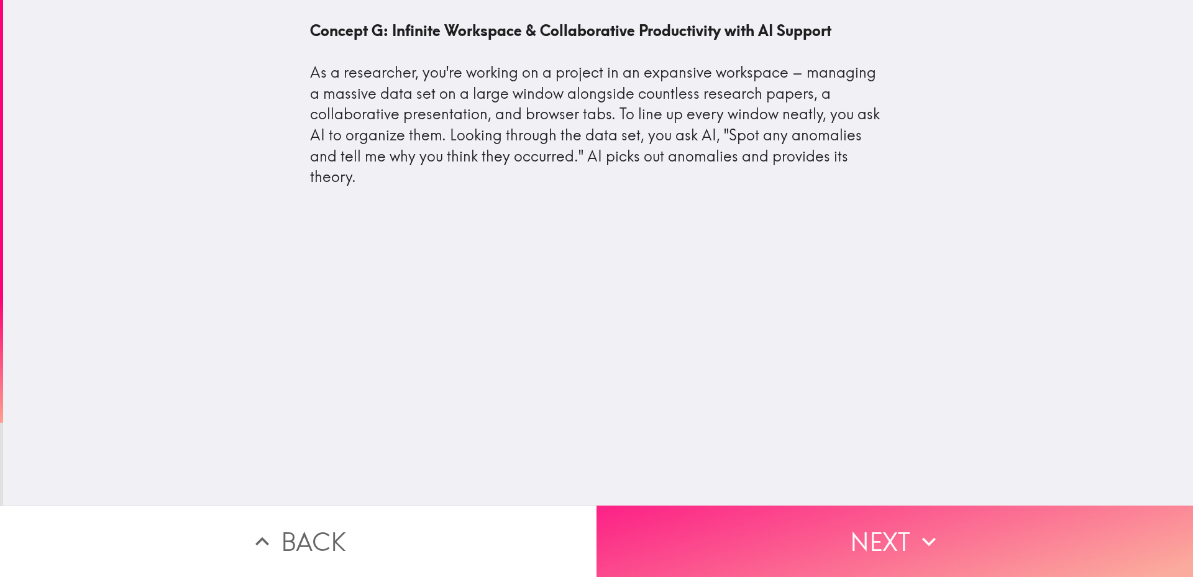
click at [695, 506] on button "Next" at bounding box center [895, 541] width 597 height 71
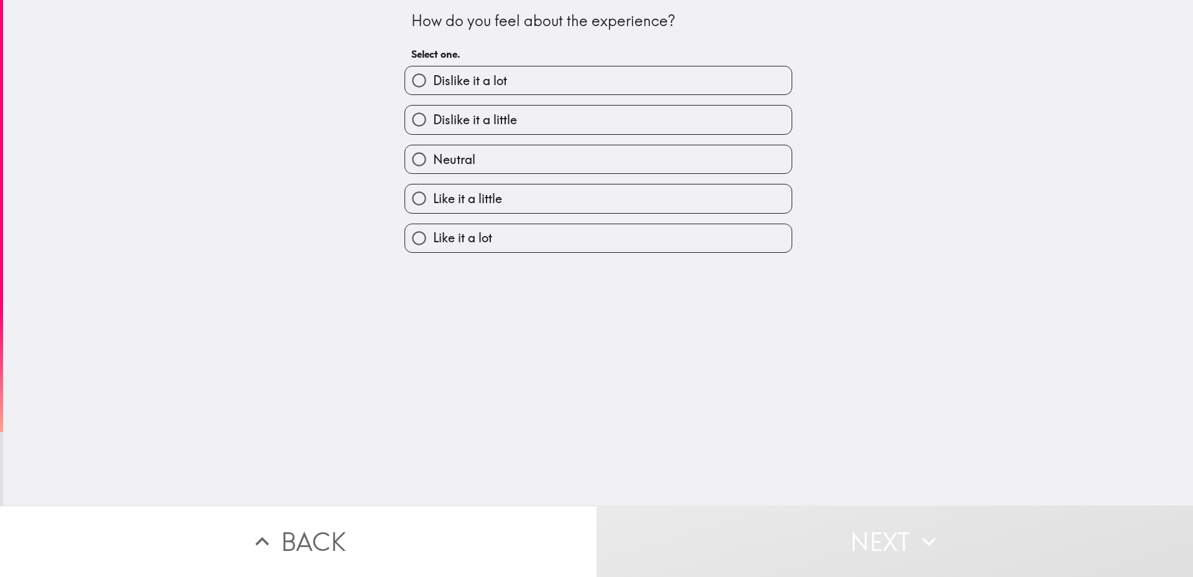
click at [610, 252] on label "Like it a lot" at bounding box center [598, 238] width 387 height 28
click at [433, 252] on input "Like it a lot" at bounding box center [419, 238] width 28 height 28
radio input "true"
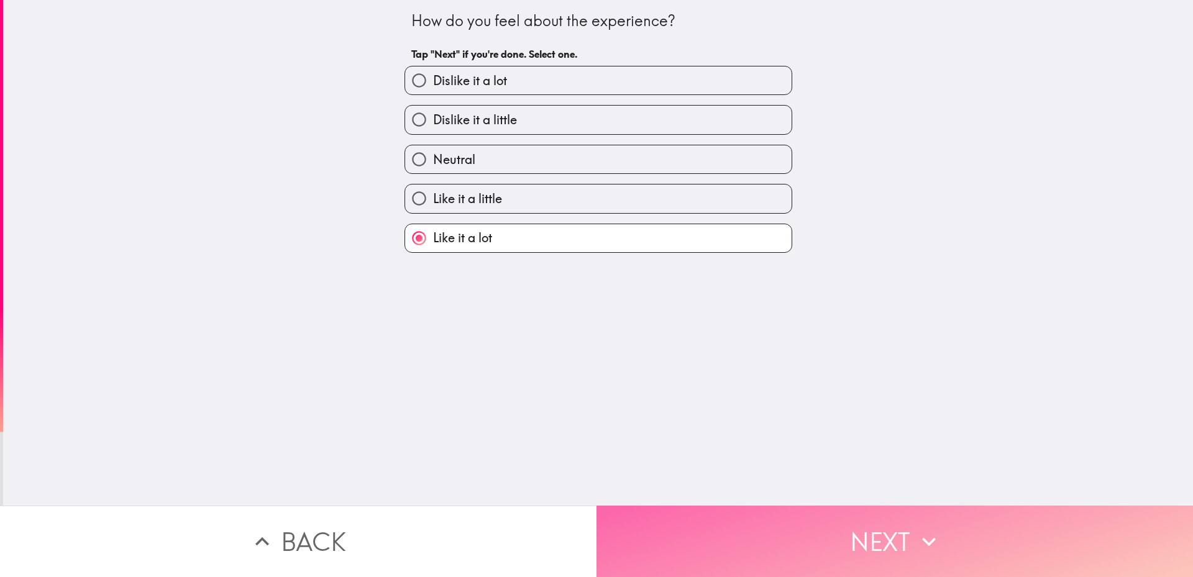
click at [735, 510] on button "Next" at bounding box center [895, 541] width 597 height 71
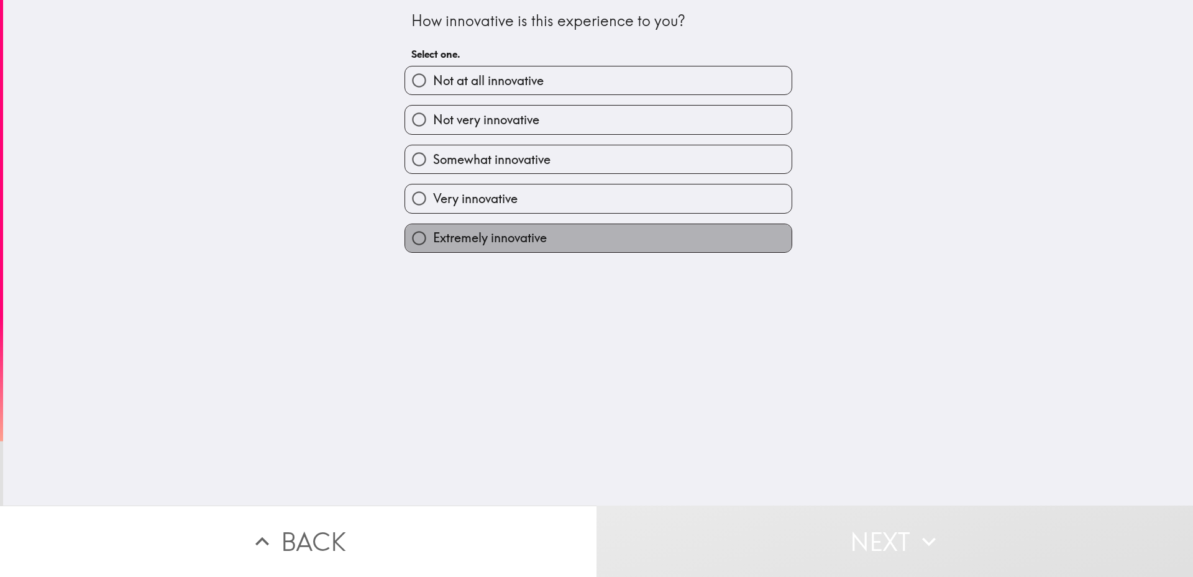
click at [616, 252] on label "Extremely innovative" at bounding box center [598, 238] width 387 height 28
click at [433, 252] on input "Extremely innovative" at bounding box center [419, 238] width 28 height 28
radio input "true"
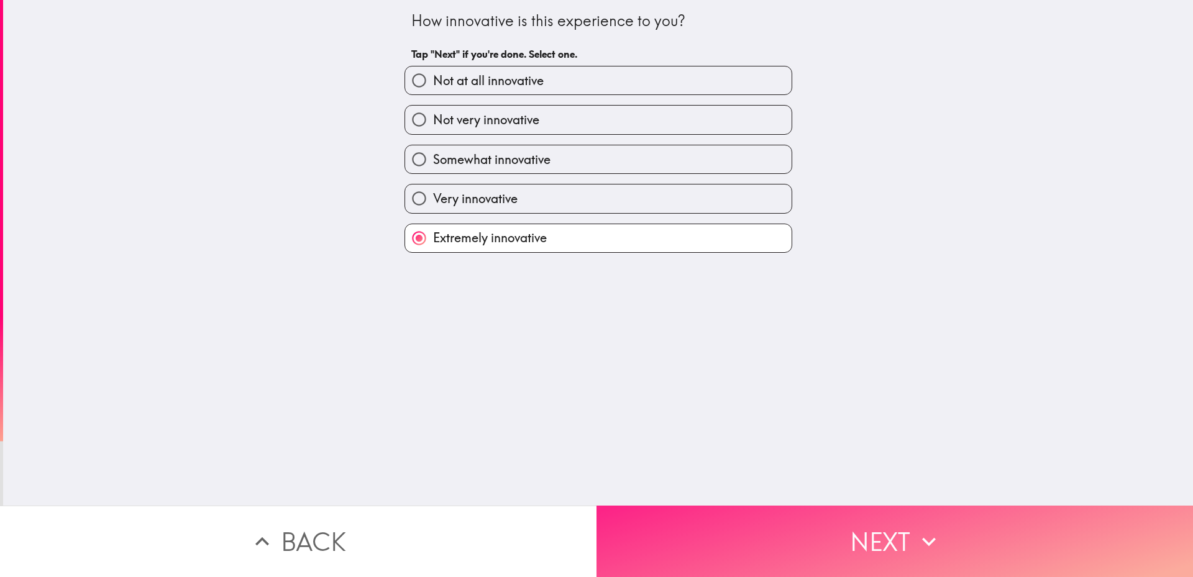
click at [672, 506] on button "Next" at bounding box center [895, 541] width 597 height 71
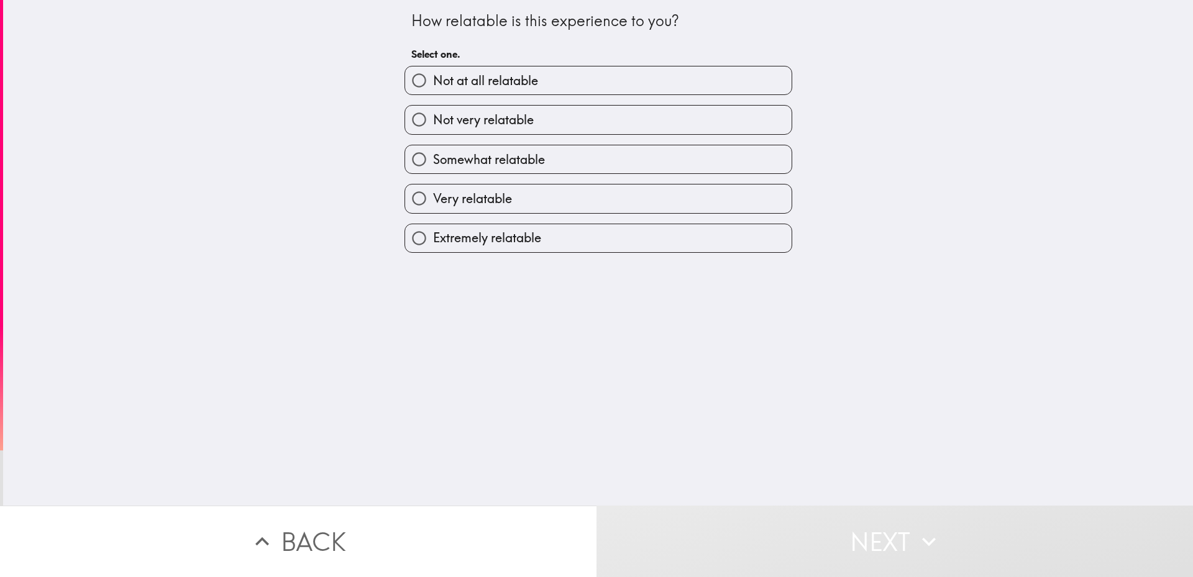
click at [613, 252] on label "Extremely relatable" at bounding box center [598, 238] width 387 height 28
click at [433, 252] on input "Extremely relatable" at bounding box center [419, 238] width 28 height 28
radio input "true"
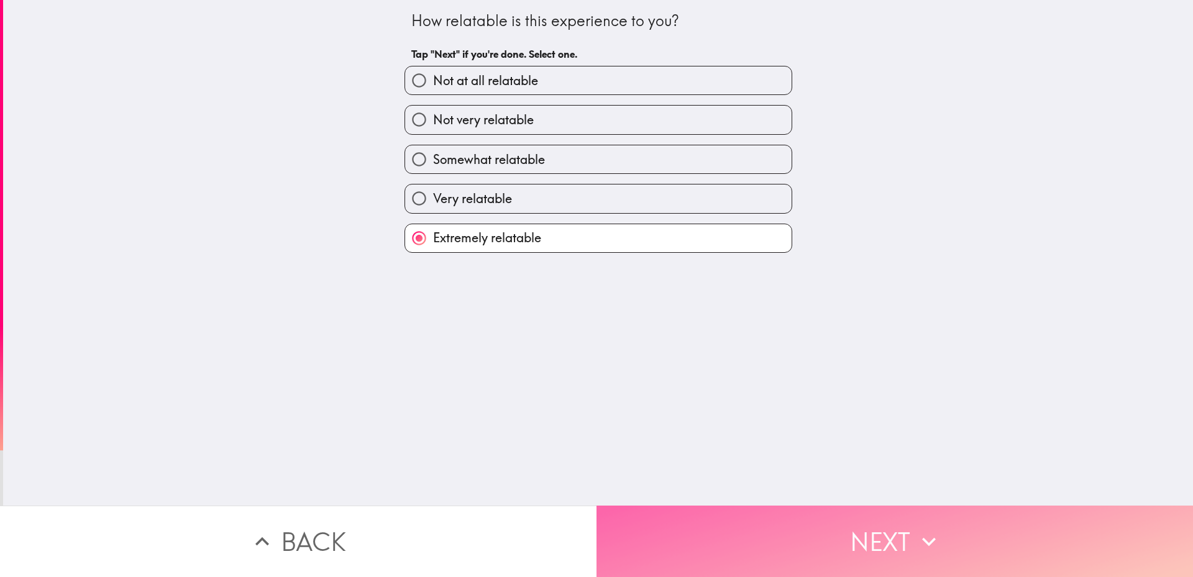
click at [673, 529] on button "Next" at bounding box center [895, 541] width 597 height 71
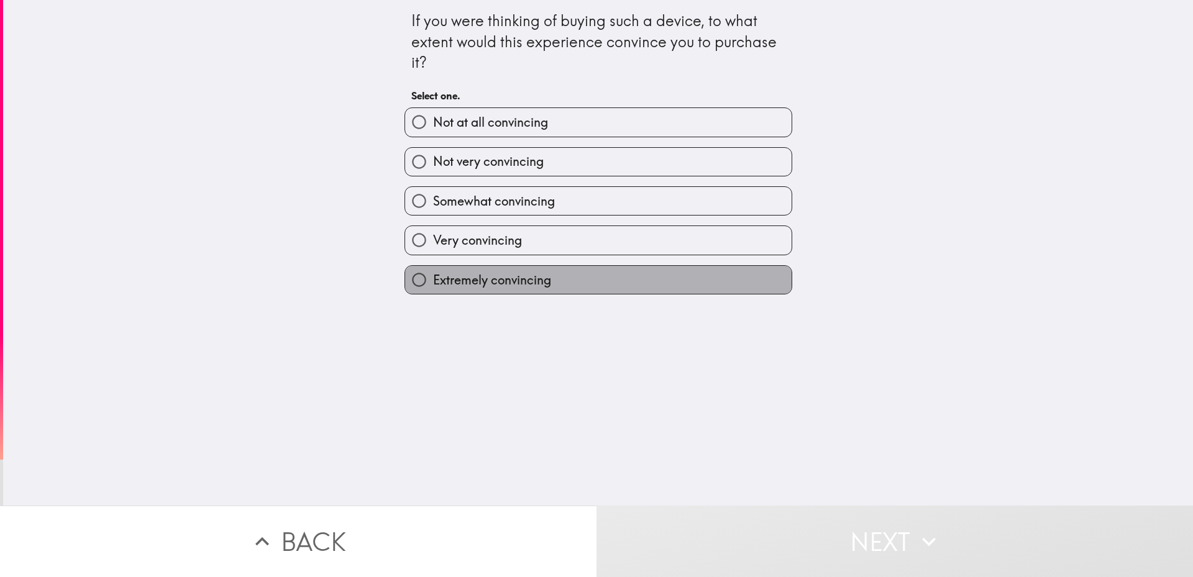
click at [600, 294] on label "Extremely convincing" at bounding box center [598, 280] width 387 height 28
click at [433, 294] on input "Extremely convincing" at bounding box center [419, 280] width 28 height 28
radio input "true"
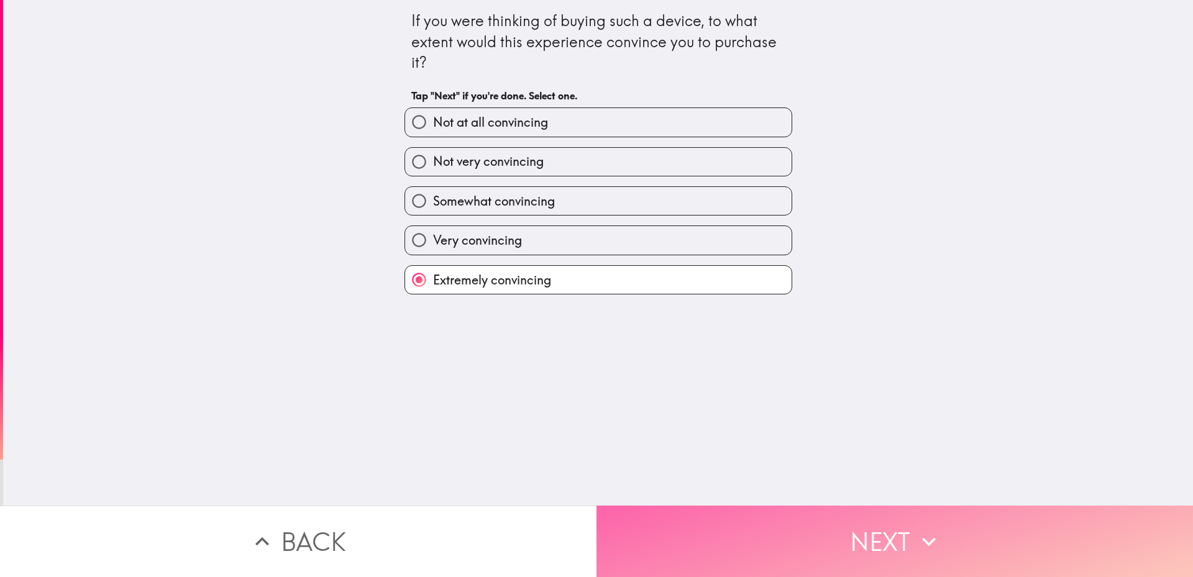
click at [681, 529] on button "Next" at bounding box center [895, 541] width 597 height 71
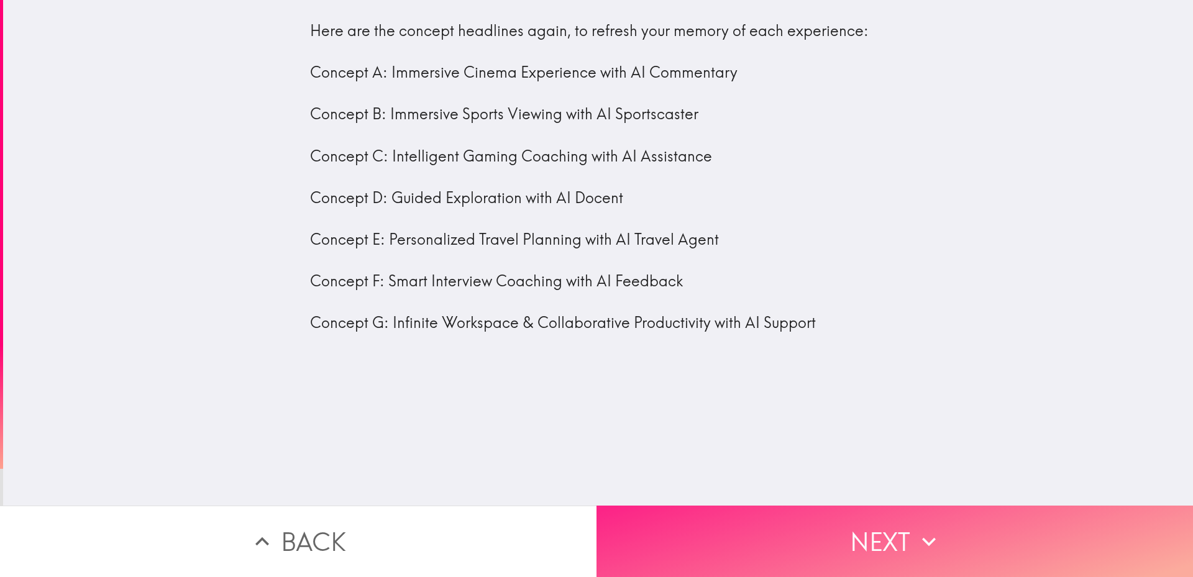
click at [748, 518] on button "Next" at bounding box center [895, 541] width 597 height 71
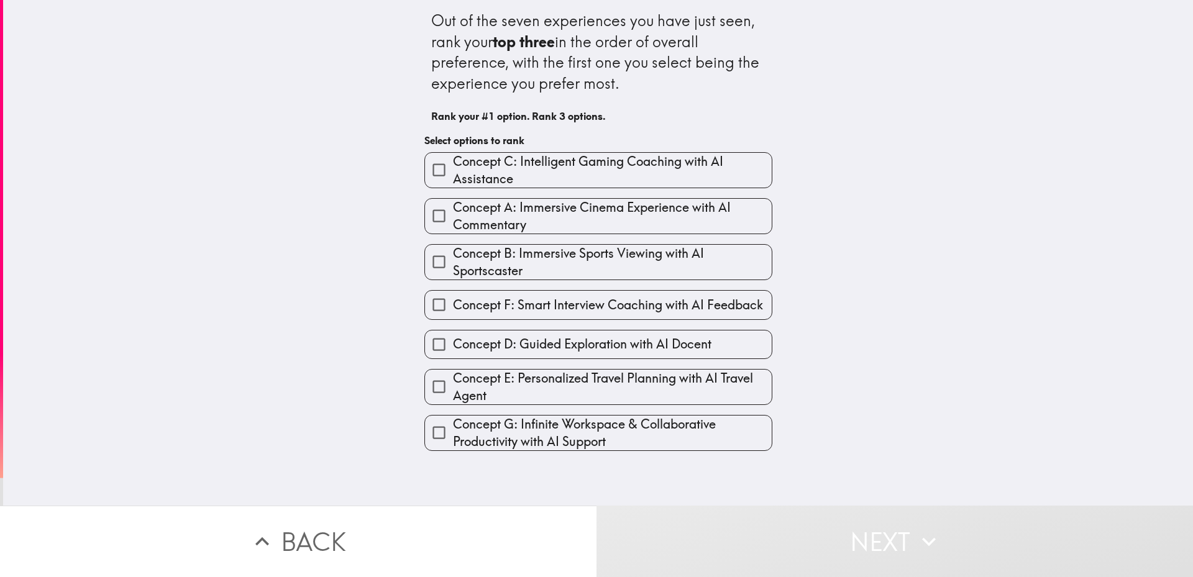
click at [462, 175] on span "Concept C: Intelligent Gaming Coaching with AI Assistance" at bounding box center [612, 170] width 319 height 35
click at [453, 175] on input "Concept C: Intelligent Gaming Coaching with AI Assistance" at bounding box center [439, 170] width 28 height 28
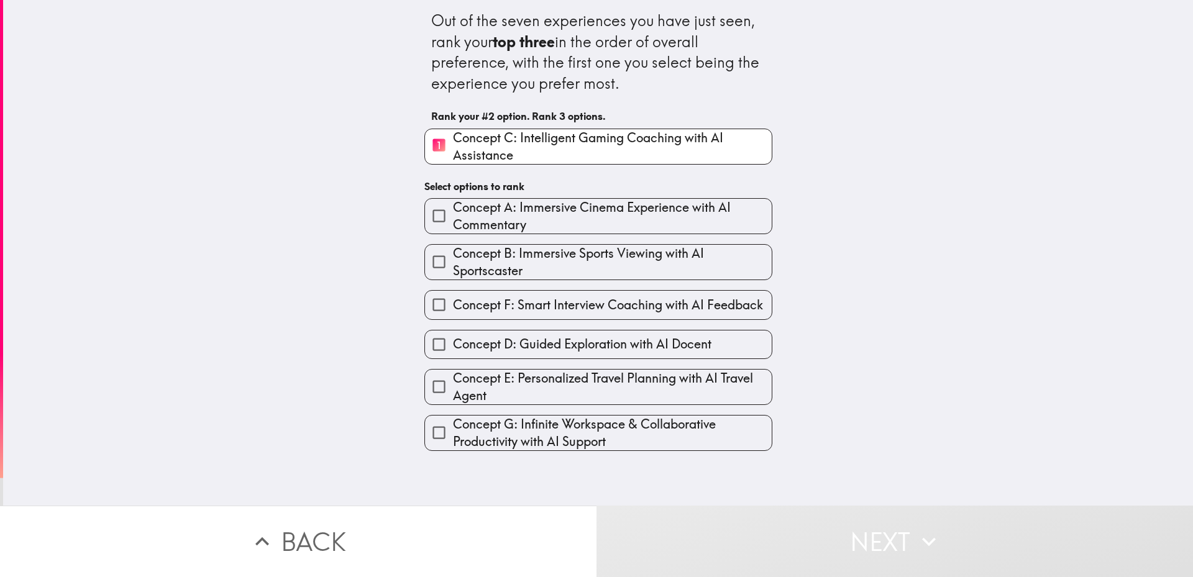
click at [472, 306] on span "Concept F: Smart Interview Coaching with AI Feedback" at bounding box center [608, 304] width 310 height 17
click at [453, 306] on input "Concept F: Smart Interview Coaching with AI Feedback" at bounding box center [439, 305] width 28 height 28
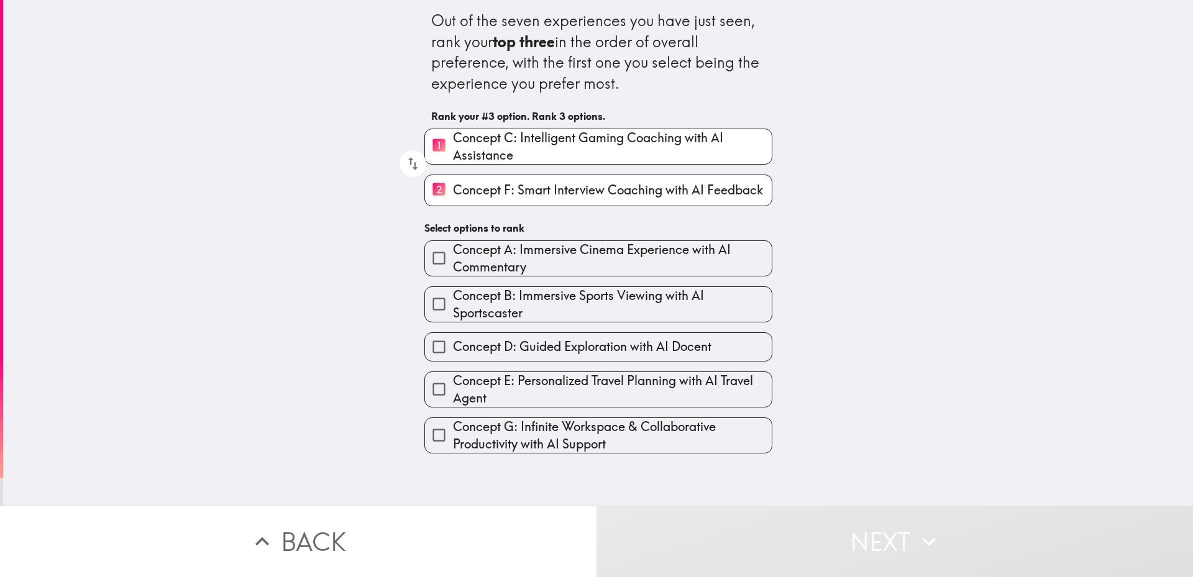
click at [483, 444] on span "Concept G: Infinite Workspace & Collaborative Productivity with AI Support" at bounding box center [612, 435] width 319 height 35
click at [453, 444] on input "Concept G: Infinite Workspace & Collaborative Productivity with AI Support" at bounding box center [439, 435] width 28 height 28
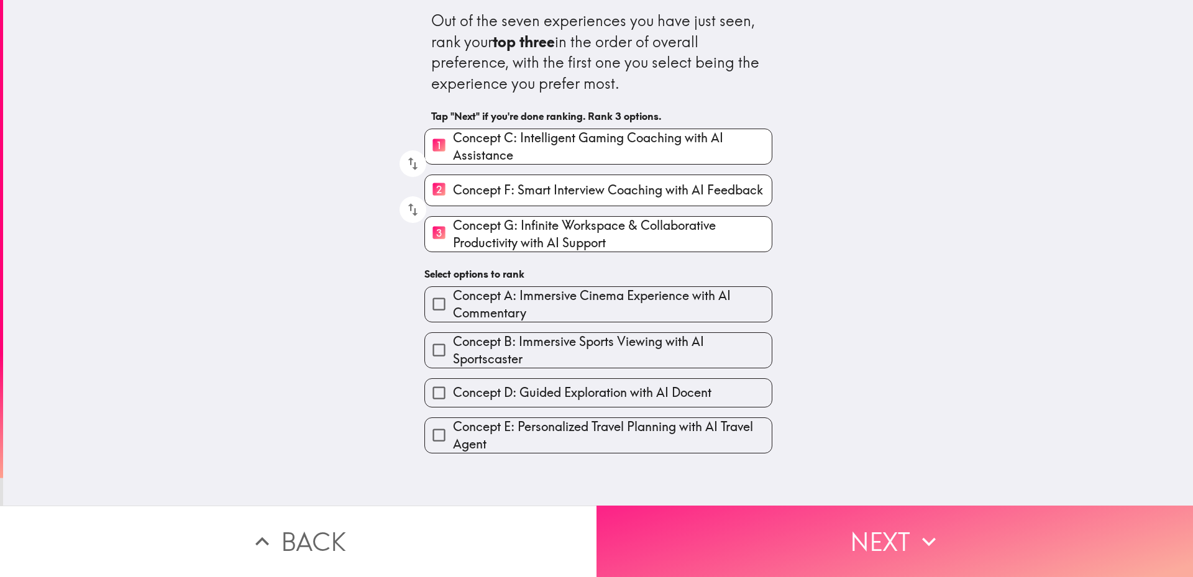
click at [697, 531] on button "Next" at bounding box center [895, 541] width 597 height 71
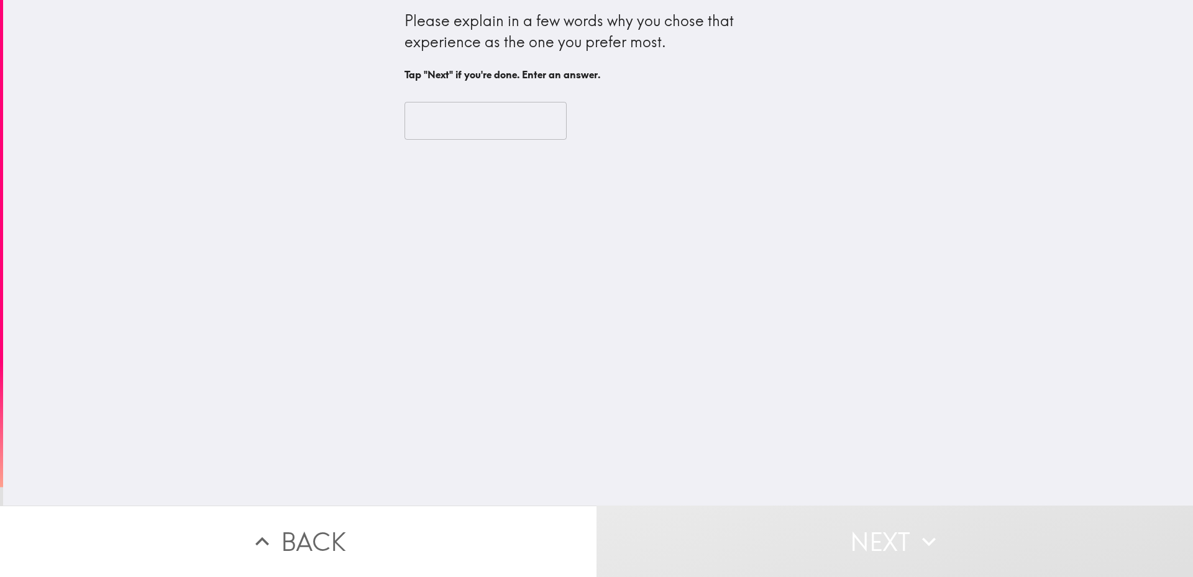
click at [465, 136] on input "text" at bounding box center [486, 121] width 162 height 39
type input "i"
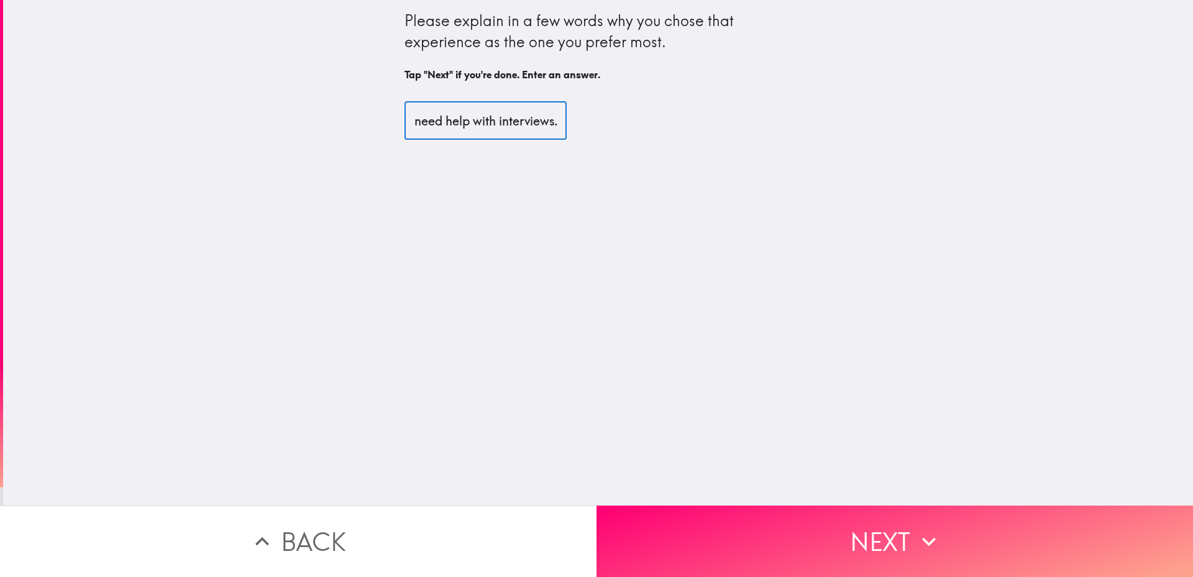
scroll to position [0, 189]
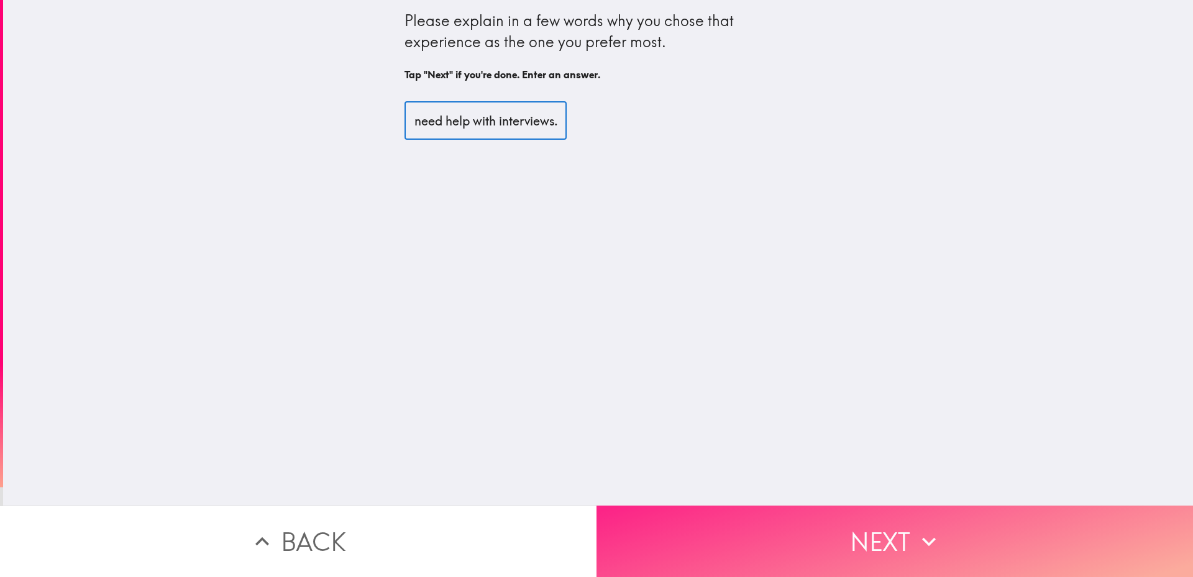
type input "I get trapped in gaming a lot. I need help with interviews."
click at [664, 508] on button "Next" at bounding box center [895, 541] width 597 height 71
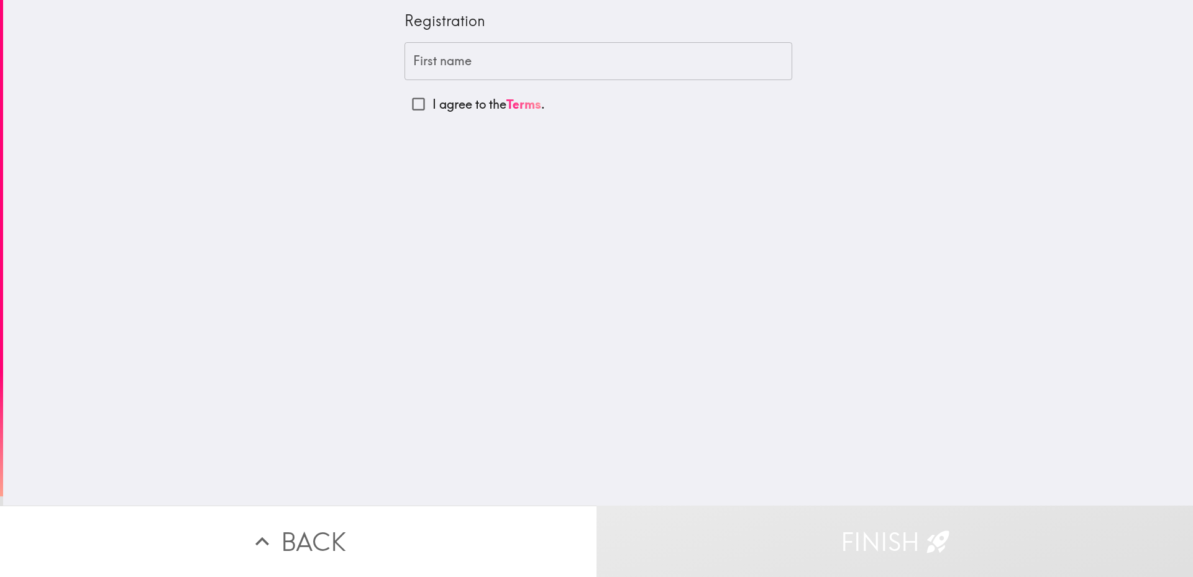
click at [453, 54] on div "First name First name" at bounding box center [599, 61] width 388 height 39
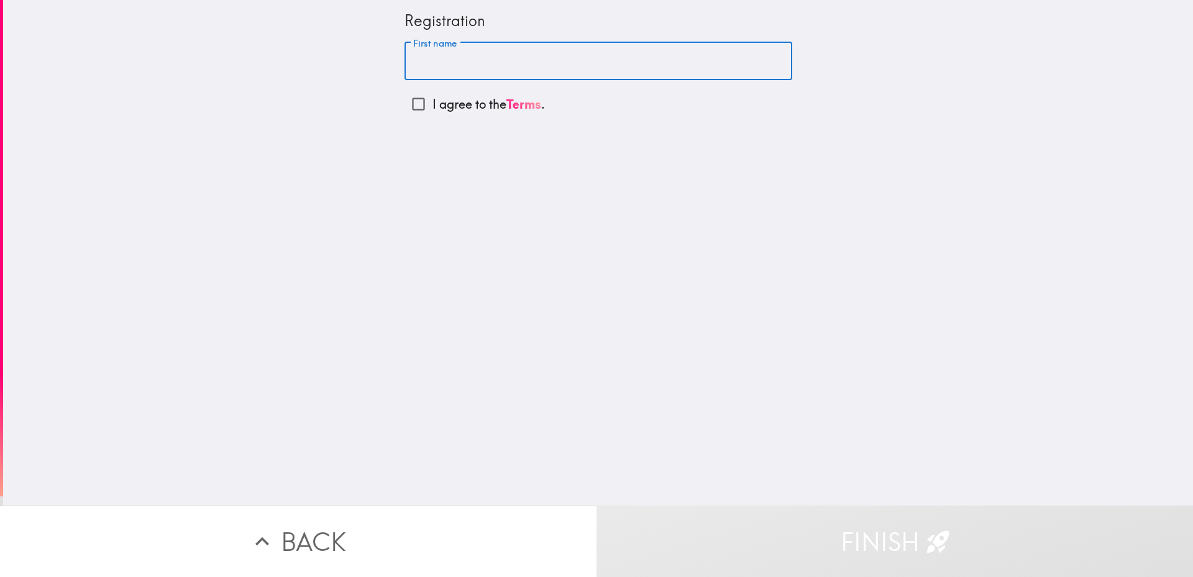
type input "ZAYNE"
click at [419, 103] on input "I agree to the Terms ." at bounding box center [419, 104] width 28 height 28
checkbox input "true"
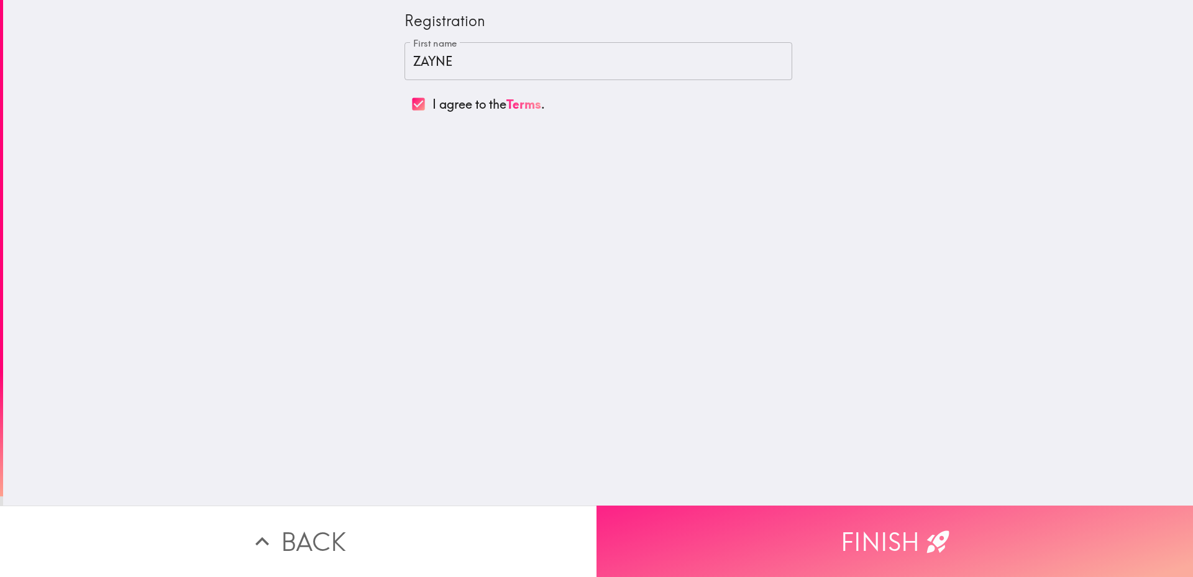
drag, startPoint x: 692, startPoint y: 474, endPoint x: 692, endPoint y: 498, distance: 23.6
click at [692, 480] on div "Registration First name [PERSON_NAME] First name I agree to the Terms ." at bounding box center [598, 253] width 1190 height 506
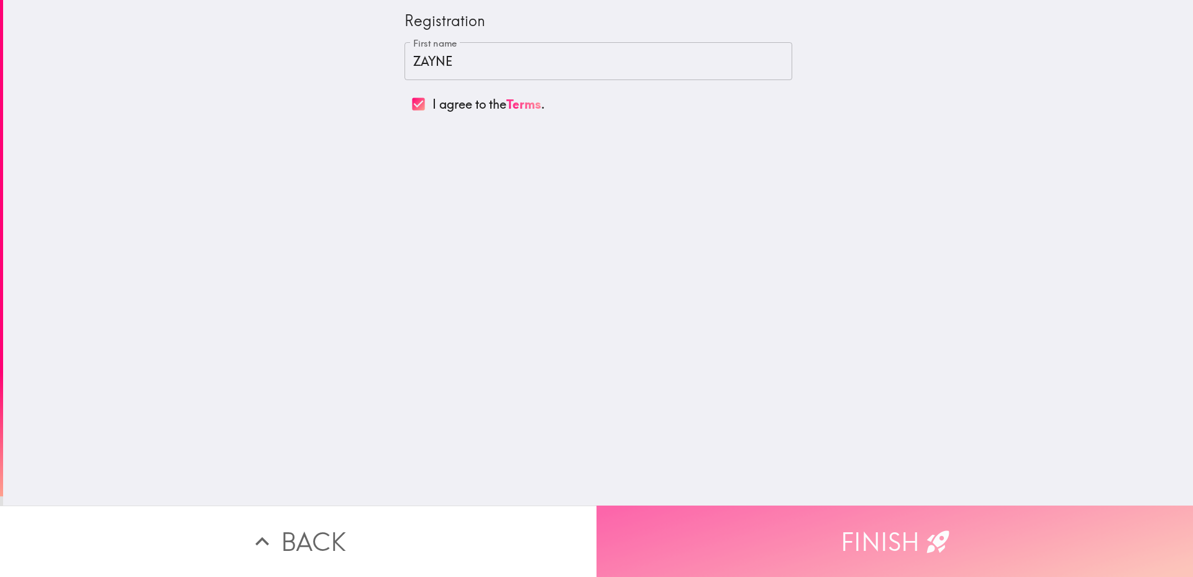
click at [693, 506] on button "Finish" at bounding box center [895, 541] width 597 height 71
